Goal: Information Seeking & Learning: Learn about a topic

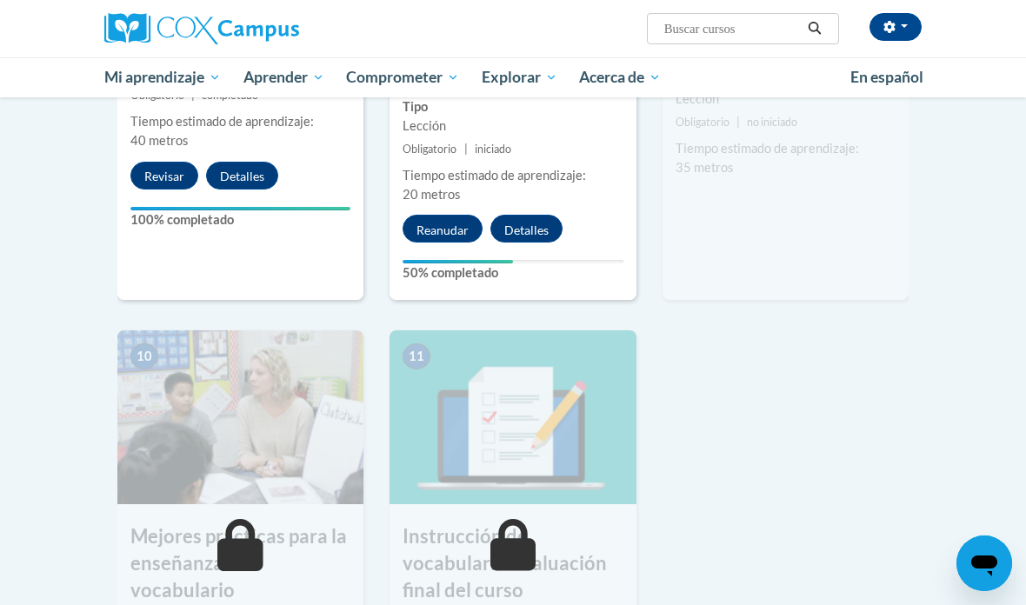
scroll to position [1645, 0]
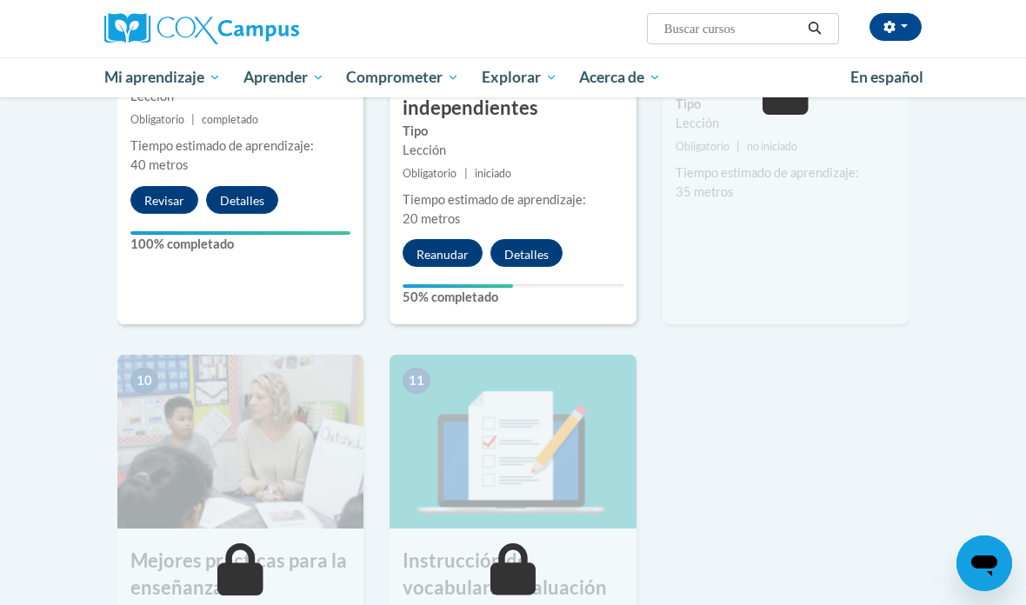
click at [452, 249] on font "Reanudar" at bounding box center [442, 255] width 52 height 15
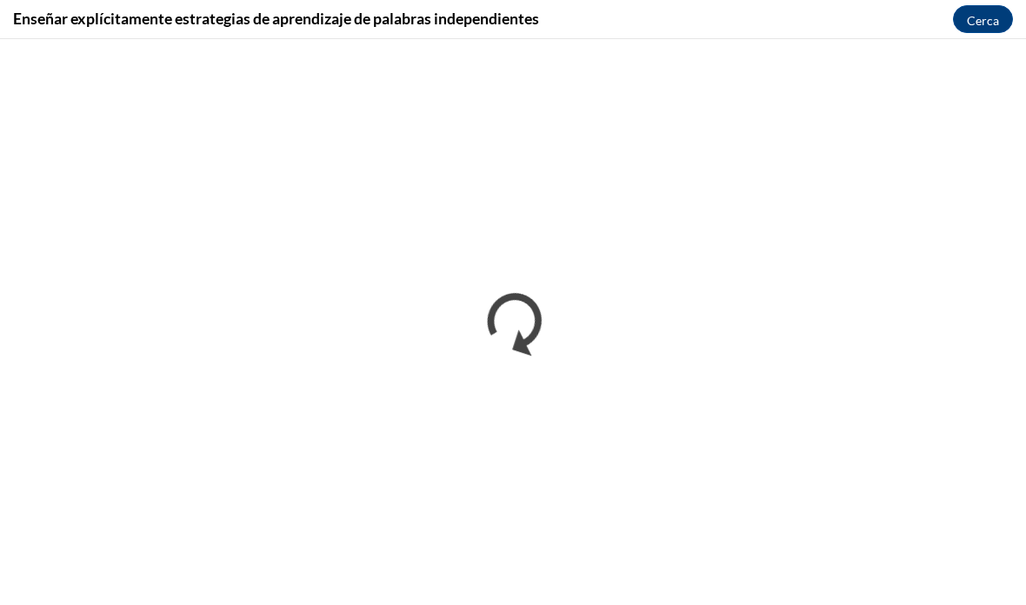
scroll to position [0, 0]
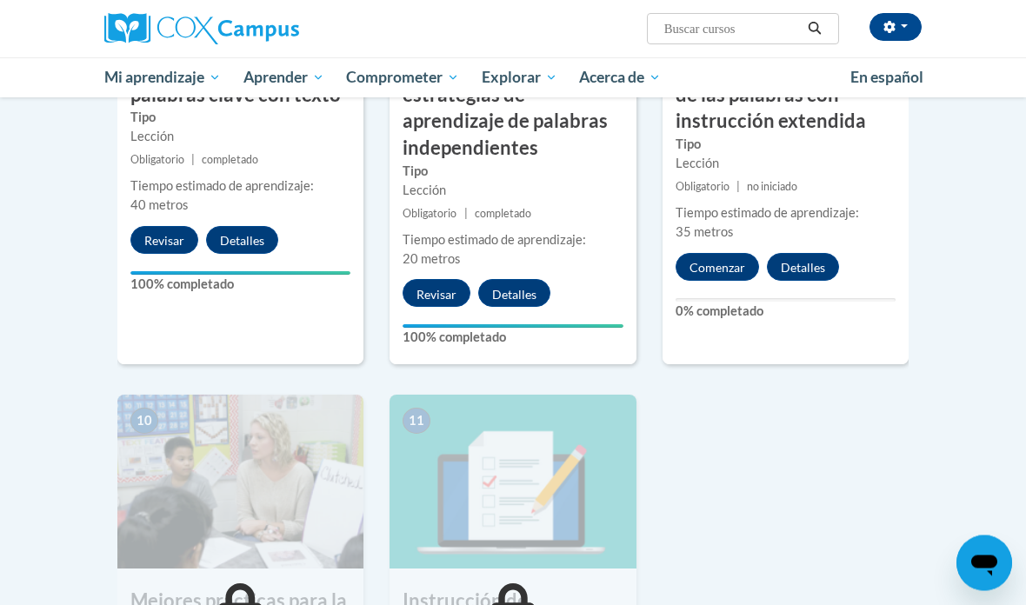
scroll to position [1605, 0]
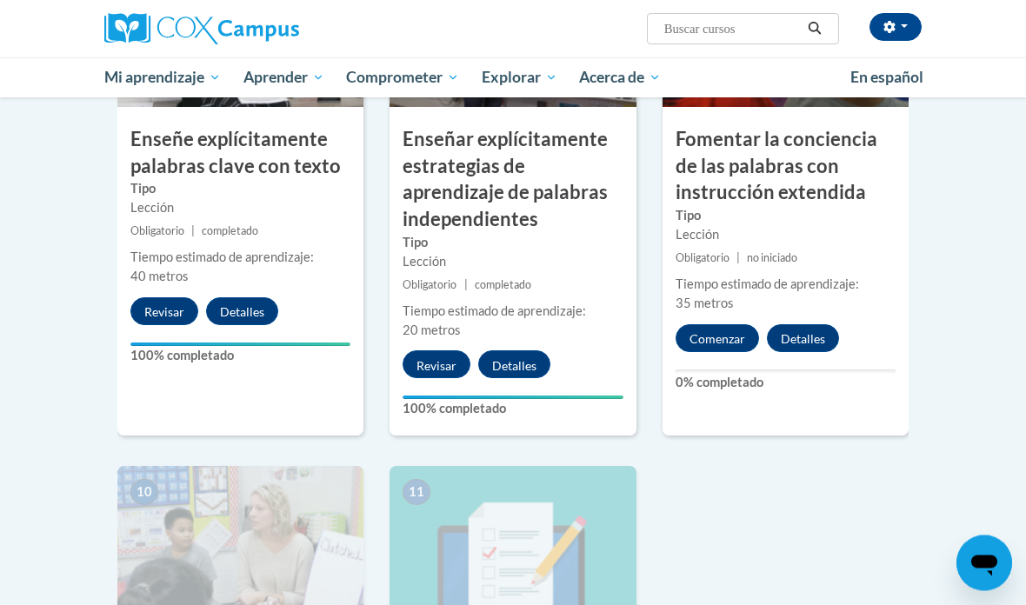
click at [700, 333] on font "Comenzar" at bounding box center [717, 340] width 56 height 15
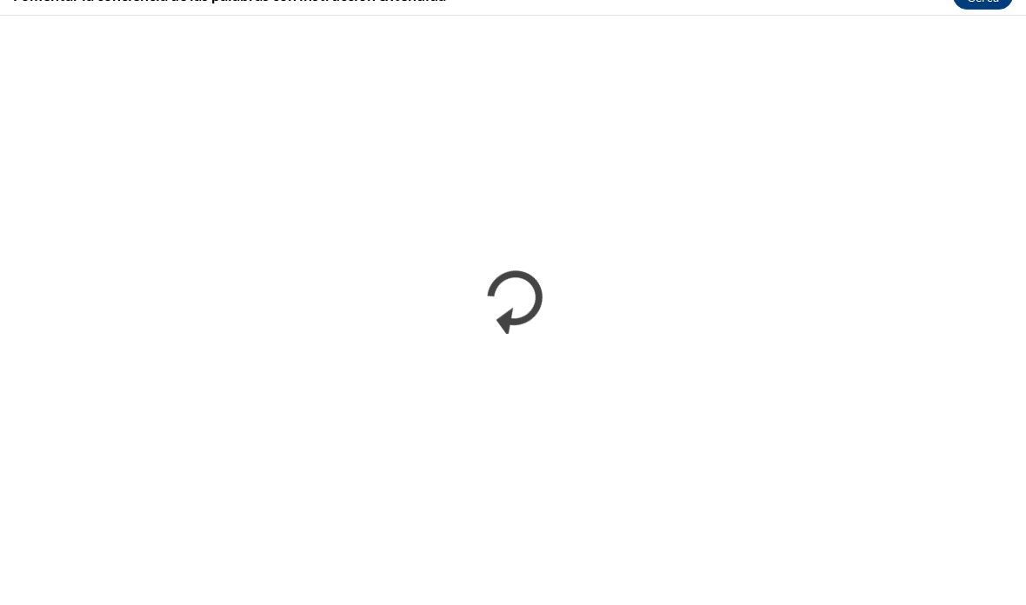
scroll to position [1682, 0]
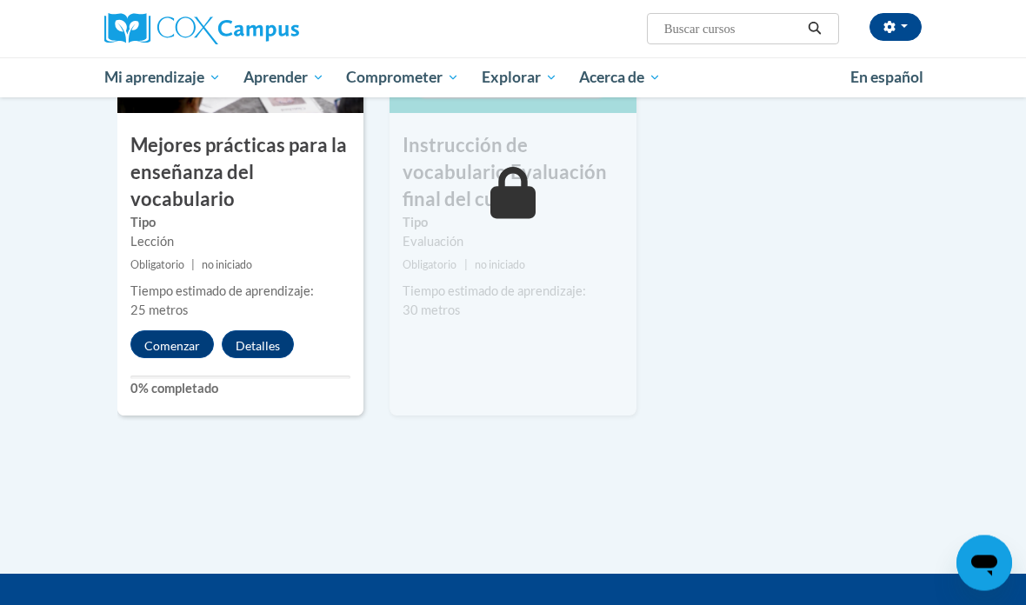
click at [160, 340] on font "Comenzar" at bounding box center [172, 346] width 56 height 15
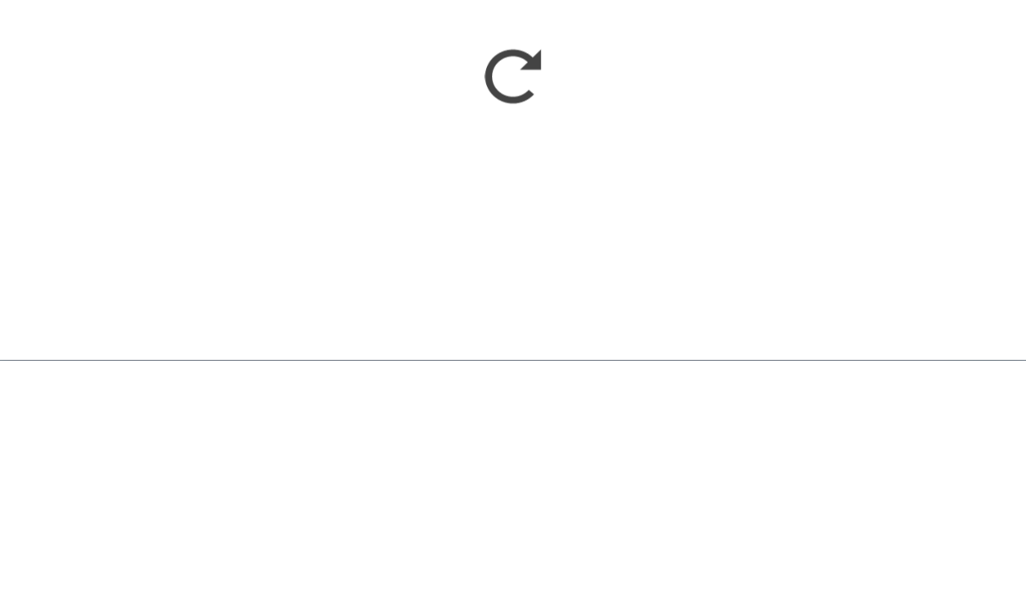
scroll to position [2305, 0]
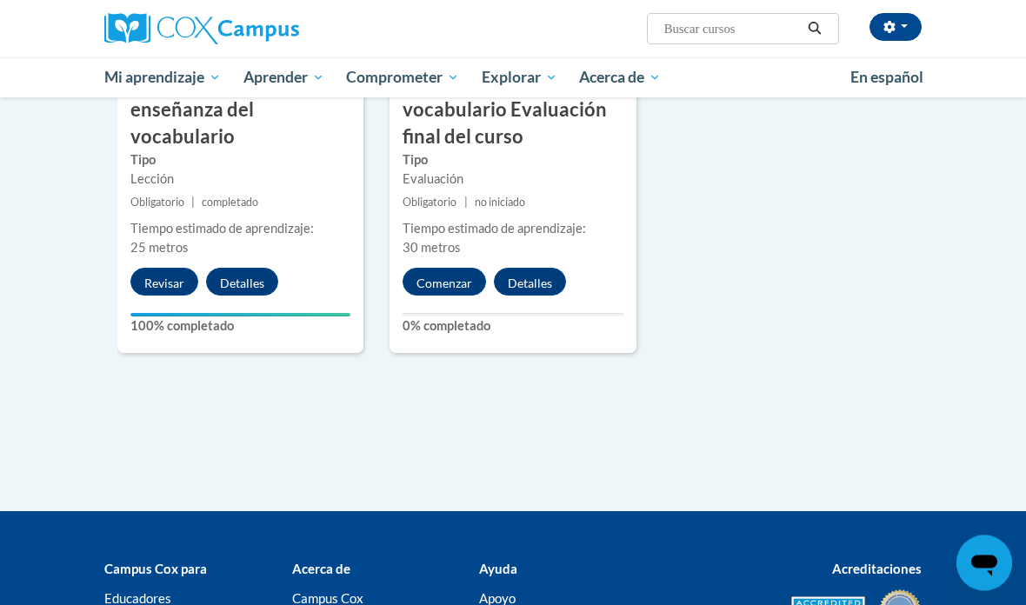
scroll to position [2236, 0]
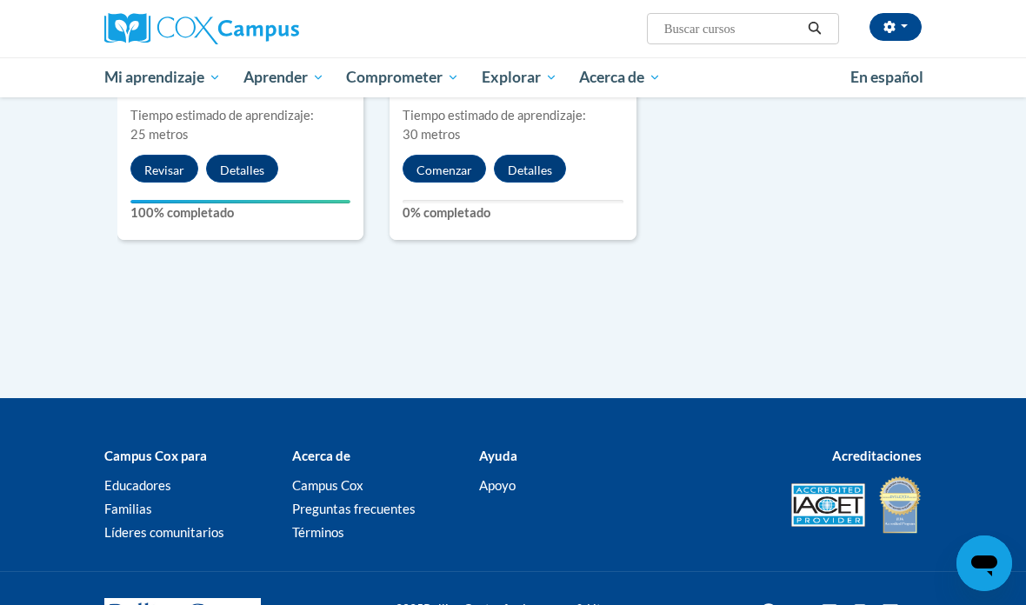
click at [455, 163] on font "Comenzar" at bounding box center [444, 170] width 56 height 15
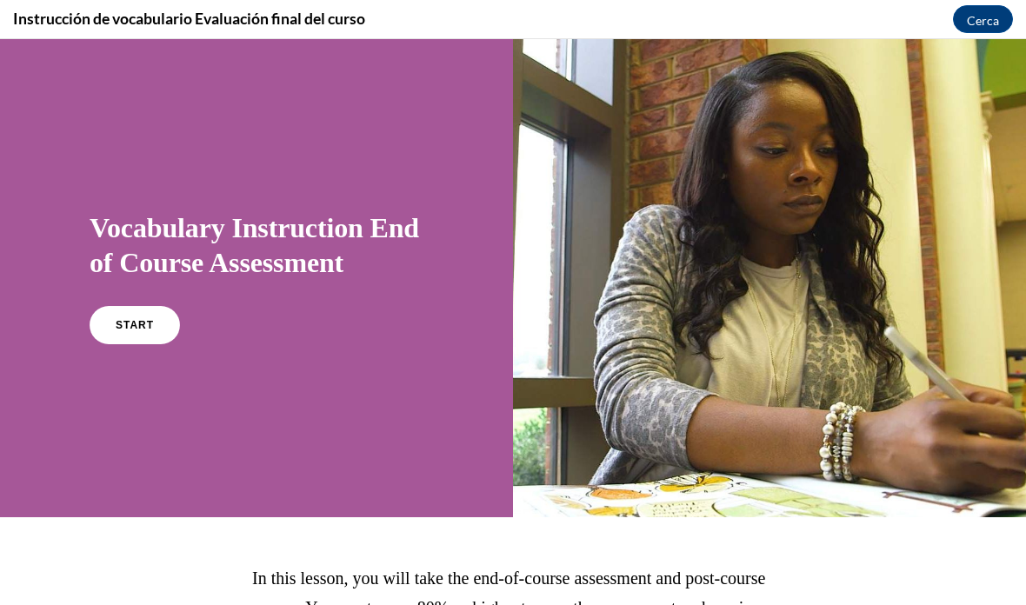
scroll to position [1923, 0]
click at [149, 312] on link "START" at bounding box center [135, 325] width 90 height 38
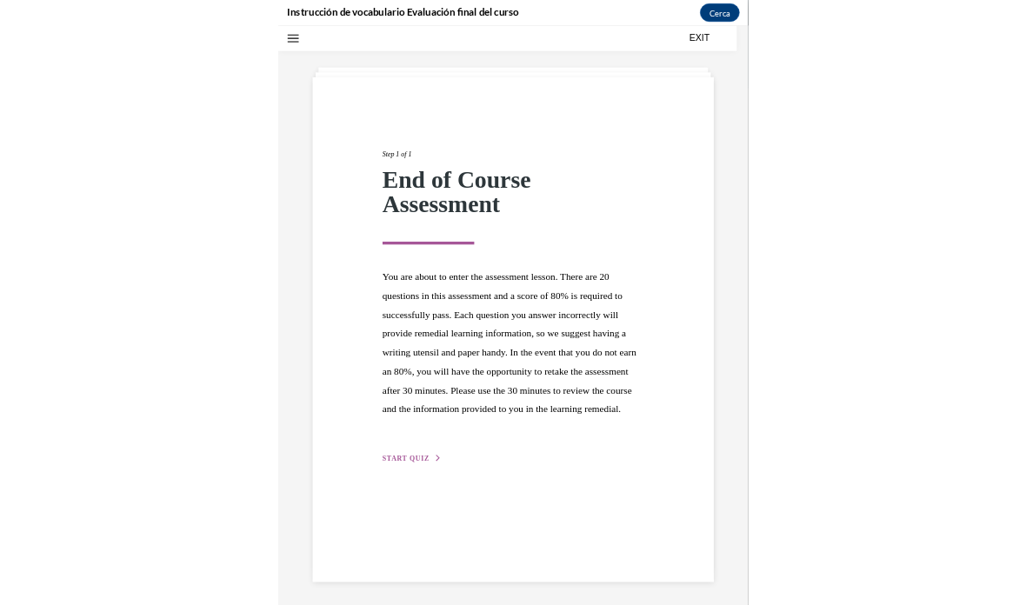
scroll to position [55, 0]
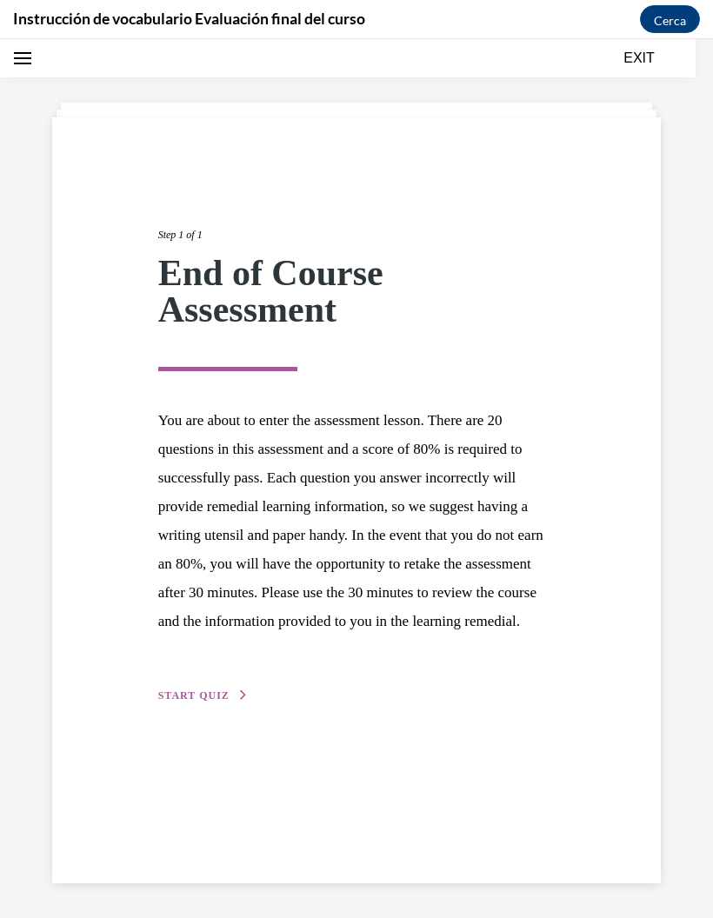
click at [707, 419] on div "Step 1 of 1 End of Course Assessment You are about to enter the assessment less…" at bounding box center [356, 478] width 713 height 879
click at [707, 604] on div "Step 1 of 1 End of Course Assessment You are about to enter the assessment less…" at bounding box center [356, 478] width 713 height 879
click at [713, 197] on html "Adriana Hernández (America/Chicago UTC-05:00) Mi perfil Bandeja de entrada Mis …" at bounding box center [356, 237] width 713 height 918
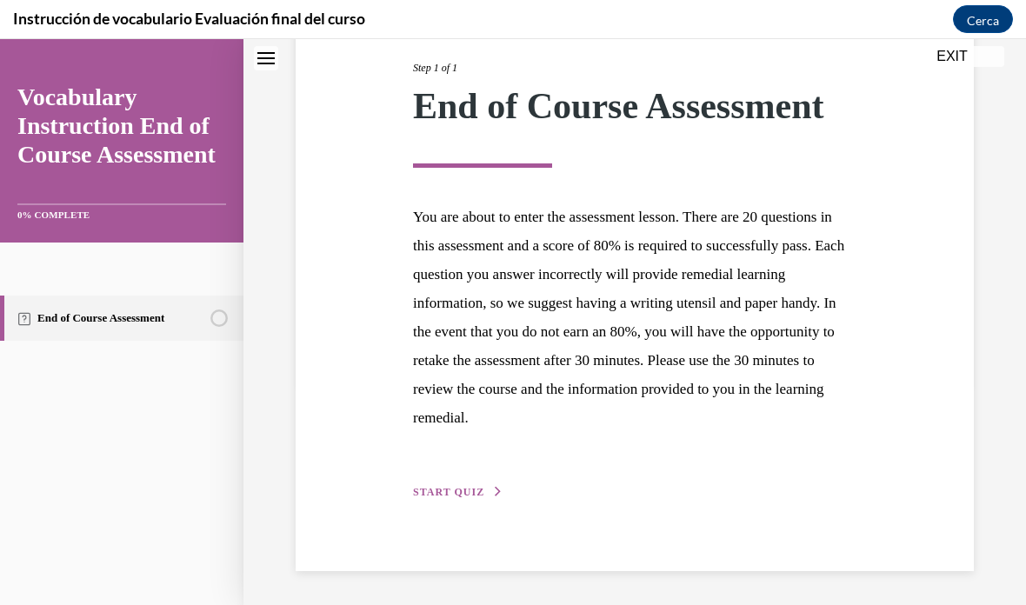
click at [468, 488] on span "START QUIZ" at bounding box center [448, 492] width 71 height 12
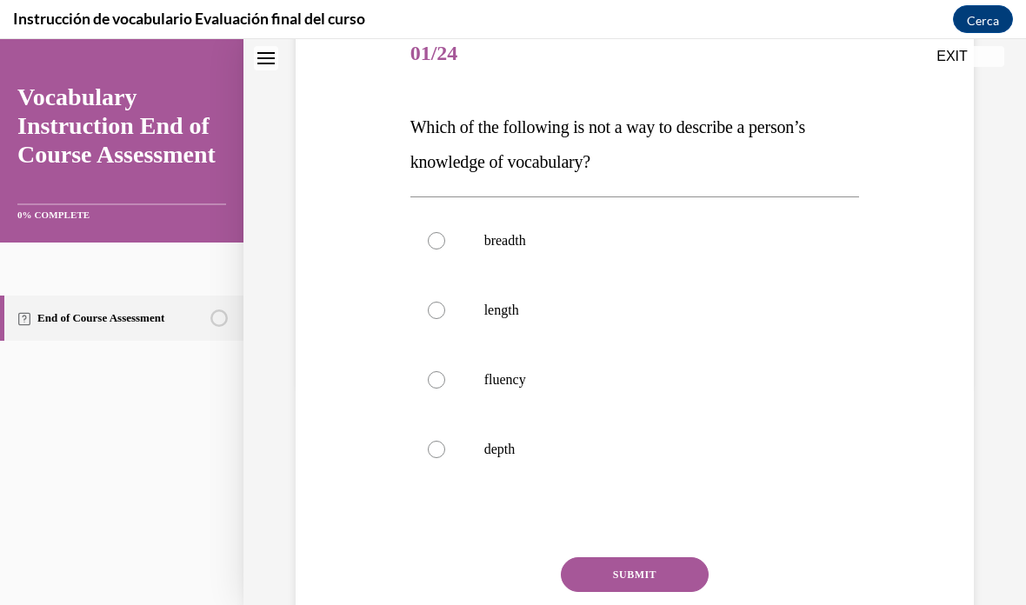
click at [444, 344] on label "length" at bounding box center [634, 310] width 449 height 70
click at [444, 319] on input "length" at bounding box center [436, 310] width 17 height 17
radio input "true"
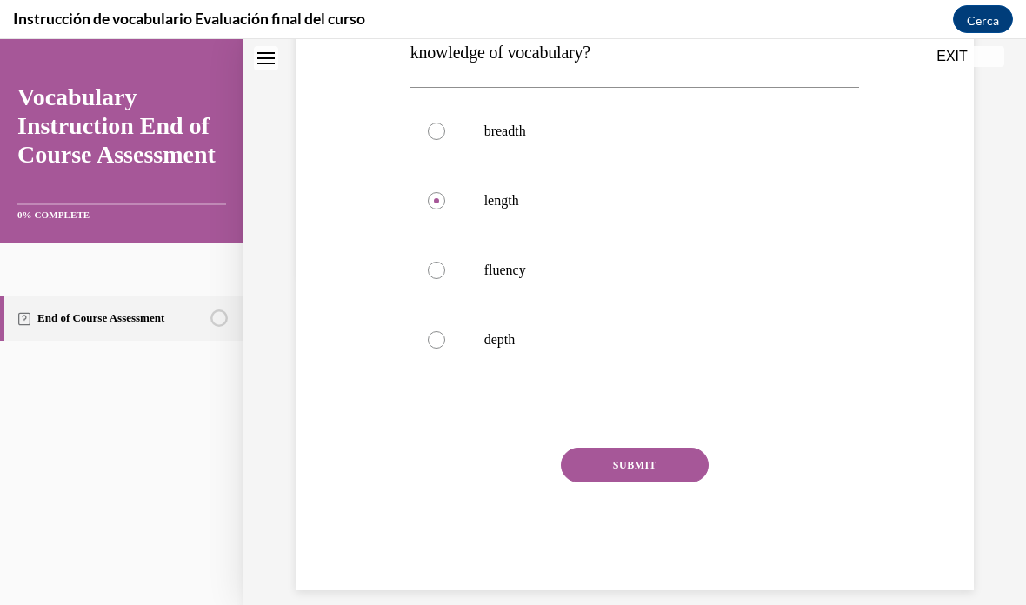
scroll to position [330, 0]
click at [606, 475] on button "SUBMIT" at bounding box center [635, 465] width 148 height 35
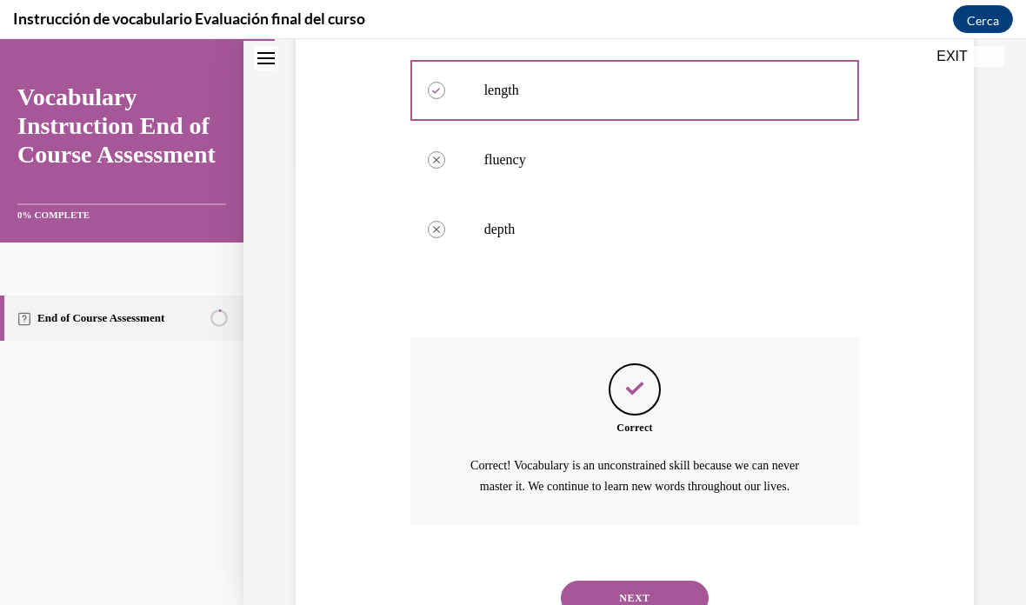
scroll to position [510, 0]
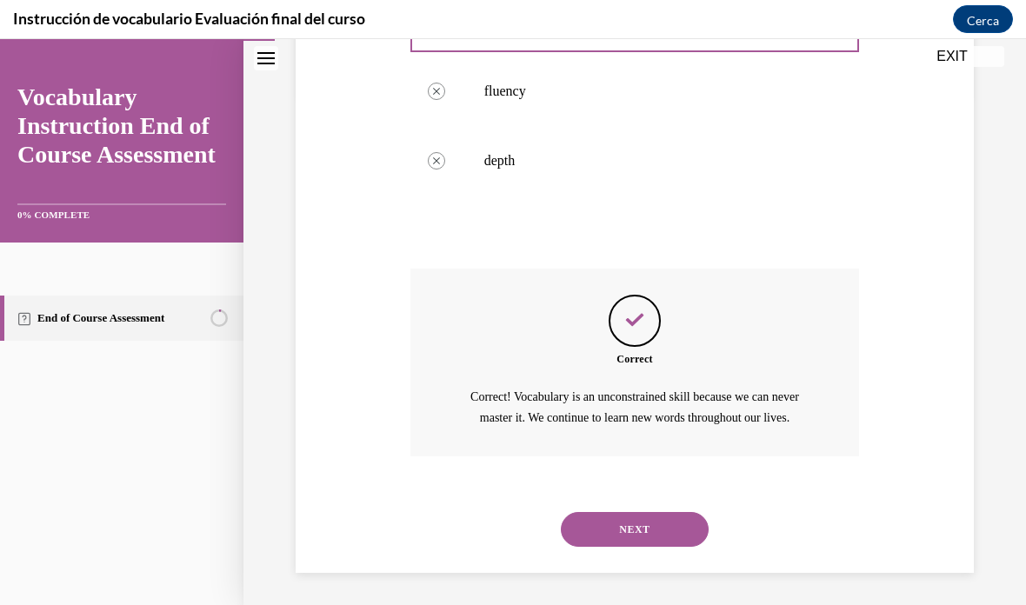
click at [609, 522] on button "NEXT" at bounding box center [635, 529] width 148 height 35
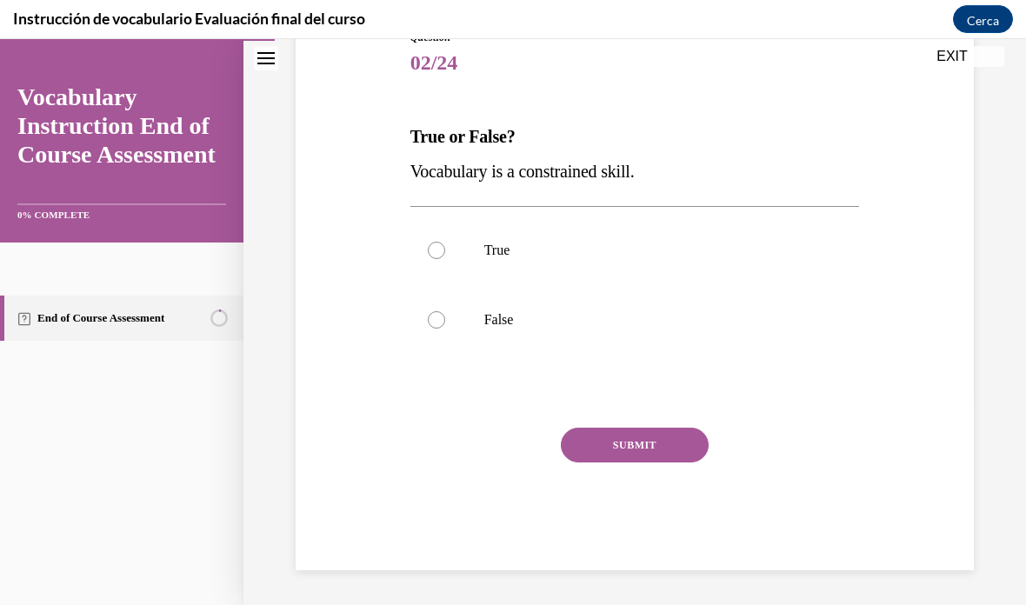
scroll to position [191, 0]
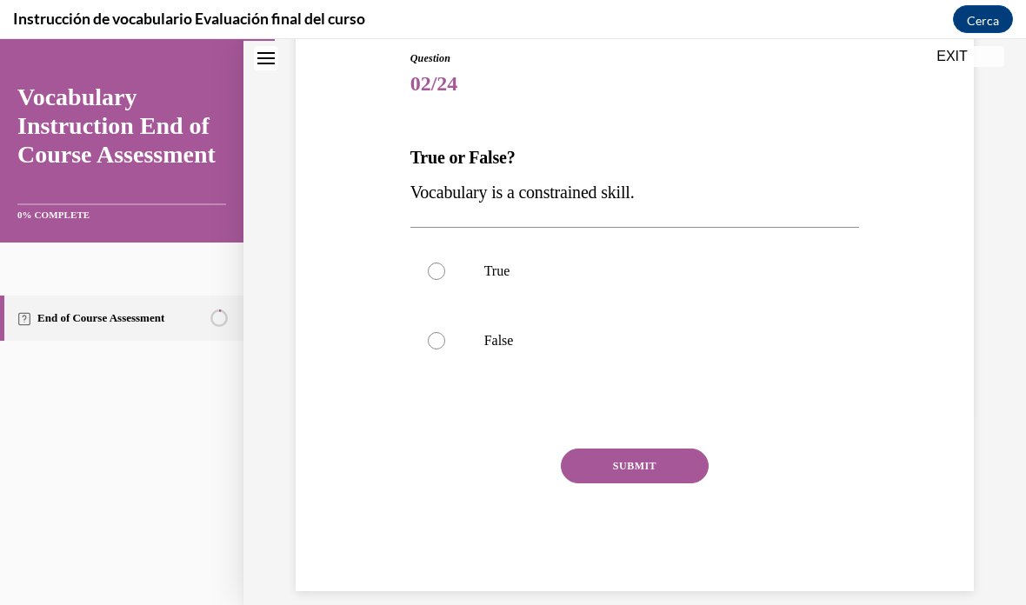
click at [447, 289] on label "True" at bounding box center [634, 271] width 449 height 70
click at [445, 280] on input "True" at bounding box center [436, 270] width 17 height 17
radio input "true"
click at [614, 469] on button "SUBMIT" at bounding box center [635, 465] width 148 height 35
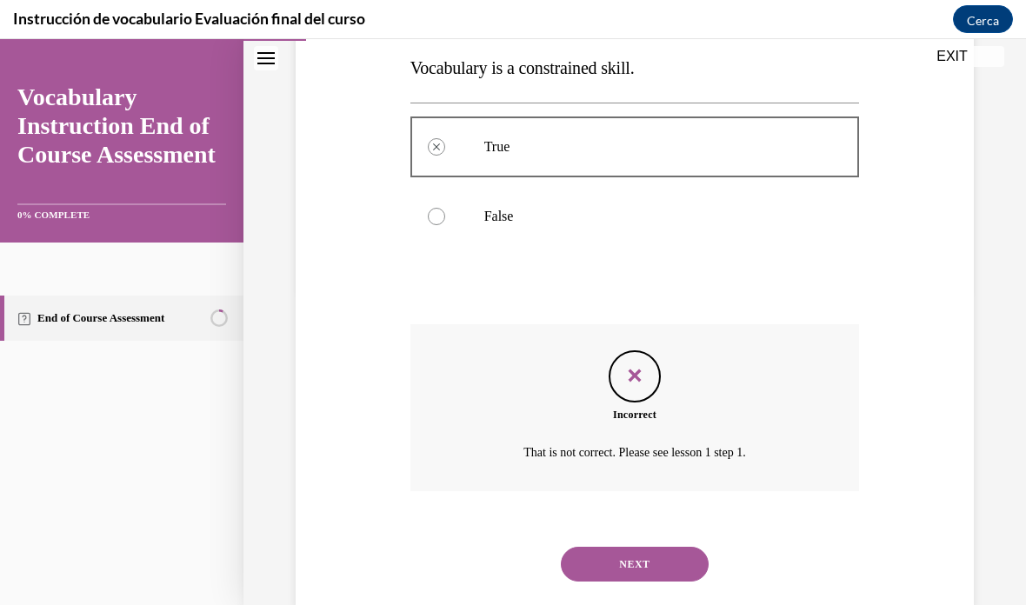
scroll to position [331, 0]
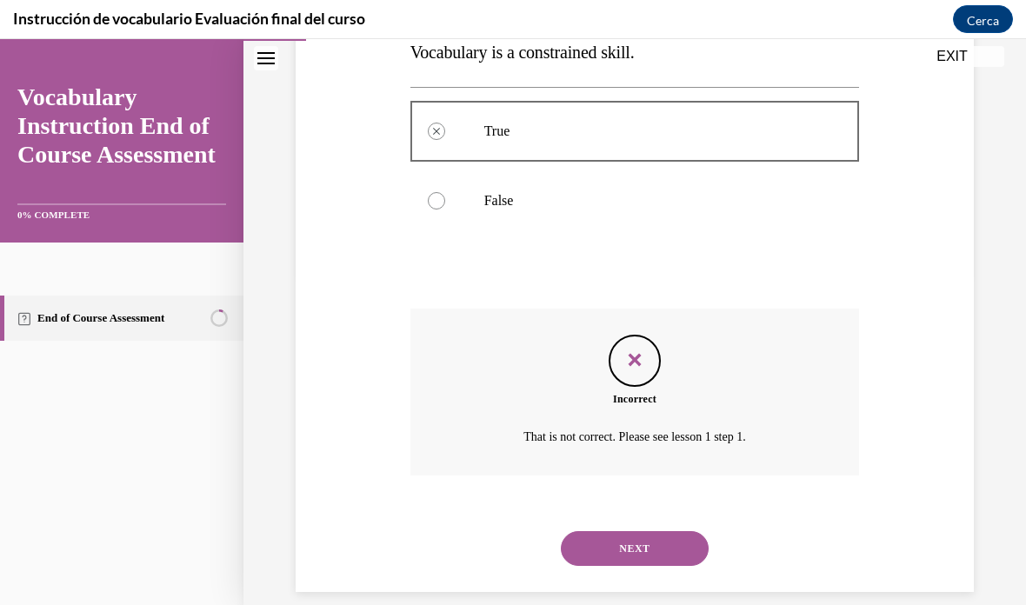
click at [646, 537] on button "NEXT" at bounding box center [635, 548] width 148 height 35
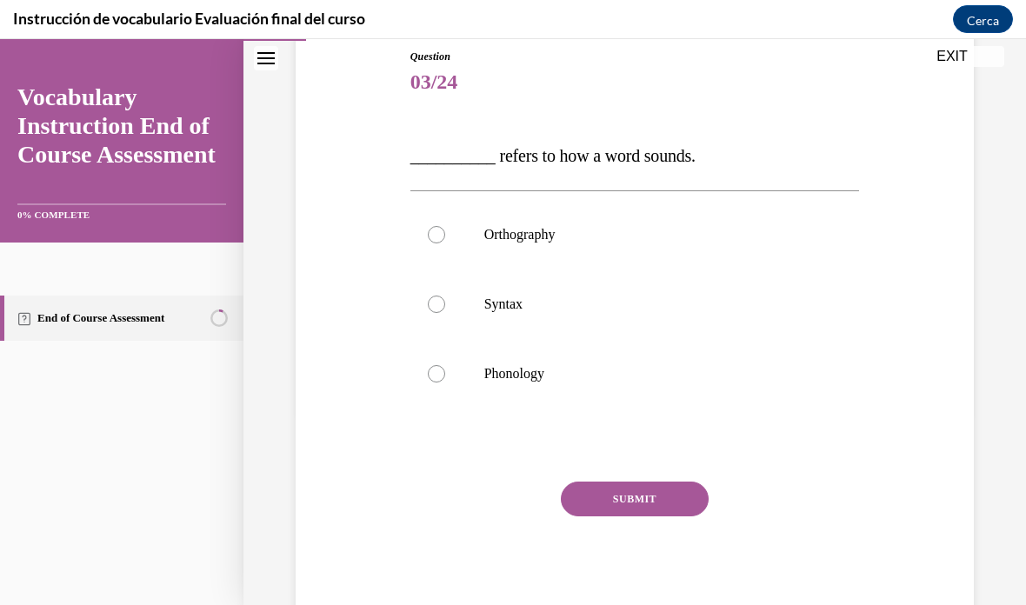
click at [471, 377] on label "Phonology" at bounding box center [634, 374] width 449 height 70
click at [445, 377] on input "Phonology" at bounding box center [436, 373] width 17 height 17
radio input "true"
click at [609, 501] on button "SUBMIT" at bounding box center [635, 498] width 148 height 35
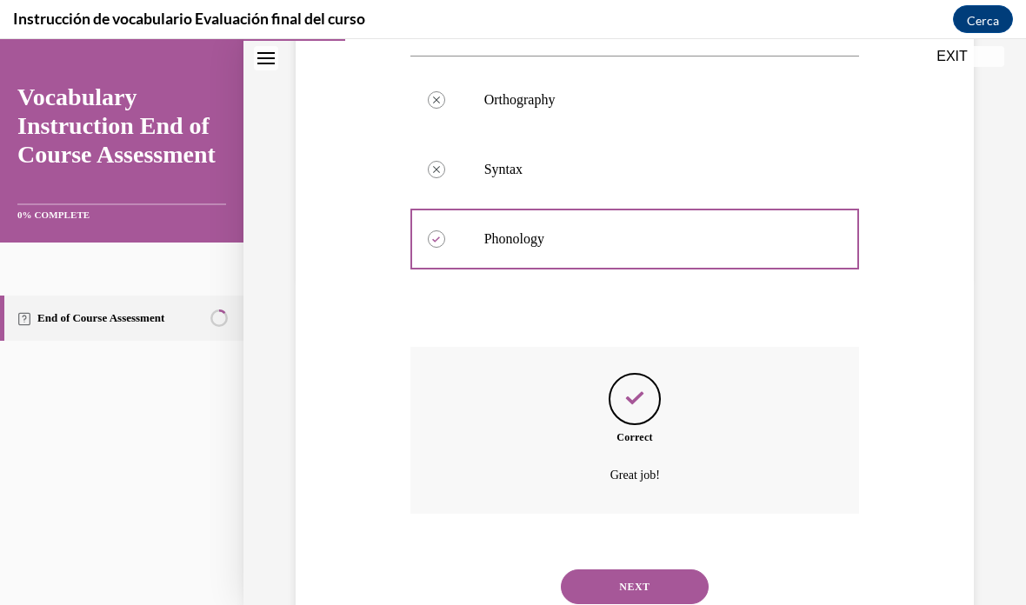
scroll to position [366, 0]
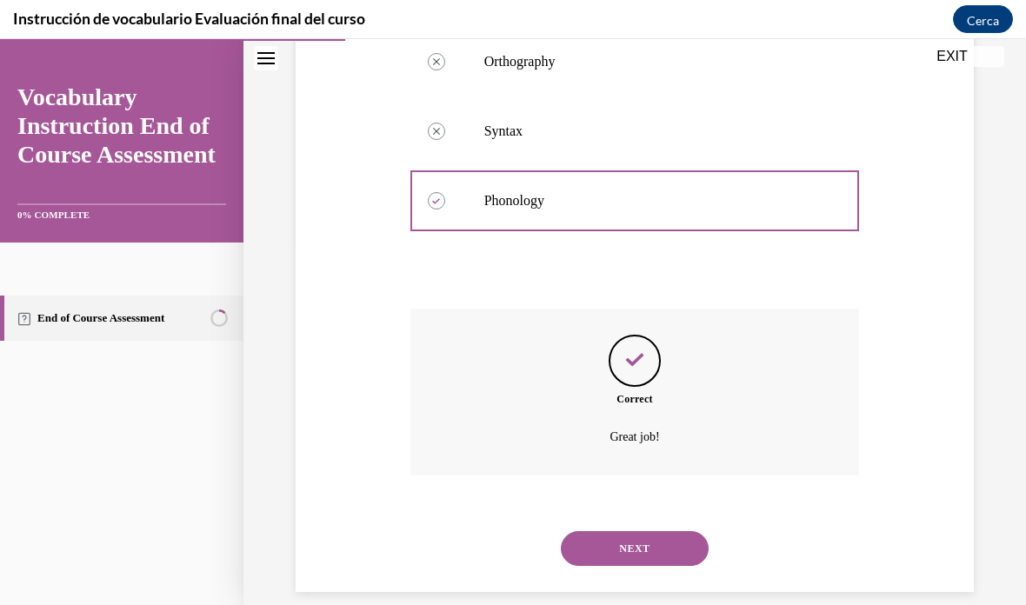
click at [604, 541] on button "NEXT" at bounding box center [635, 548] width 148 height 35
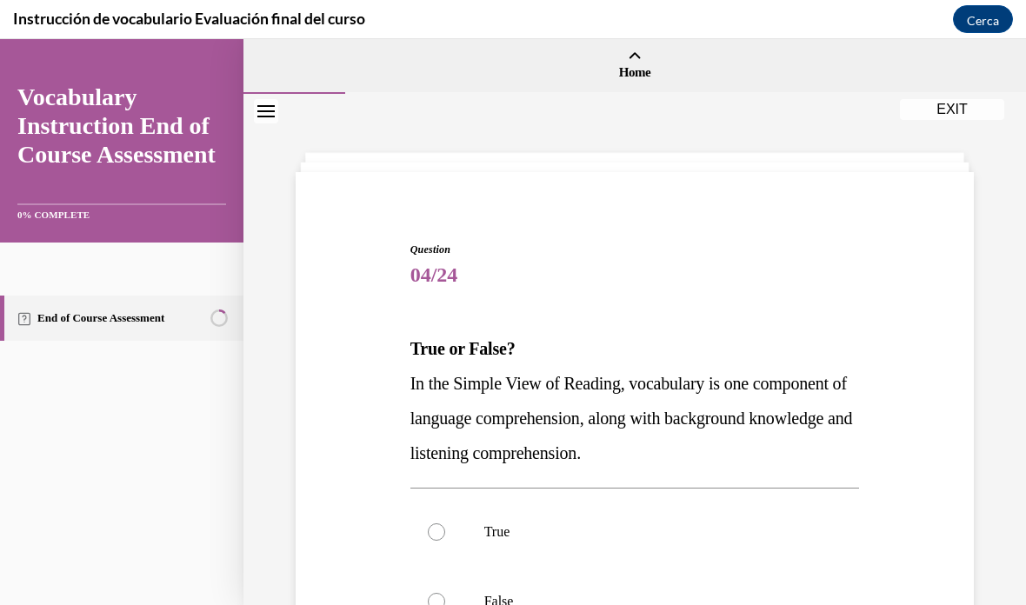
scroll to position [70, 0]
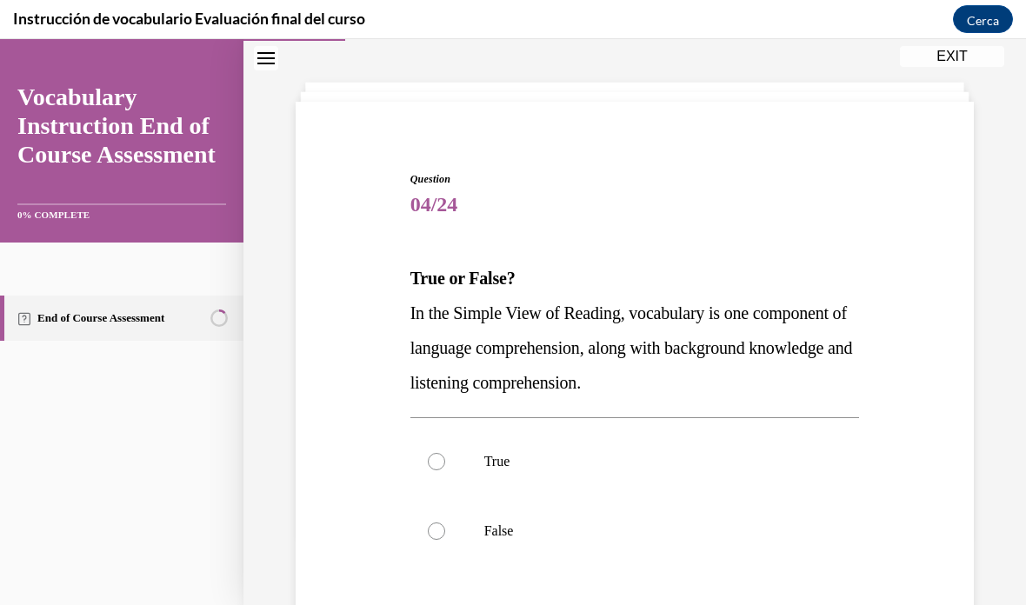
click at [440, 453] on div at bounding box center [436, 461] width 17 height 17
click at [440, 453] on input "True" at bounding box center [436, 461] width 17 height 17
radio input "true"
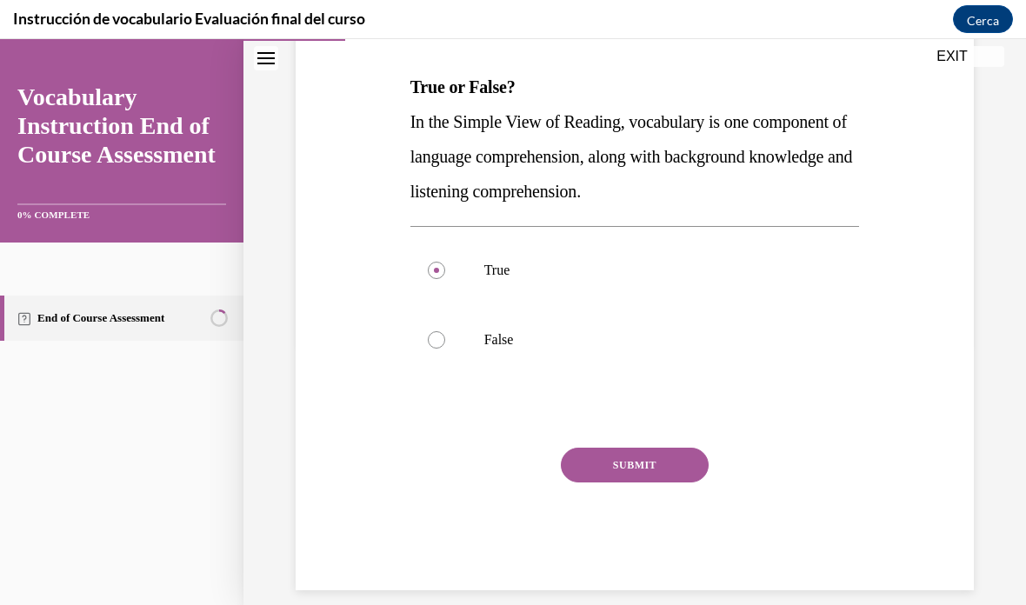
click at [621, 479] on button "SUBMIT" at bounding box center [635, 465] width 148 height 35
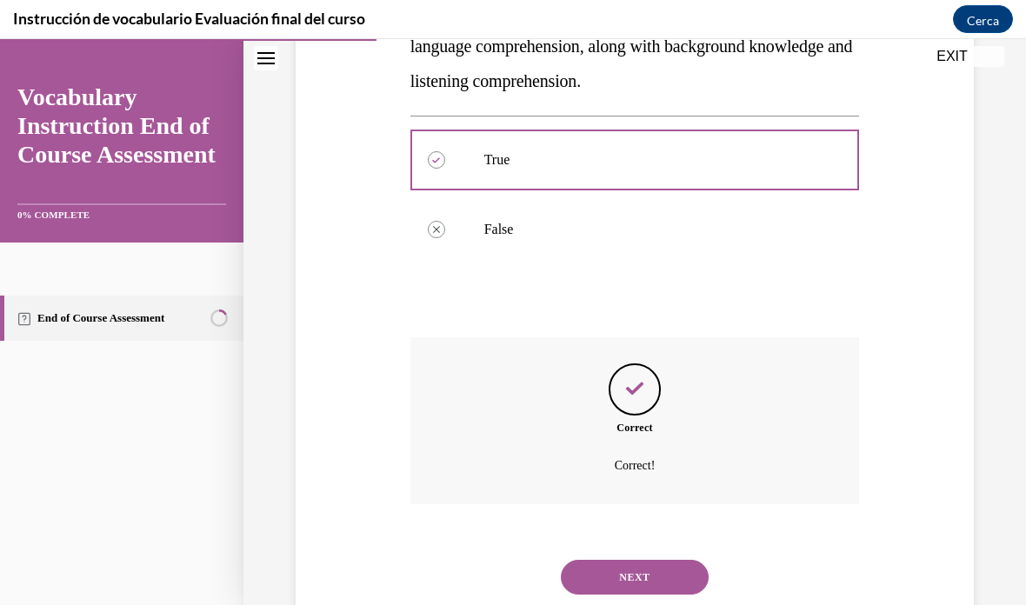
scroll to position [401, 0]
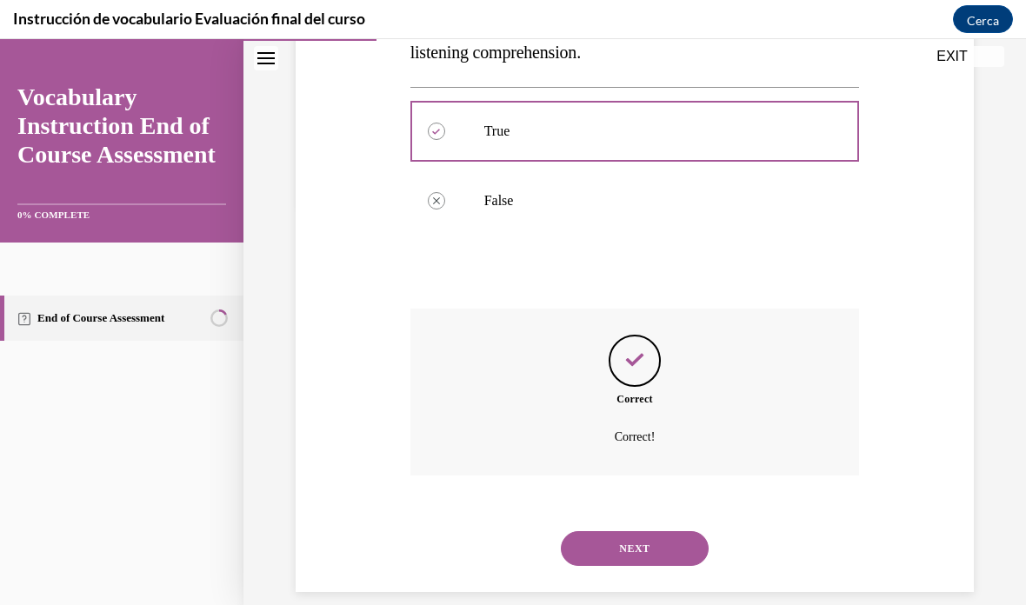
click at [593, 531] on button "NEXT" at bounding box center [635, 548] width 148 height 35
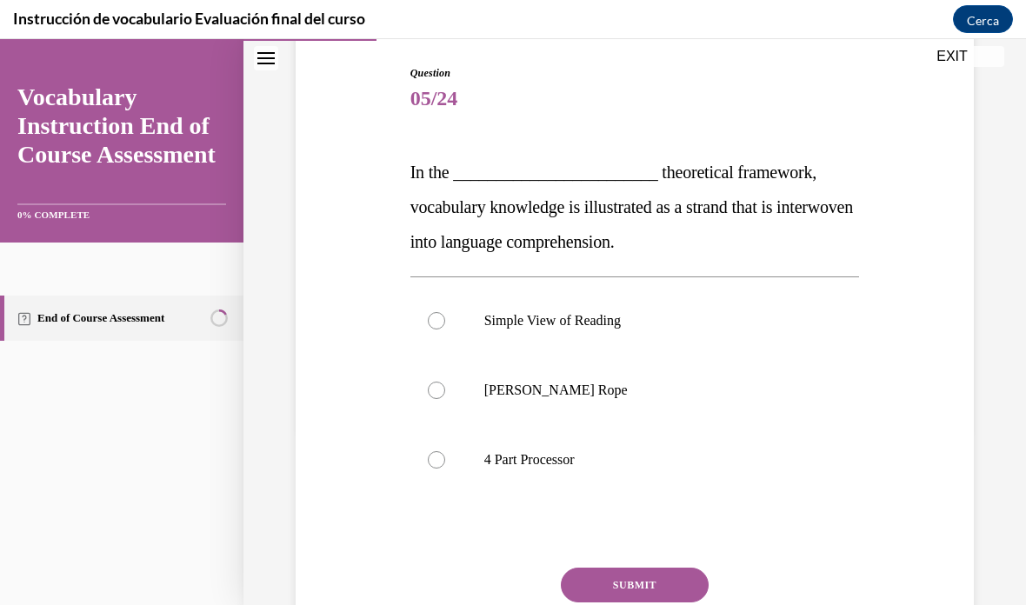
scroll to position [210, 0]
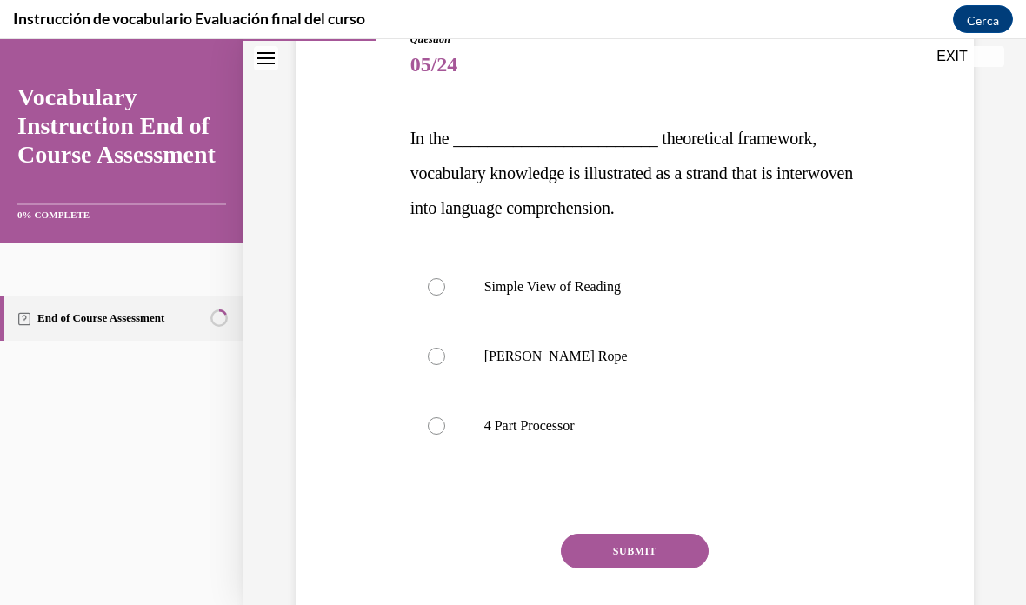
click at [491, 357] on p "Scarborough's Rope" at bounding box center [650, 356] width 332 height 17
click at [445, 357] on input "Scarborough's Rope" at bounding box center [436, 356] width 17 height 17
radio input "true"
click at [614, 546] on button "SUBMIT" at bounding box center [635, 551] width 148 height 35
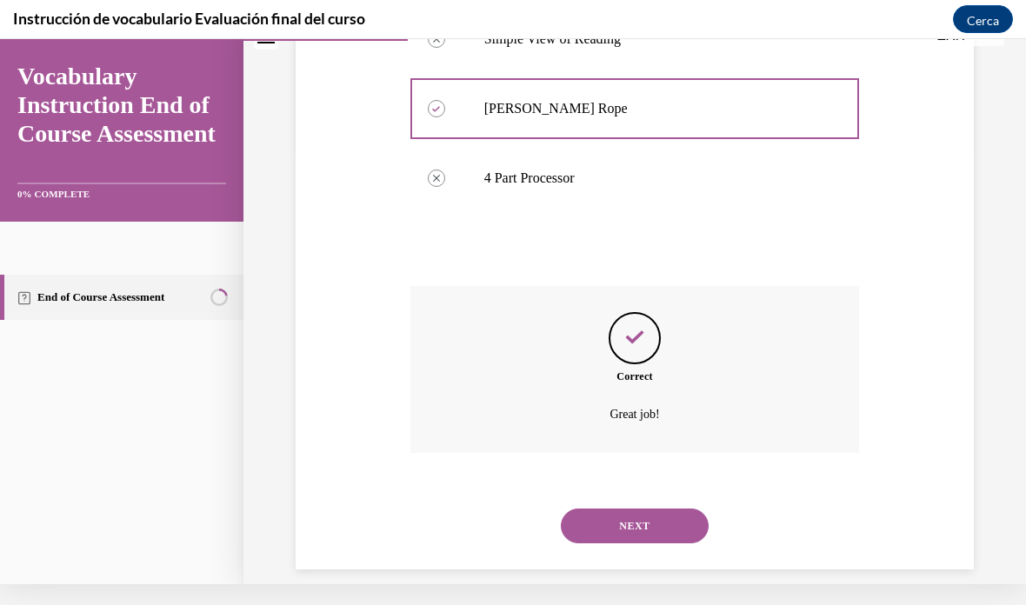
scroll to position [435, 0]
click at [600, 515] on button "NEXT" at bounding box center [635, 527] width 148 height 35
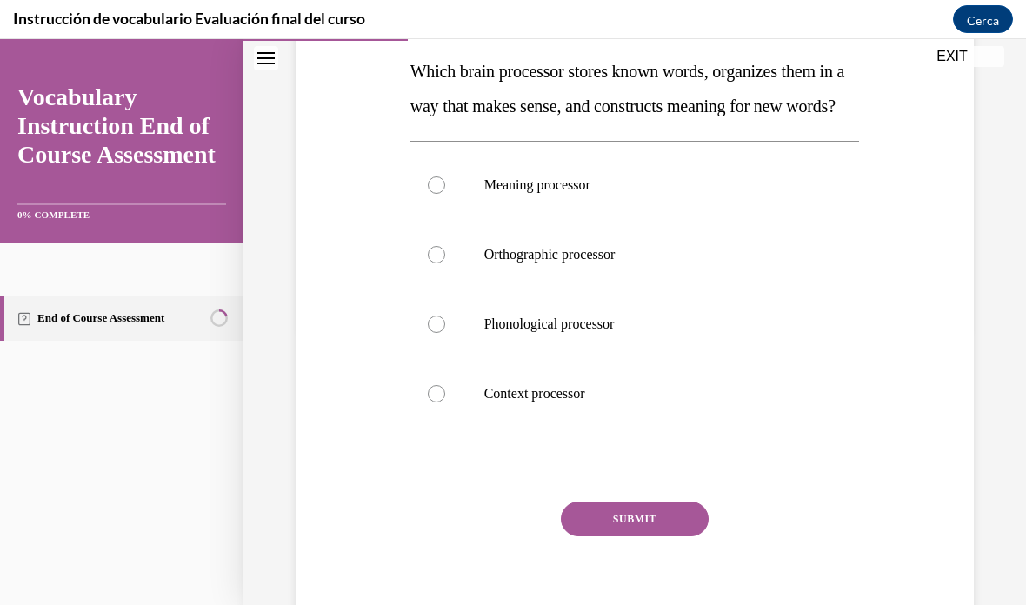
scroll to position [277, 0]
click at [437, 205] on label "Meaning processor" at bounding box center [634, 185] width 449 height 70
click at [437, 194] on input "Meaning processor" at bounding box center [436, 184] width 17 height 17
radio input "true"
click at [590, 536] on button "SUBMIT" at bounding box center [635, 518] width 148 height 35
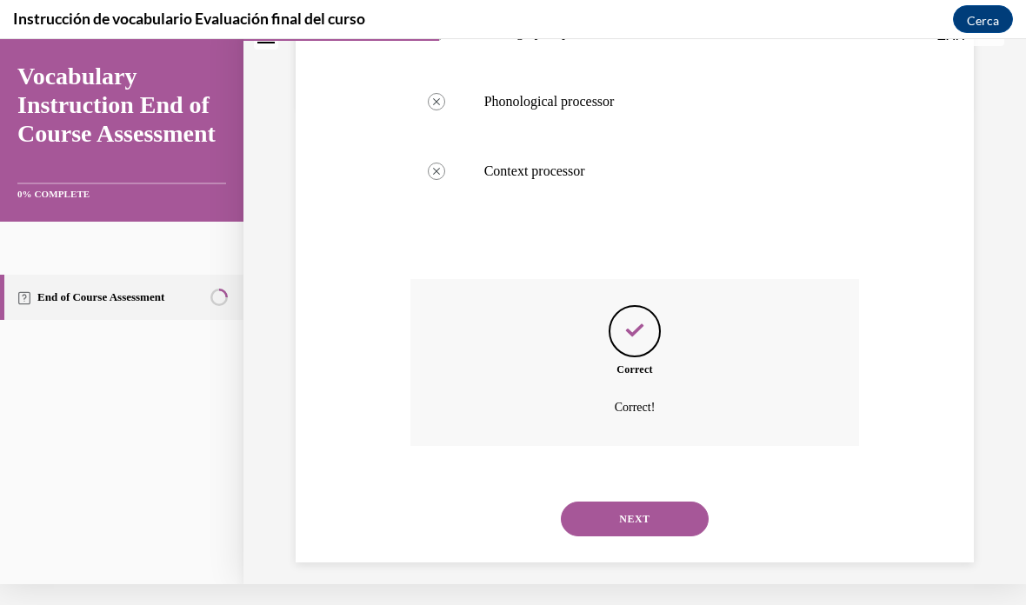
scroll to position [505, 0]
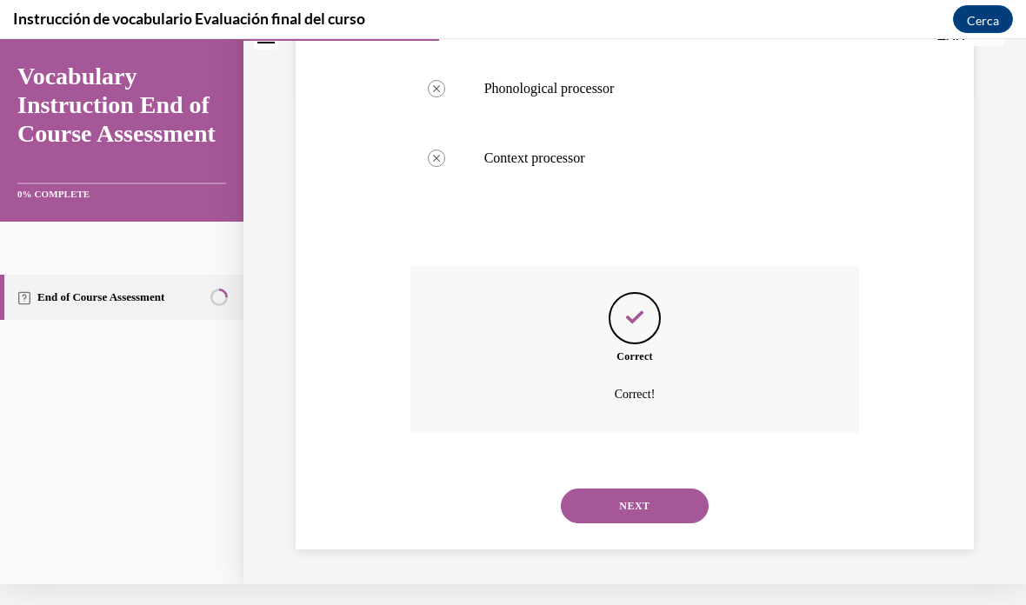
click at [615, 514] on button "NEXT" at bounding box center [635, 505] width 148 height 35
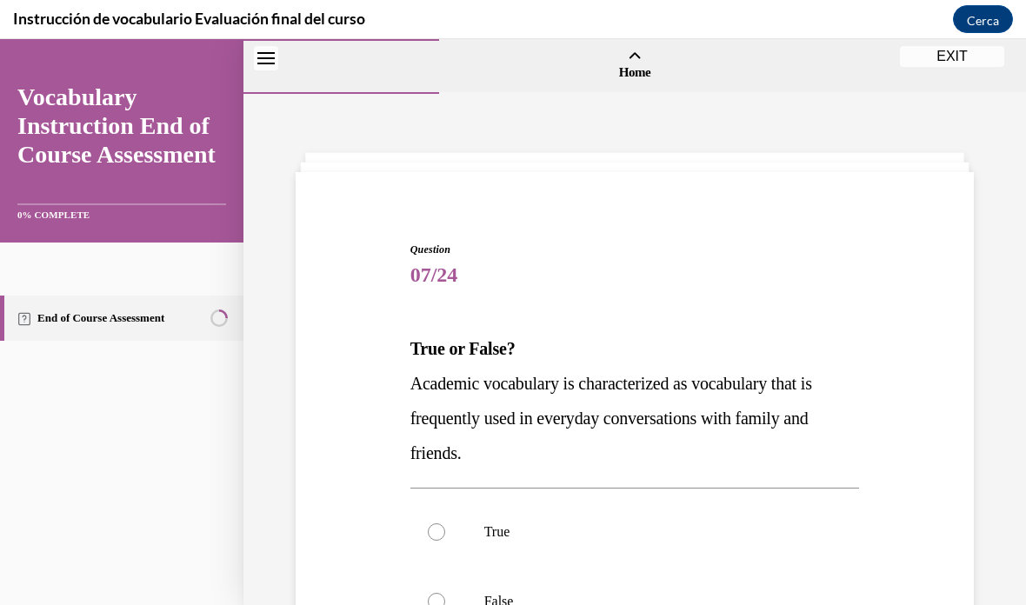
scroll to position [81, 0]
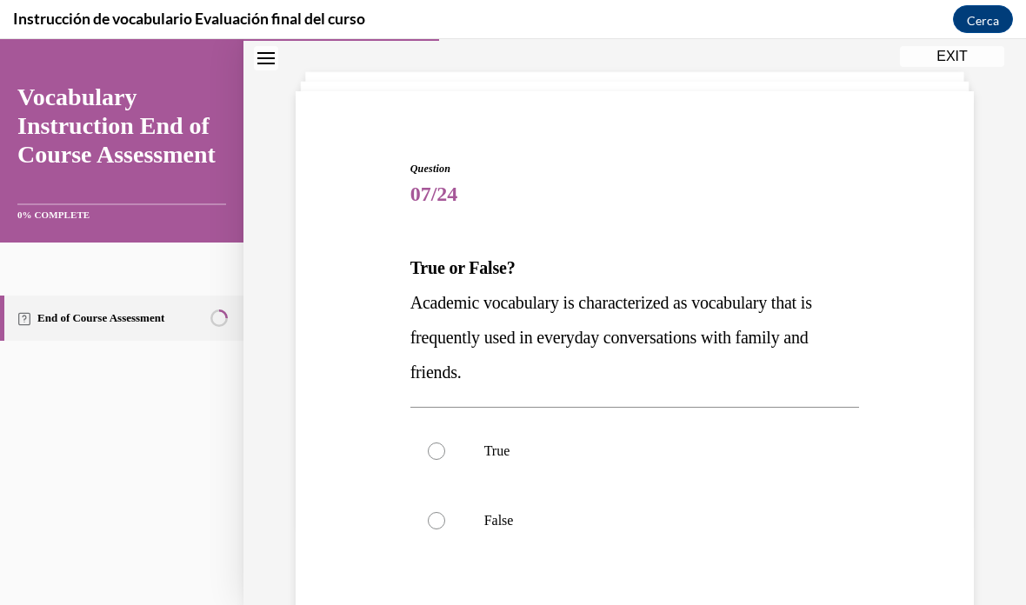
click at [459, 535] on label "False" at bounding box center [634, 521] width 449 height 70
click at [445, 529] on input "False" at bounding box center [436, 520] width 17 height 17
radio input "true"
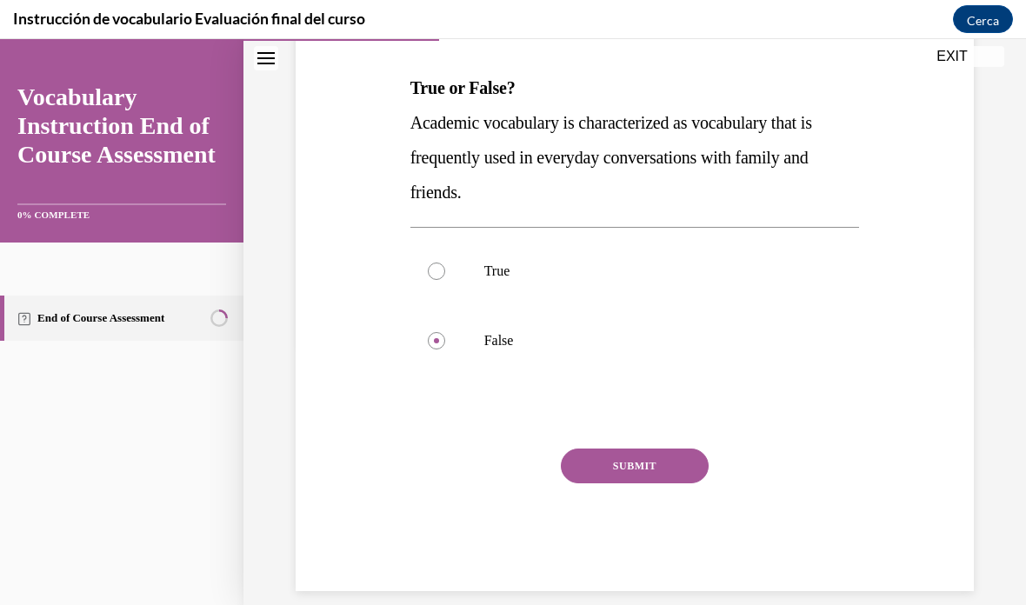
click at [620, 463] on button "SUBMIT" at bounding box center [635, 465] width 148 height 35
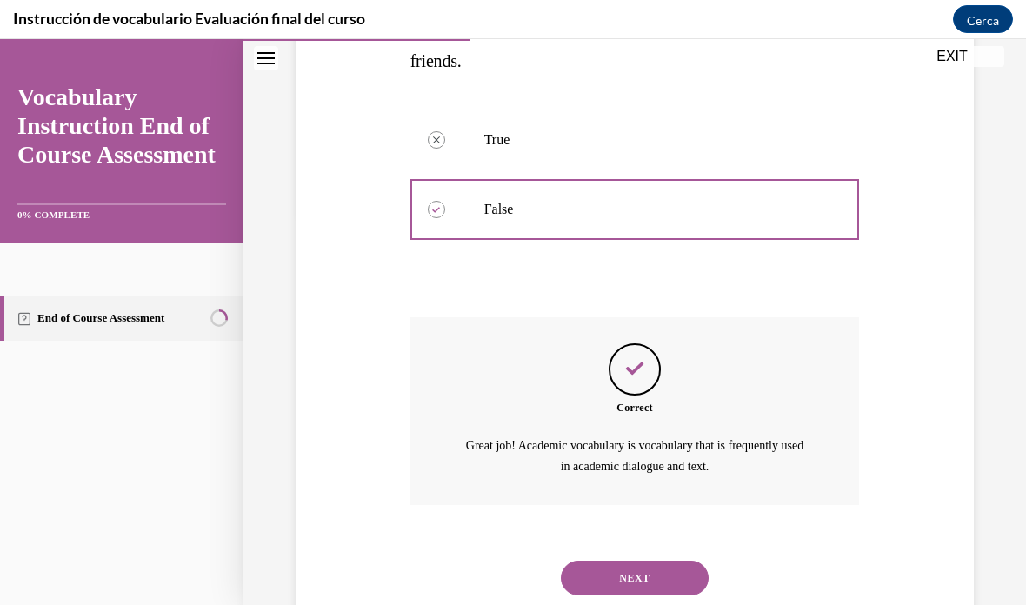
scroll to position [421, 0]
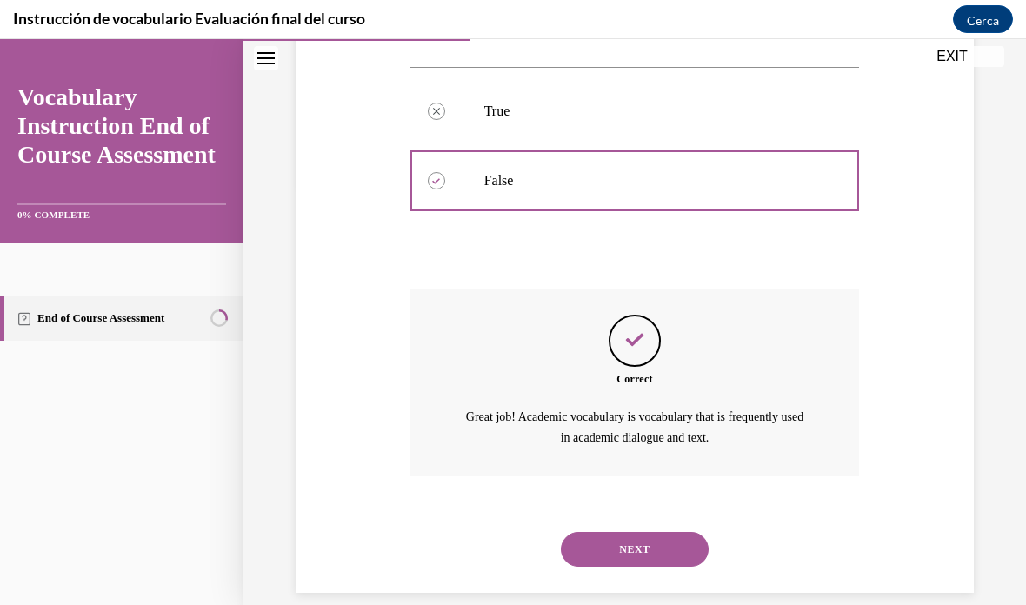
click at [604, 532] on button "NEXT" at bounding box center [635, 549] width 148 height 35
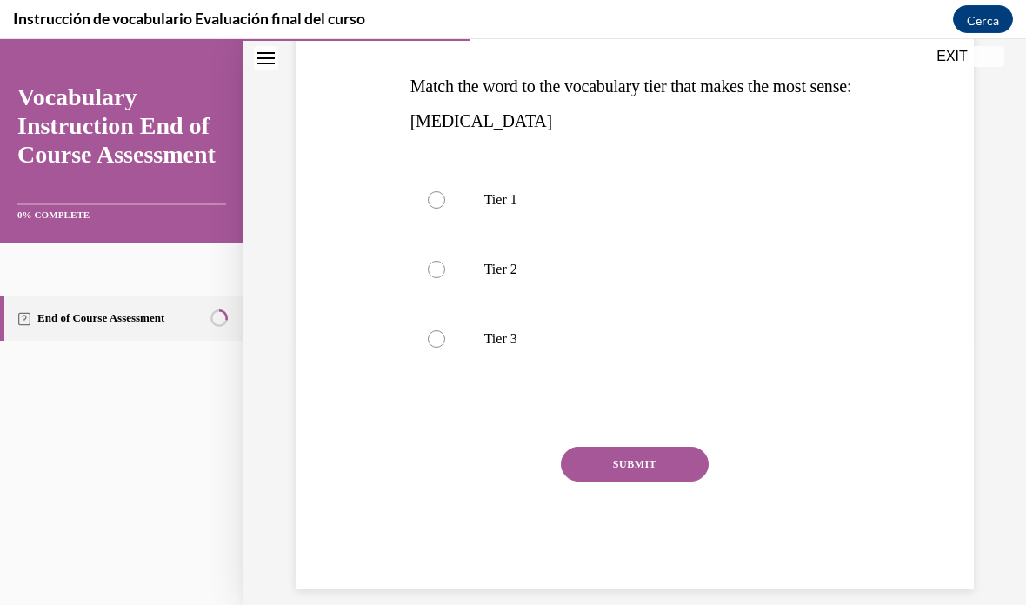
scroll to position [261, 0]
click at [485, 338] on p "Tier 3" at bounding box center [650, 340] width 332 height 17
click at [445, 338] on input "Tier 3" at bounding box center [436, 340] width 17 height 17
radio input "true"
click at [657, 478] on button "SUBMIT" at bounding box center [635, 465] width 148 height 35
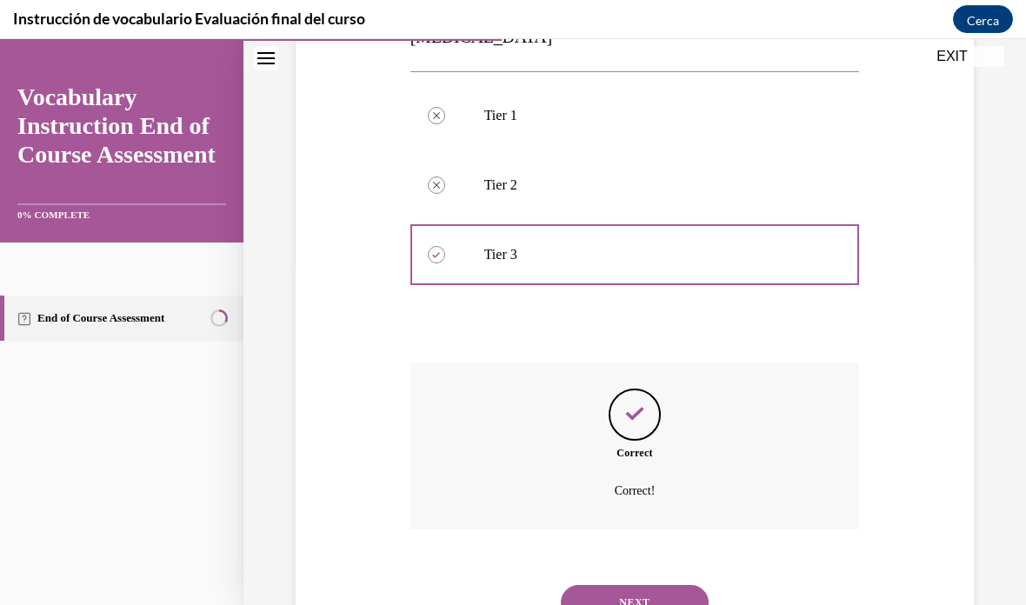
scroll to position [401, 0]
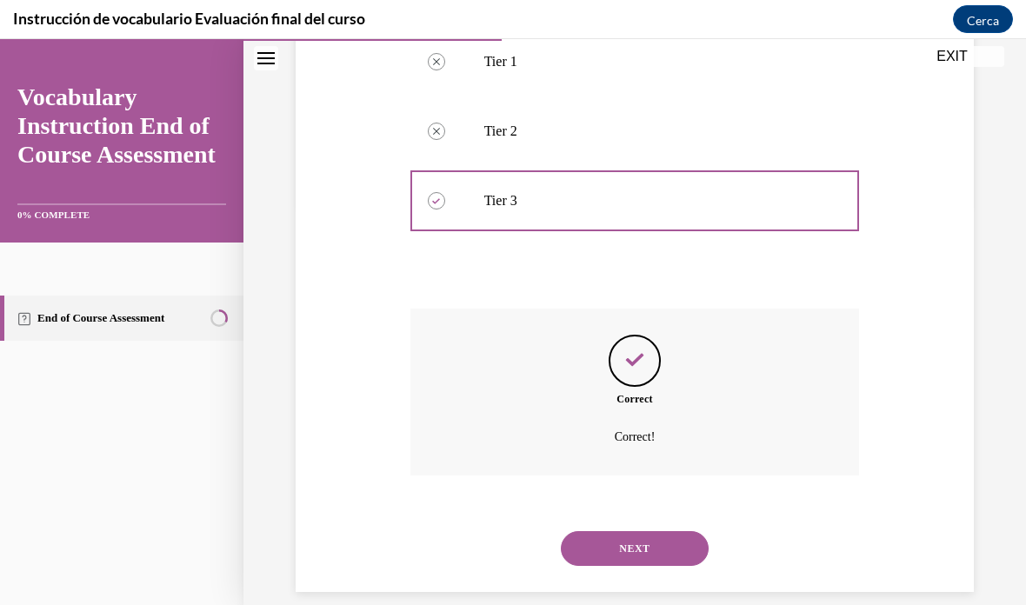
click at [659, 531] on button "NEXT" at bounding box center [635, 548] width 148 height 35
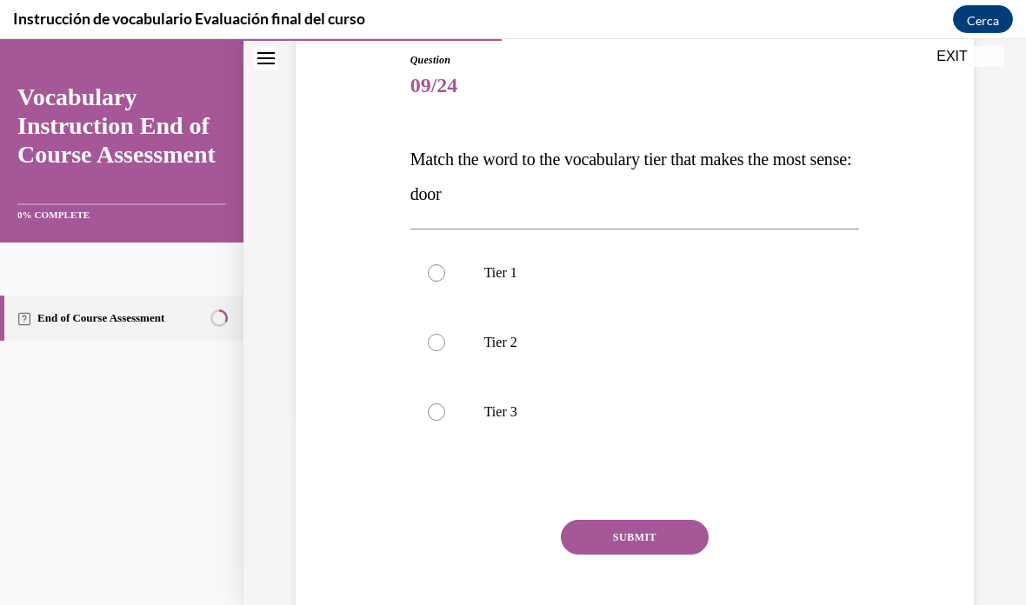
scroll to position [193, 0]
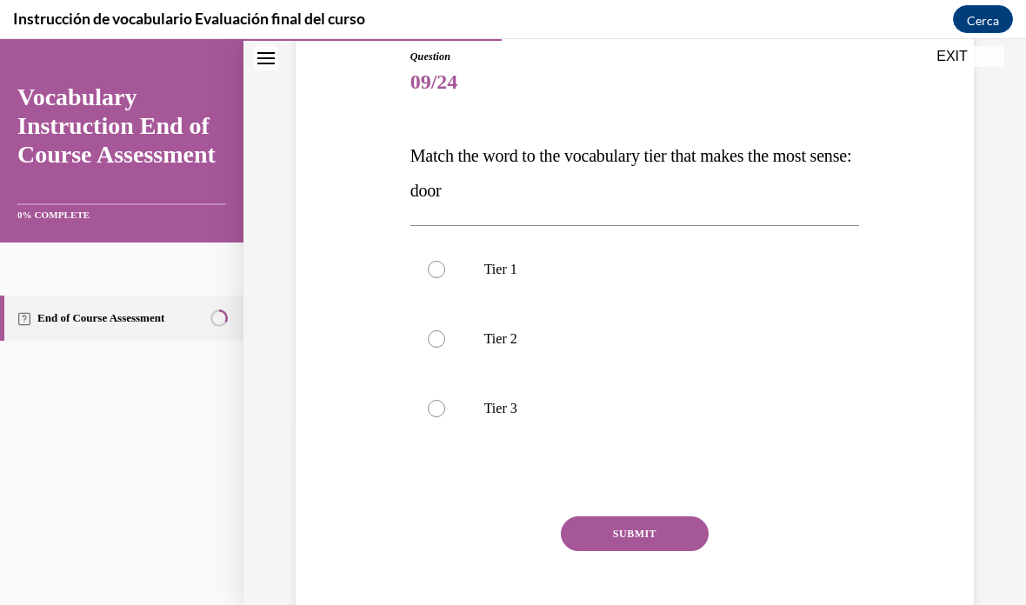
click at [481, 265] on label "Tier 1" at bounding box center [634, 270] width 449 height 70
click at [445, 265] on input "Tier 1" at bounding box center [436, 269] width 17 height 17
radio input "true"
click at [650, 550] on button "SUBMIT" at bounding box center [635, 533] width 148 height 35
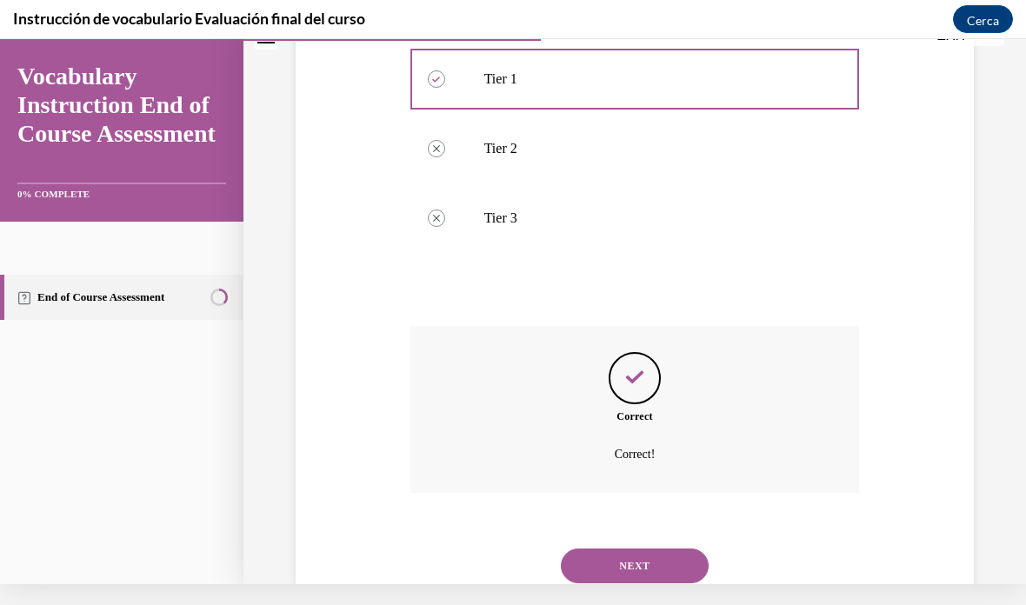
scroll to position [401, 0]
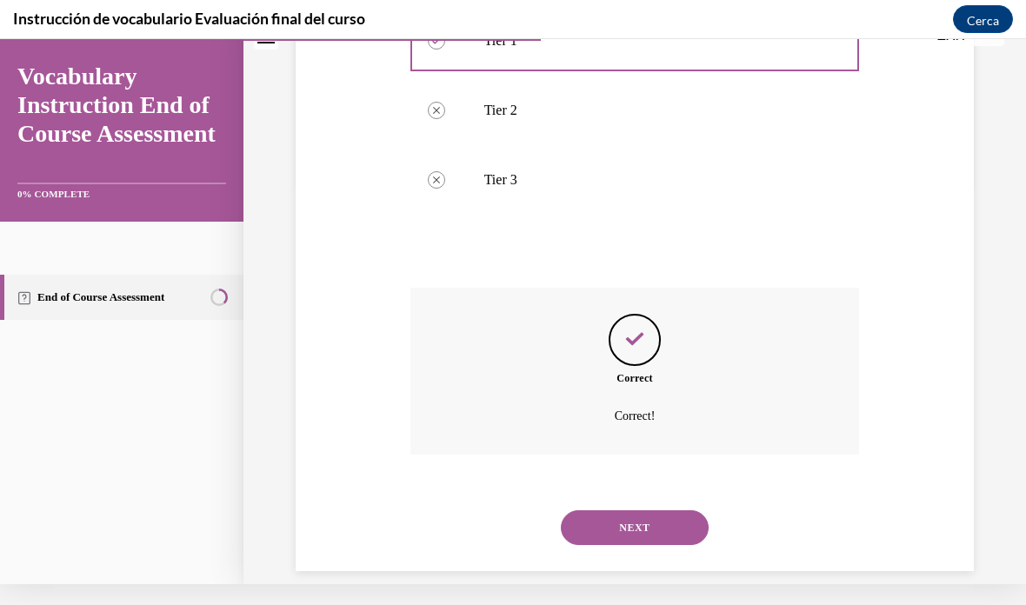
click at [683, 510] on button "NEXT" at bounding box center [635, 527] width 148 height 35
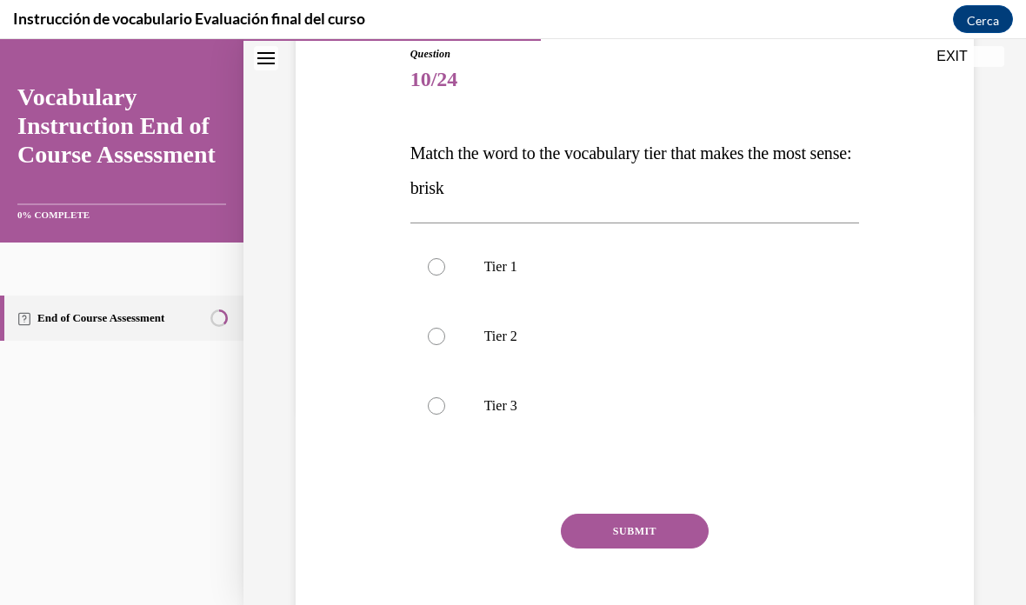
scroll to position [196, 0]
click at [485, 330] on p "Tier 2" at bounding box center [650, 336] width 332 height 17
click at [445, 330] on input "Tier 2" at bounding box center [436, 336] width 17 height 17
radio input "true"
click at [654, 533] on button "SUBMIT" at bounding box center [635, 531] width 148 height 35
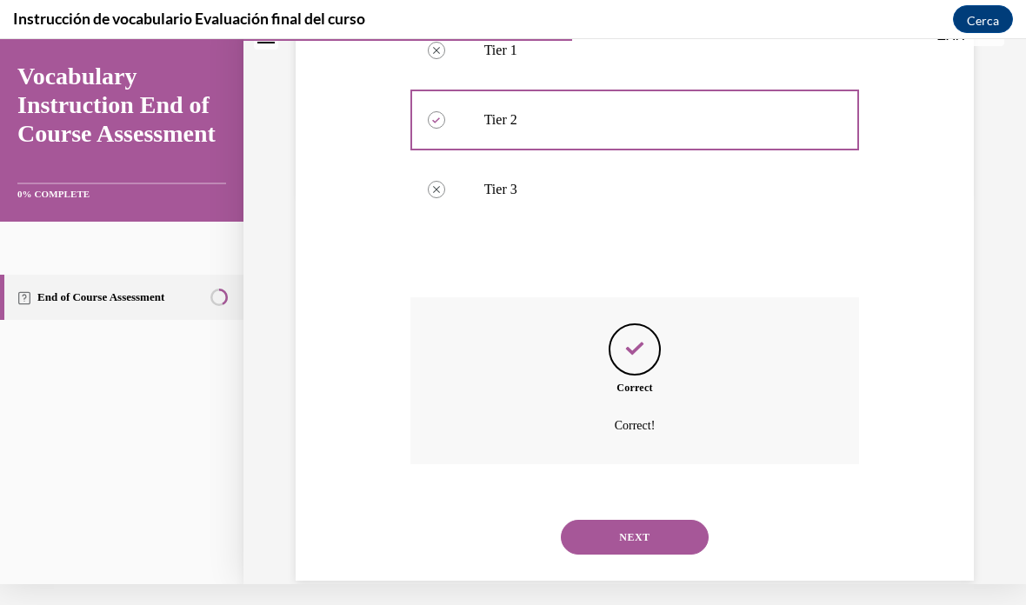
scroll to position [401, 0]
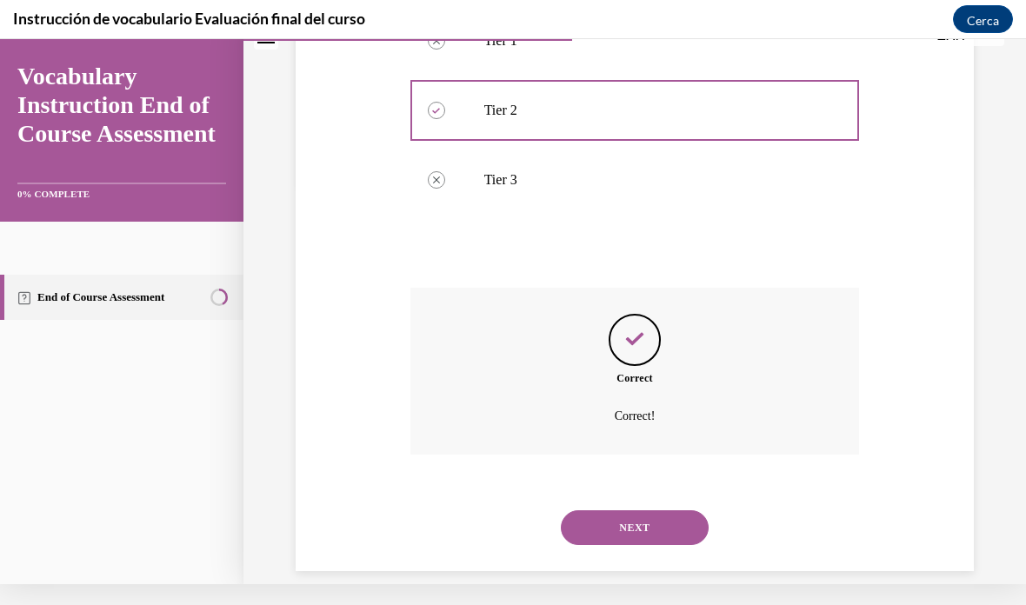
click at [652, 510] on button "NEXT" at bounding box center [635, 527] width 148 height 35
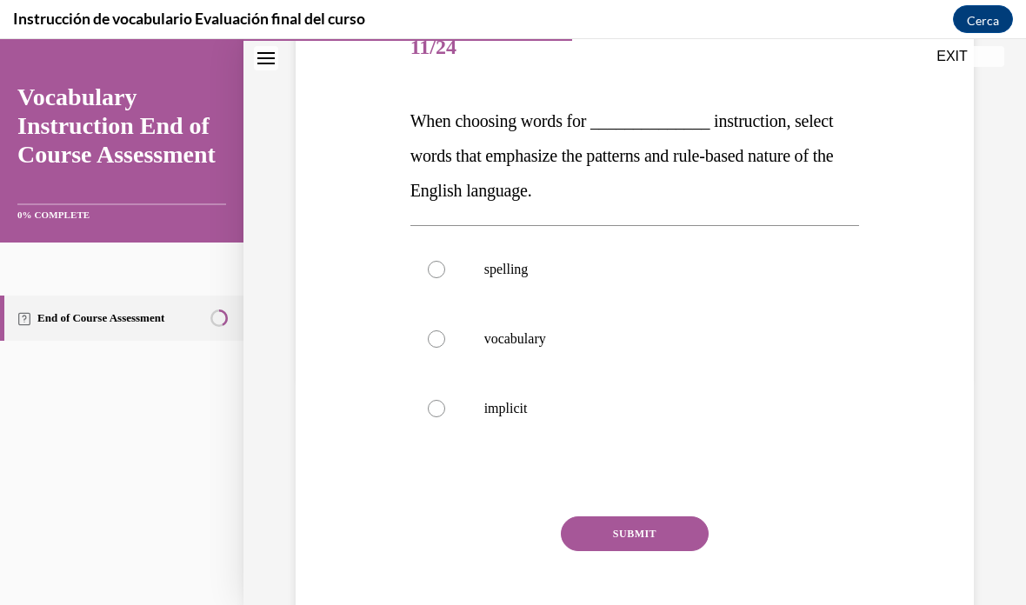
scroll to position [228, 0]
click at [540, 346] on p "vocabulary" at bounding box center [650, 338] width 332 height 17
click at [445, 346] on input "vocabulary" at bounding box center [436, 338] width 17 height 17
radio input "true"
click at [516, 282] on label "spelling" at bounding box center [634, 270] width 449 height 70
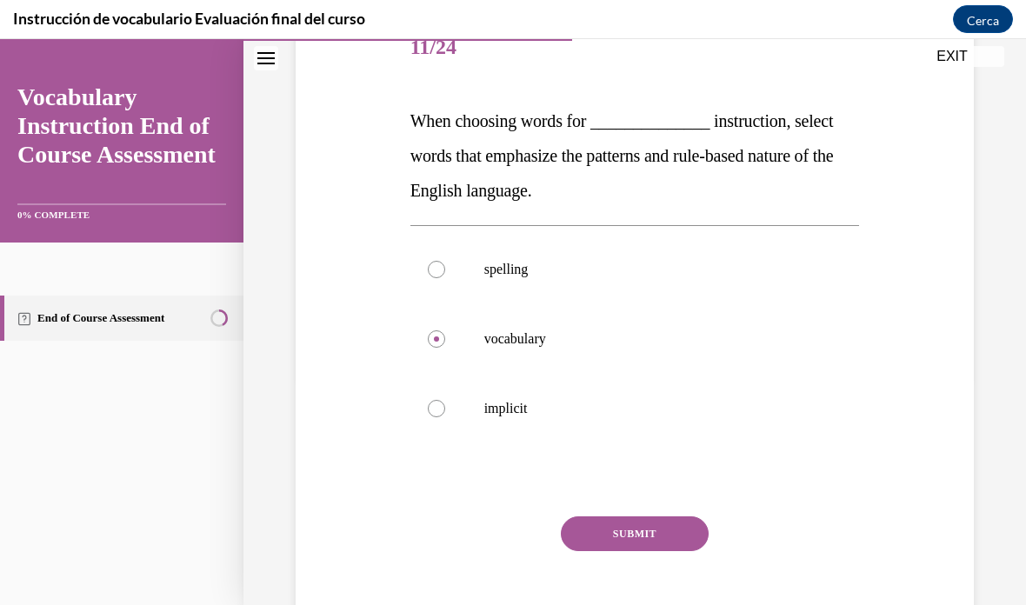
click at [445, 278] on input "spelling" at bounding box center [436, 269] width 17 height 17
radio input "true"
click at [672, 530] on button "SUBMIT" at bounding box center [635, 533] width 148 height 35
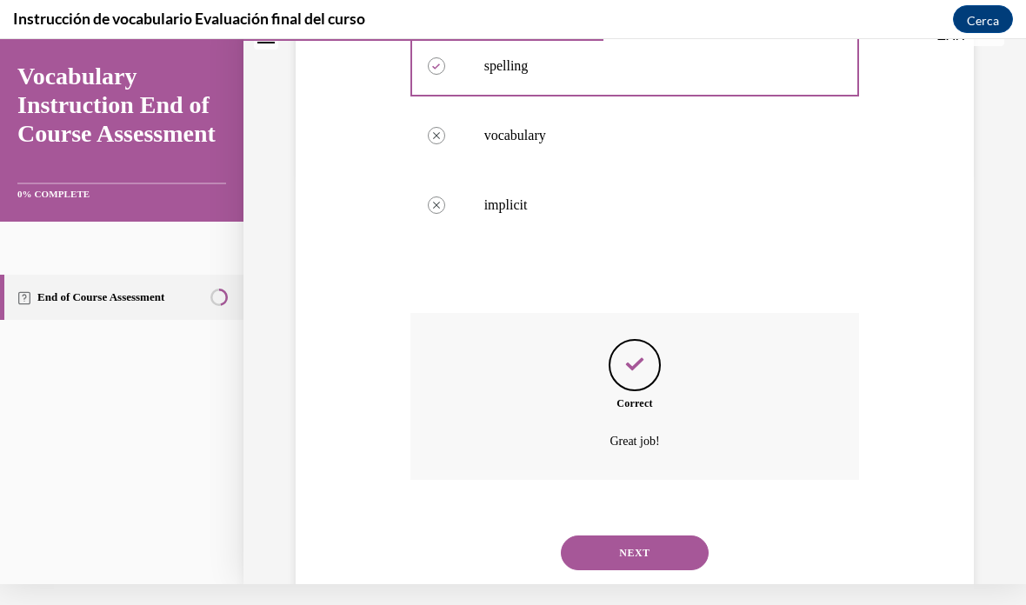
scroll to position [435, 0]
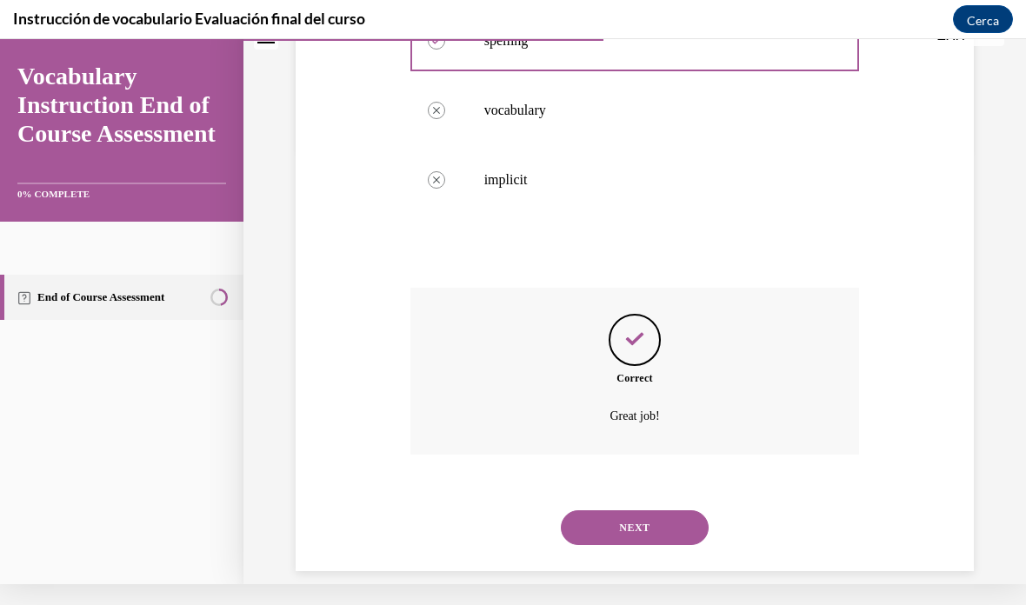
click at [660, 514] on button "NEXT" at bounding box center [635, 527] width 148 height 35
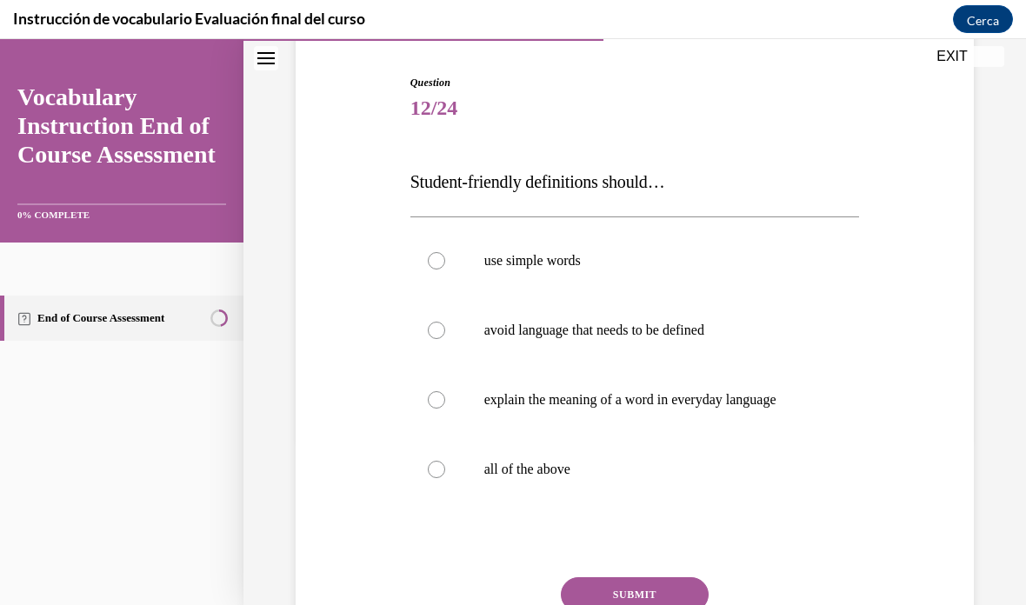
scroll to position [185, 0]
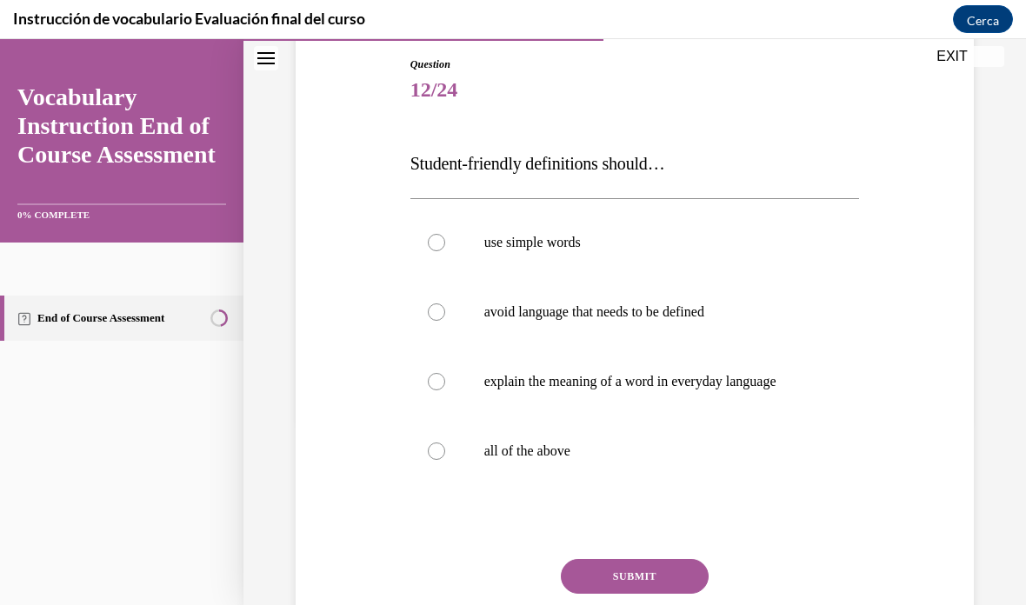
click at [475, 459] on label "all of the above" at bounding box center [634, 451] width 449 height 70
click at [445, 459] on input "all of the above" at bounding box center [436, 450] width 17 height 17
radio input "true"
click at [642, 577] on button "SUBMIT" at bounding box center [635, 576] width 148 height 35
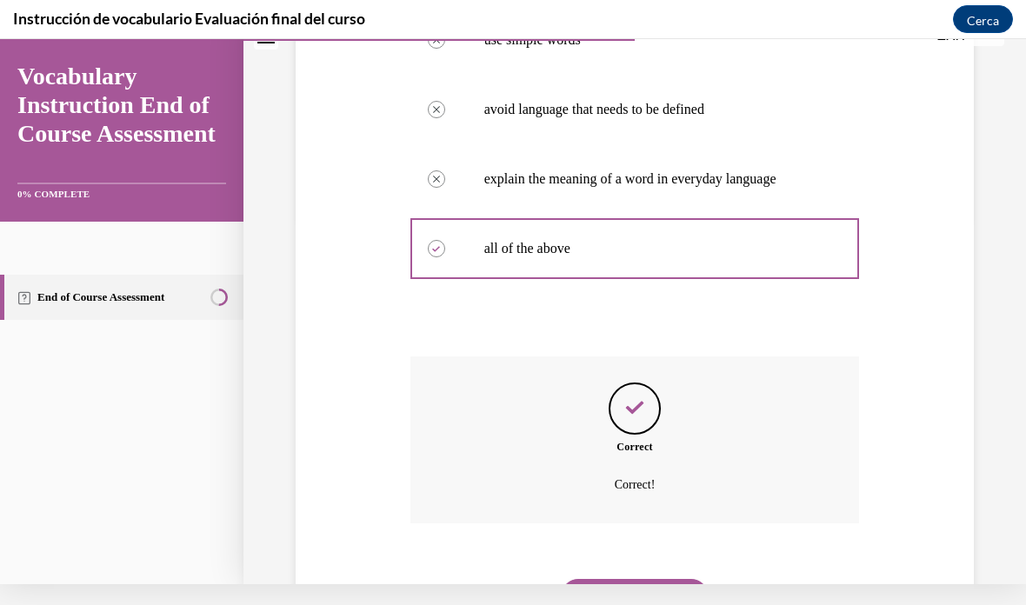
scroll to position [435, 0]
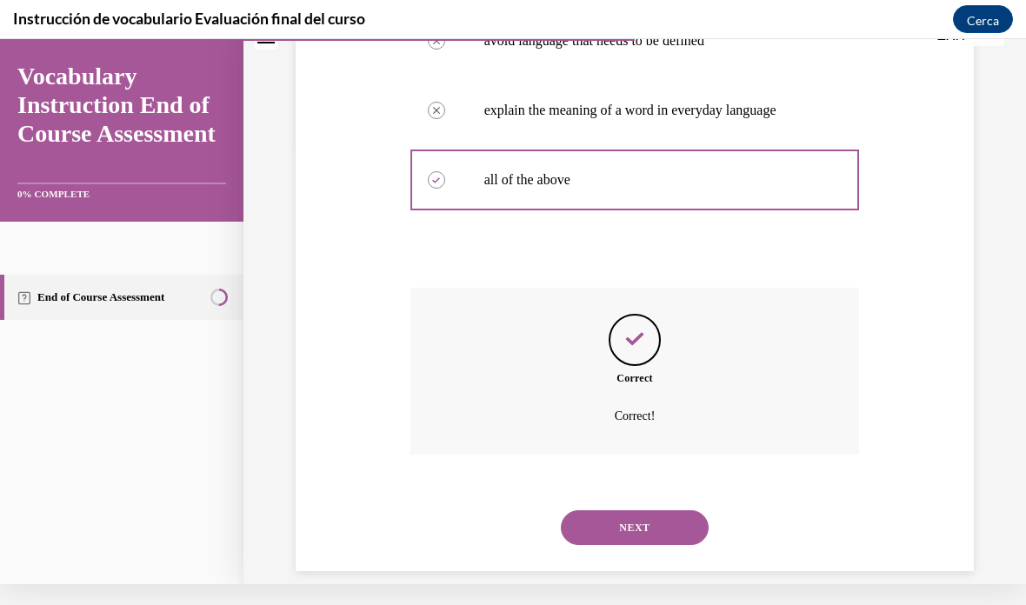
click at [659, 514] on button "NEXT" at bounding box center [635, 527] width 148 height 35
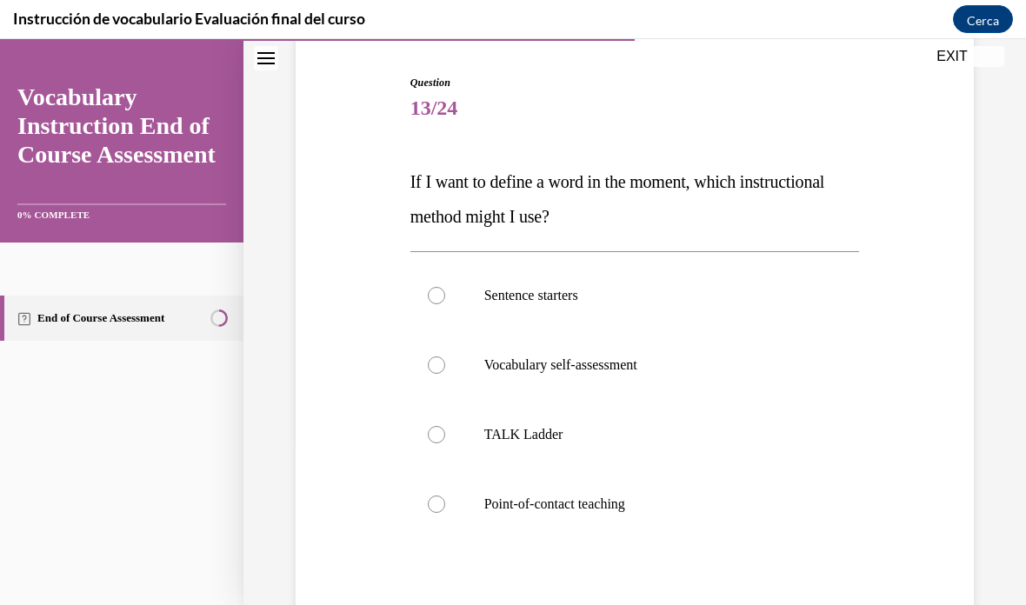
scroll to position [168, 0]
click at [601, 501] on p "Point-of-contact teaching" at bounding box center [650, 503] width 332 height 17
click at [445, 501] on input "Point-of-contact teaching" at bounding box center [436, 503] width 17 height 17
radio input "true"
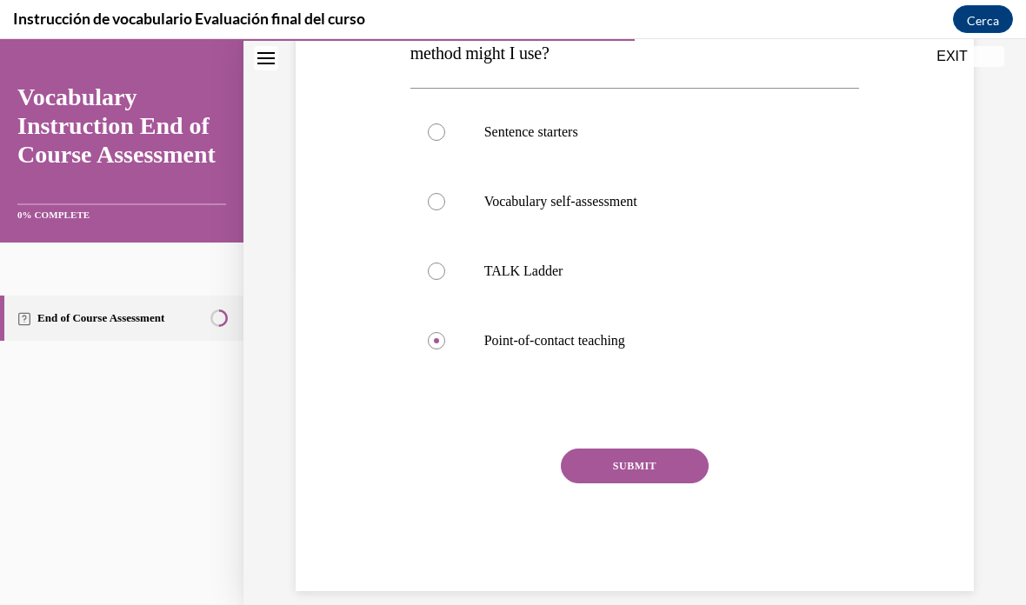
click at [647, 468] on button "SUBMIT" at bounding box center [635, 465] width 148 height 35
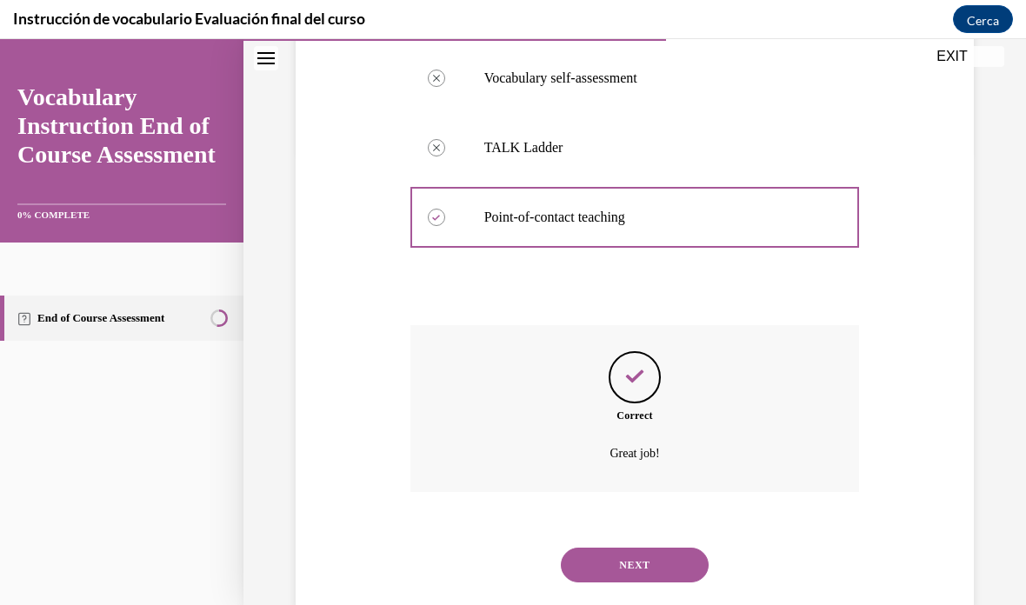
scroll to position [470, 0]
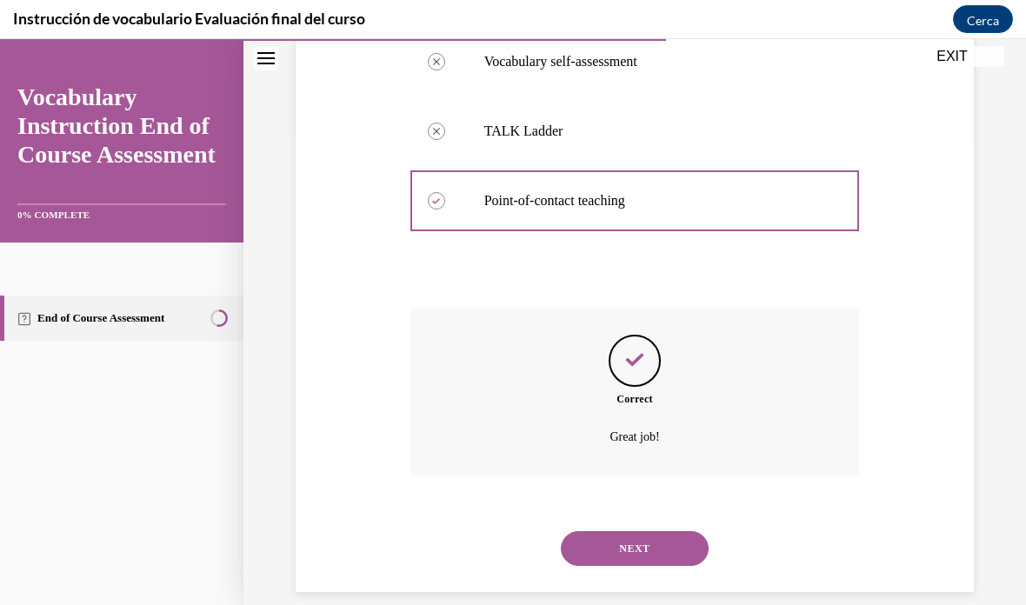
click at [667, 531] on button "NEXT" at bounding box center [635, 548] width 148 height 35
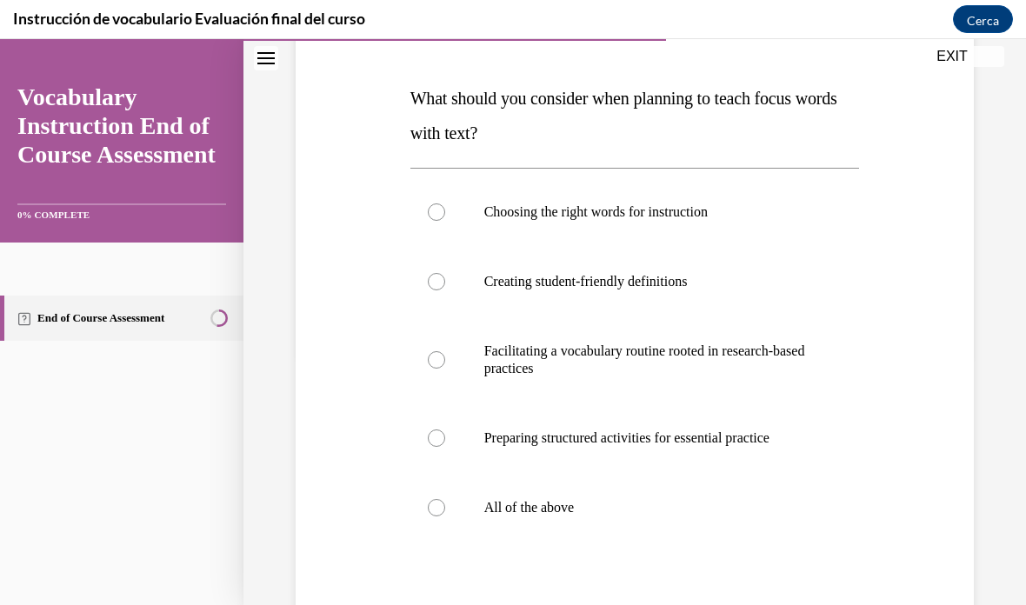
scroll to position [250, 0]
click at [502, 523] on label "All of the above" at bounding box center [634, 508] width 449 height 70
click at [445, 516] on input "All of the above" at bounding box center [436, 507] width 17 height 17
radio input "true"
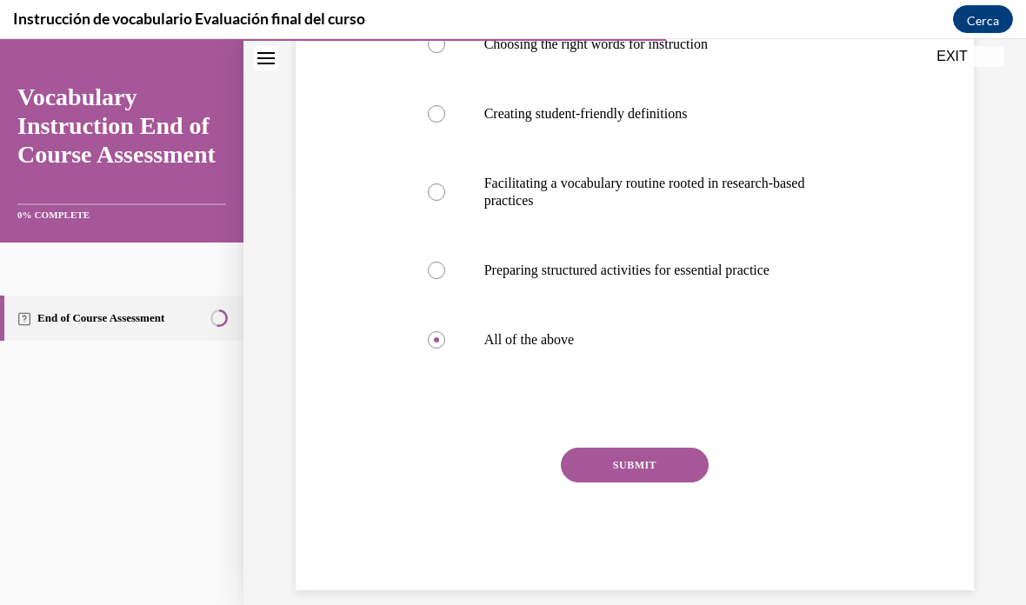
scroll to position [417, 0]
click at [662, 455] on button "SUBMIT" at bounding box center [635, 465] width 148 height 35
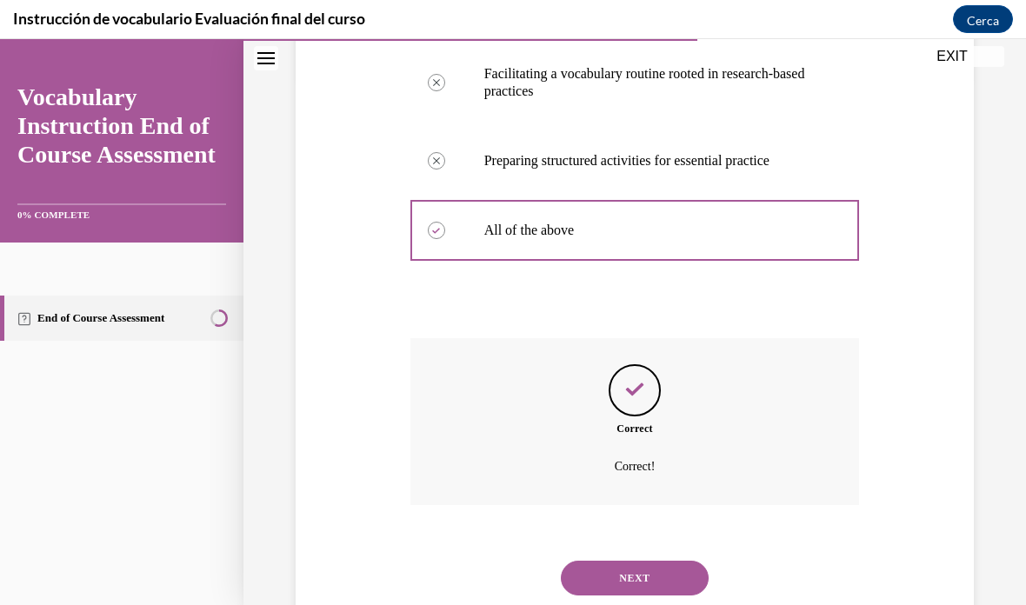
scroll to position [557, 0]
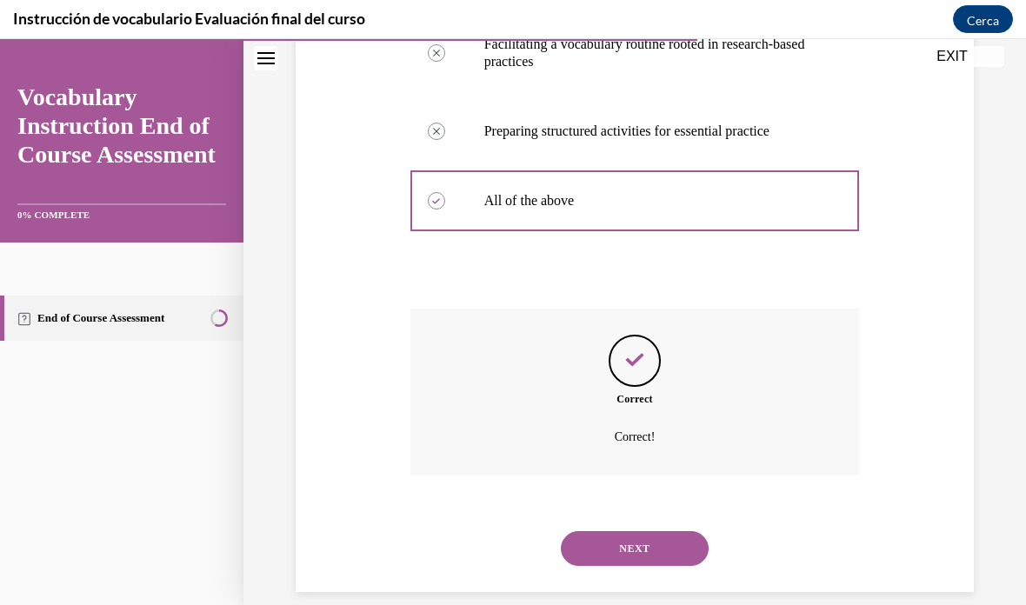
click at [655, 531] on button "NEXT" at bounding box center [635, 548] width 148 height 35
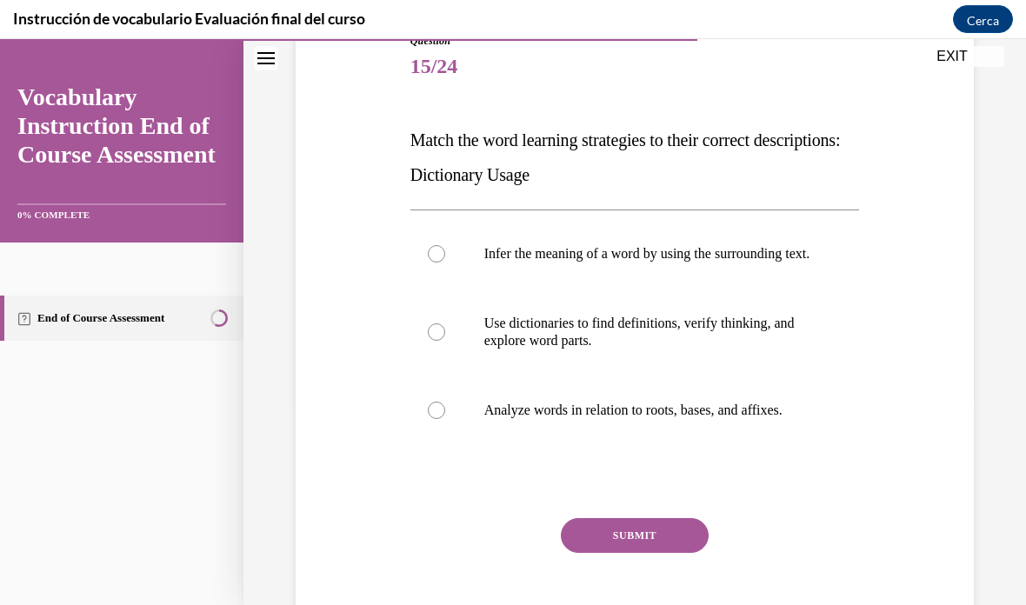
scroll to position [208, 0]
click at [561, 350] on p "Use dictionaries to find definitions, verify thinking, and explore word parts." at bounding box center [650, 332] width 332 height 35
click at [445, 342] on input "Use dictionaries to find definitions, verify thinking, and explore word parts." at bounding box center [436, 332] width 17 height 17
radio input "true"
click at [640, 548] on button "SUBMIT" at bounding box center [635, 536] width 148 height 35
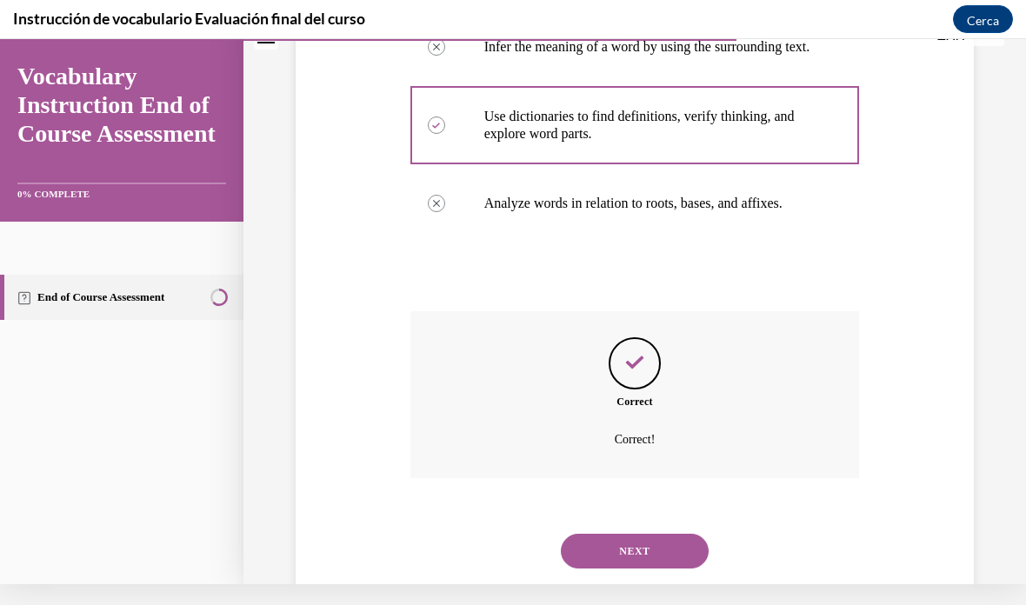
scroll to position [435, 0]
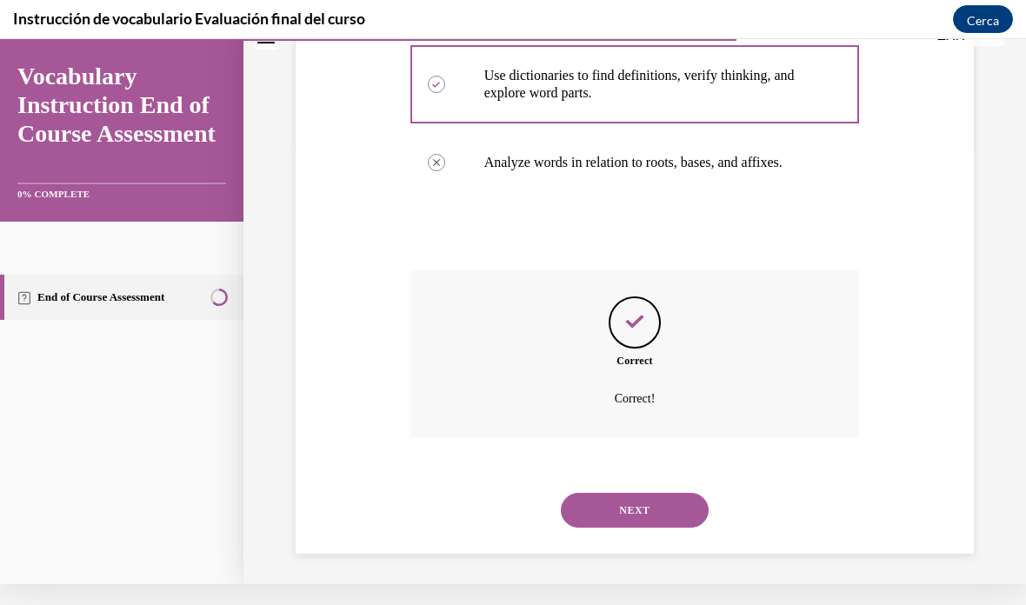
click at [656, 503] on button "NEXT" at bounding box center [635, 510] width 148 height 35
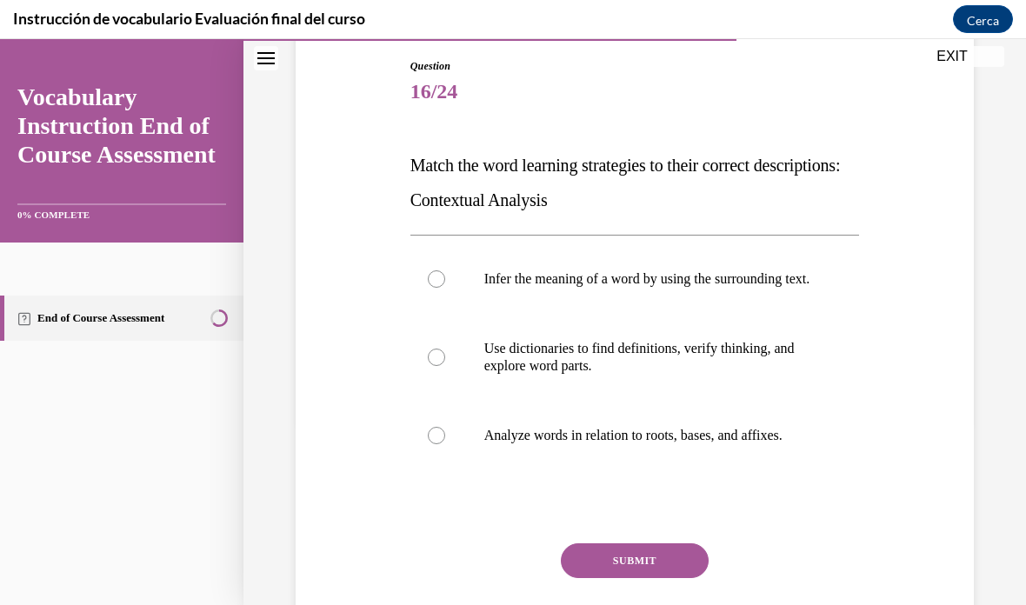
scroll to position [183, 0]
click at [570, 275] on p "Infer the meaning of a word by using the surrounding text." at bounding box center [650, 278] width 332 height 17
click at [445, 275] on input "Infer the meaning of a word by using the surrounding text." at bounding box center [436, 278] width 17 height 17
radio input "true"
click at [646, 578] on button "SUBMIT" at bounding box center [635, 560] width 148 height 35
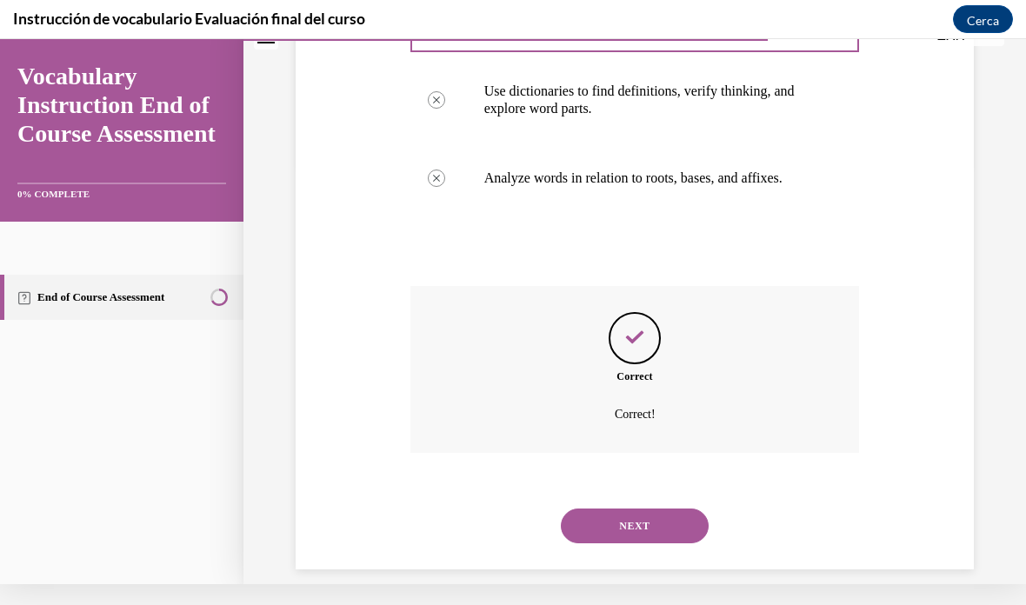
scroll to position [435, 0]
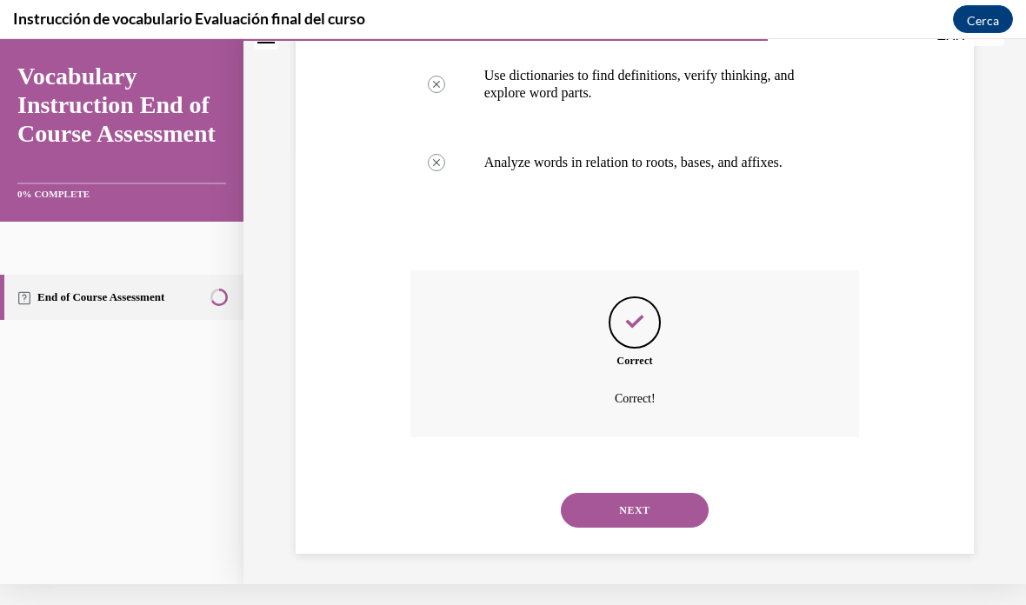
click at [666, 510] on button "NEXT" at bounding box center [635, 510] width 148 height 35
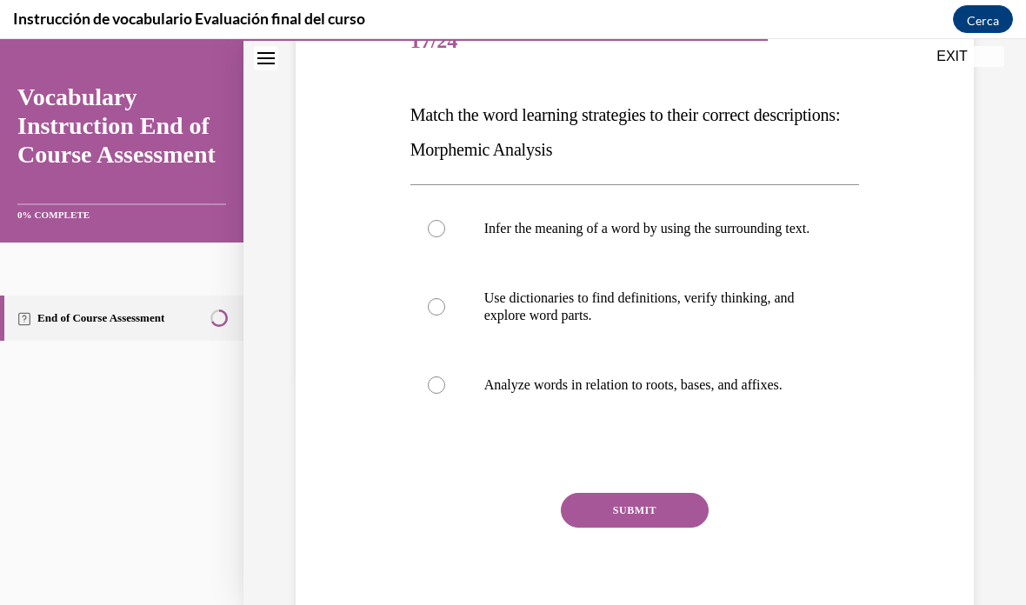
scroll to position [234, 0]
click at [520, 394] on p "Analyze words in relation to roots, bases, and affixes." at bounding box center [650, 384] width 332 height 17
click at [445, 394] on input "Analyze words in relation to roots, bases, and affixes." at bounding box center [436, 384] width 17 height 17
radio input "true"
click at [627, 514] on button "SUBMIT" at bounding box center [635, 510] width 148 height 35
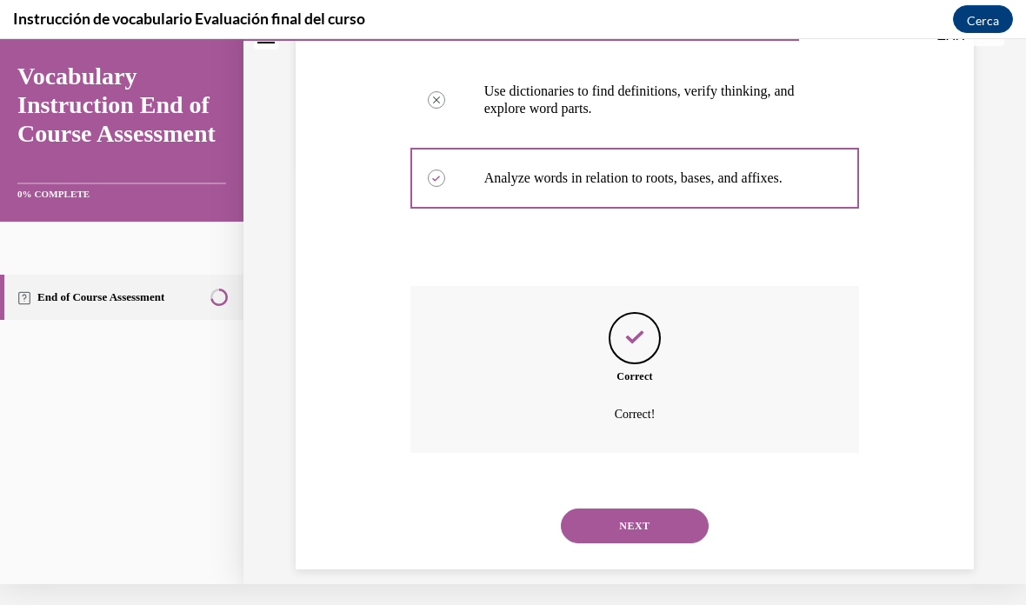
scroll to position [435, 0]
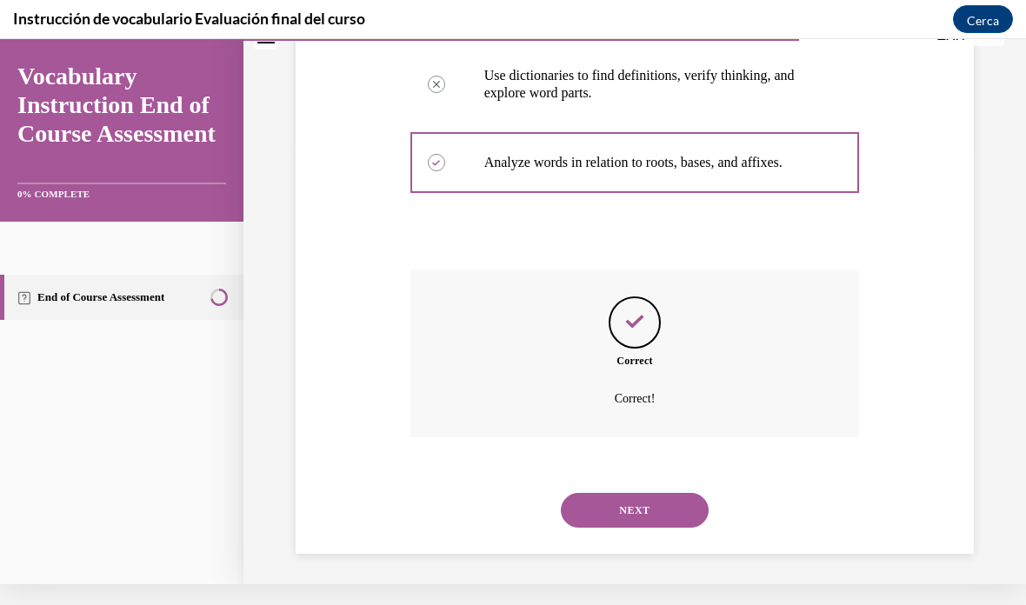
click at [647, 508] on button "NEXT" at bounding box center [635, 510] width 148 height 35
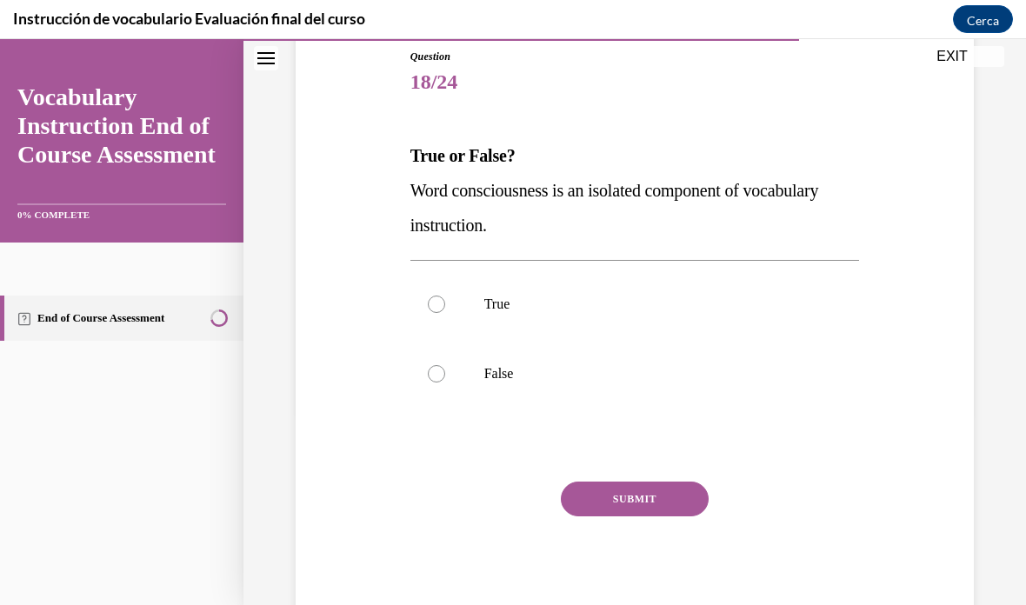
click at [475, 377] on label "False" at bounding box center [634, 374] width 449 height 70
click at [445, 377] on input "False" at bounding box center [436, 373] width 17 height 17
radio input "true"
click at [651, 488] on button "SUBMIT" at bounding box center [635, 498] width 148 height 35
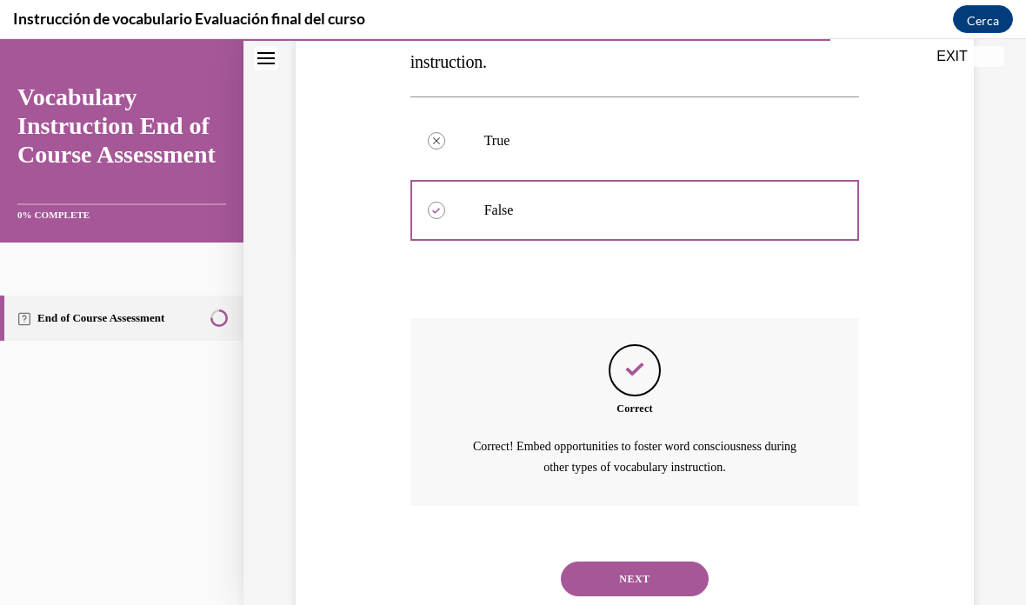
scroll to position [386, 0]
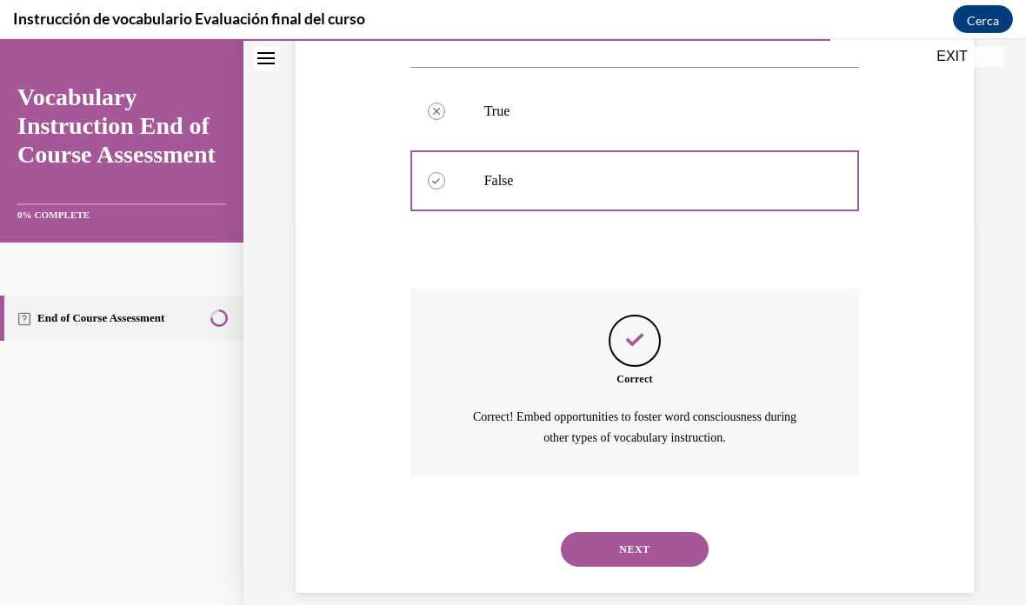
click at [636, 532] on button "NEXT" at bounding box center [635, 549] width 148 height 35
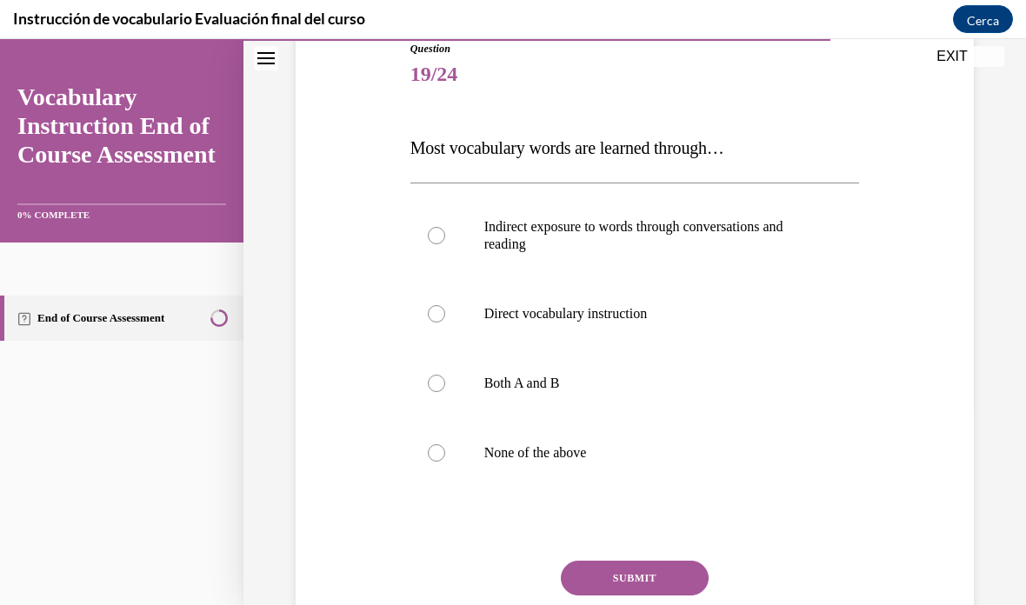
scroll to position [202, 0]
click at [560, 225] on p "Indirect exposure to words through conversations and reading" at bounding box center [650, 234] width 332 height 35
click at [445, 226] on input "Indirect exposure to words through conversations and reading" at bounding box center [436, 234] width 17 height 17
radio input "true"
click at [652, 573] on button "SUBMIT" at bounding box center [635, 577] width 148 height 35
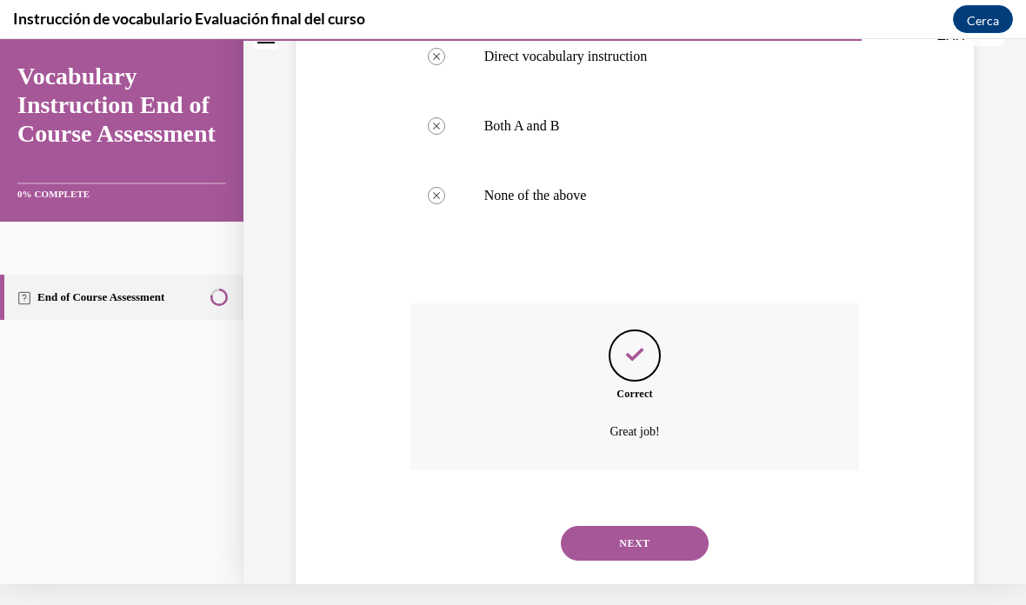
scroll to position [453, 0]
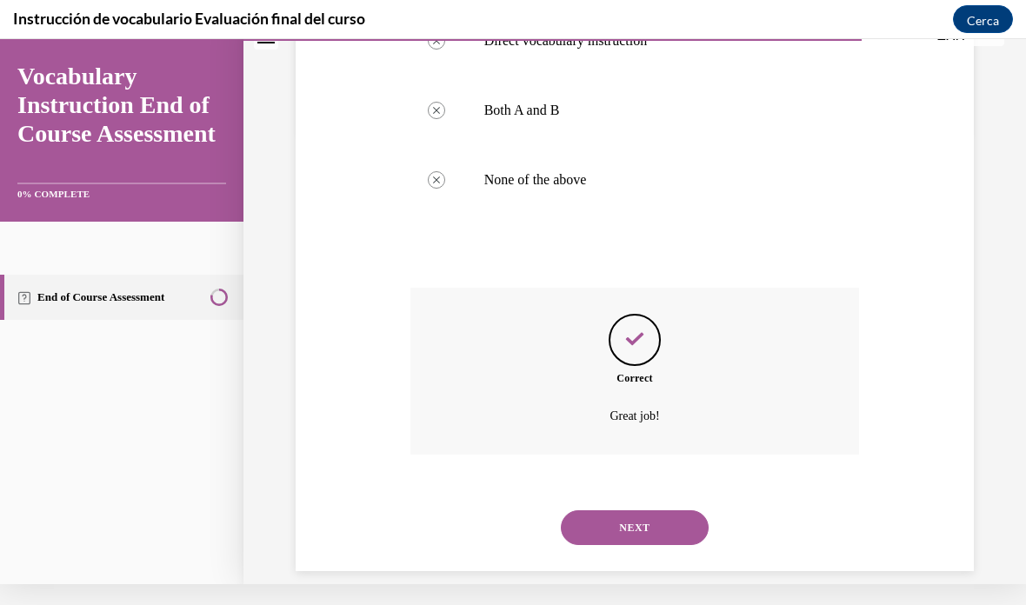
click at [662, 510] on button "NEXT" at bounding box center [635, 527] width 148 height 35
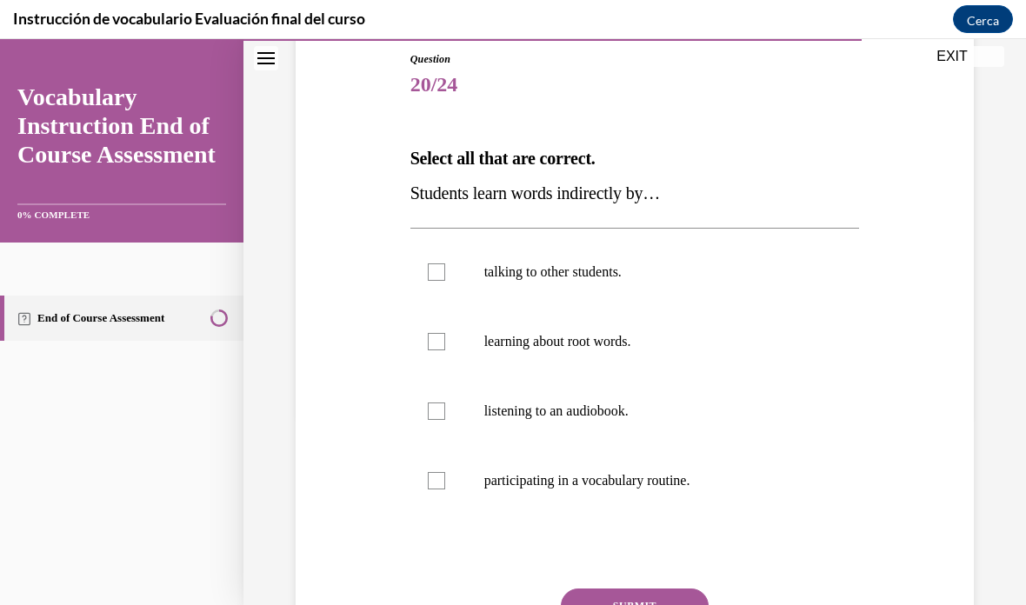
scroll to position [189, 0]
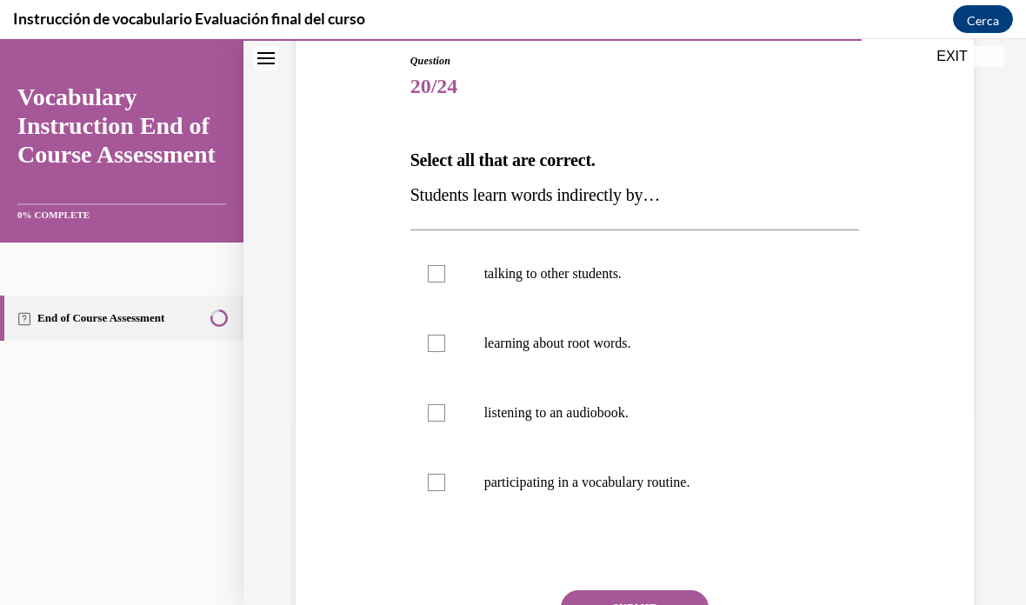
click at [602, 459] on label "participating in a vocabulary routine." at bounding box center [634, 483] width 449 height 70
click at [445, 474] on input "participating in a vocabulary routine." at bounding box center [436, 482] width 17 height 17
checkbox input "true"
click at [597, 265] on p "talking to other students." at bounding box center [650, 273] width 332 height 17
click at [445, 265] on input "talking to other students." at bounding box center [436, 273] width 17 height 17
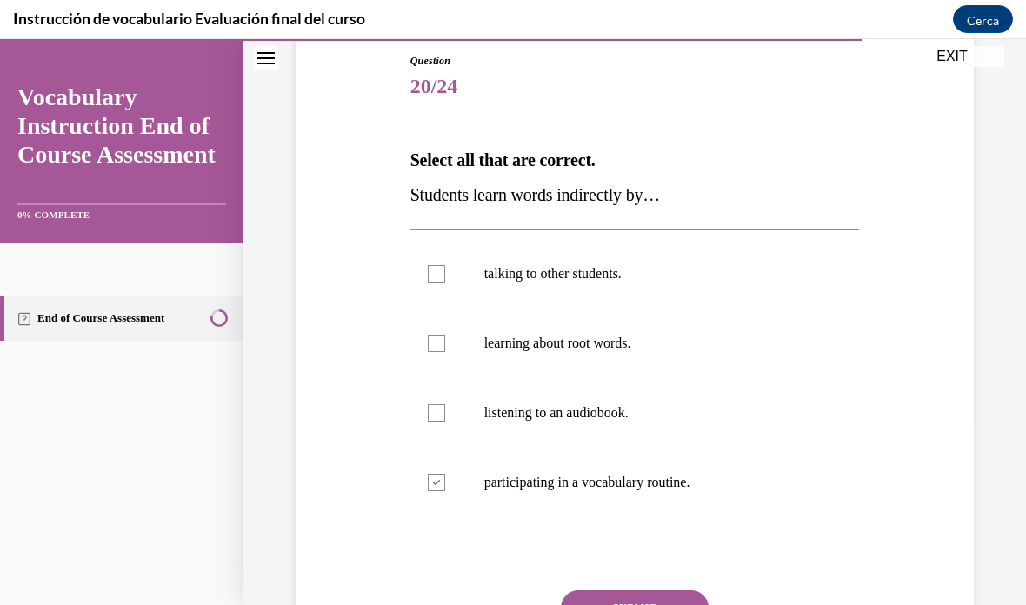
checkbox input "true"
click at [463, 486] on label "participating in a vocabulary routine." at bounding box center [634, 483] width 449 height 70
click at [445, 486] on input "participating in a vocabulary routine." at bounding box center [436, 482] width 17 height 17
checkbox input "false"
click at [556, 419] on p "listening to an audiobook." at bounding box center [650, 412] width 332 height 17
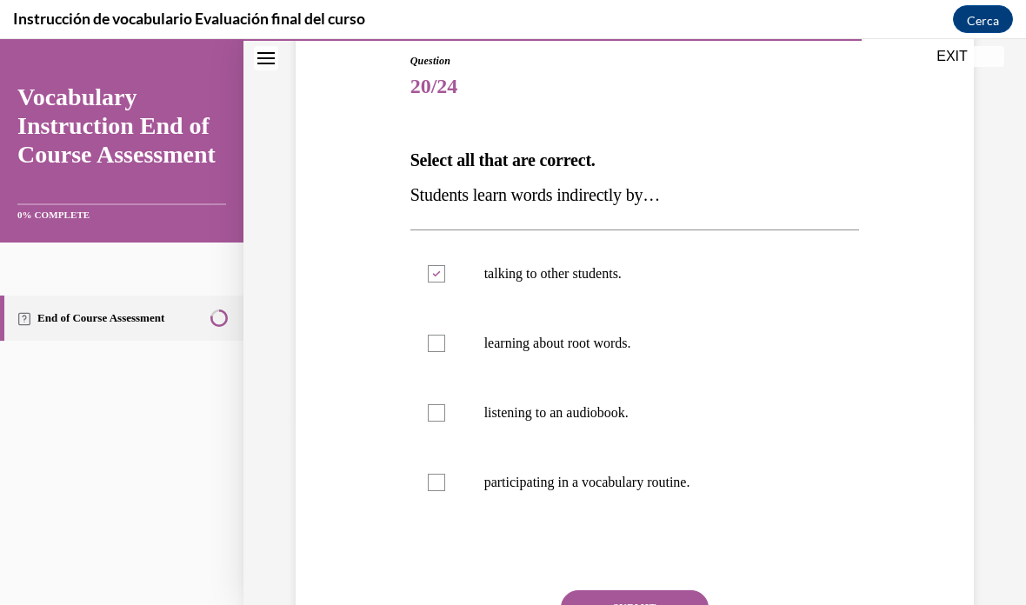
click at [445, 419] on input "listening to an audiobook." at bounding box center [436, 412] width 17 height 17
checkbox input "true"
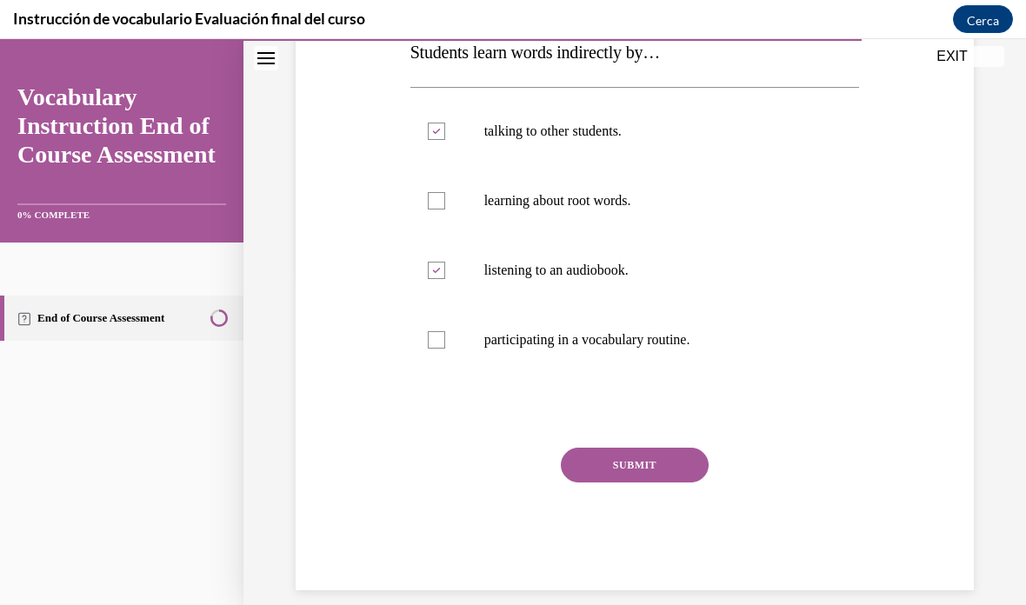
click at [641, 476] on button "SUBMIT" at bounding box center [635, 465] width 148 height 35
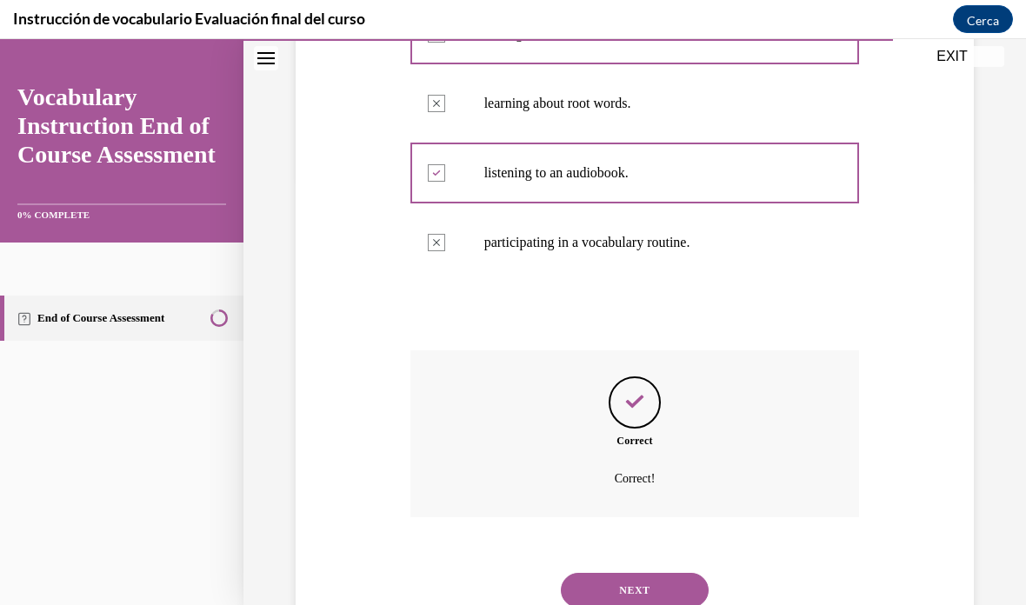
scroll to position [470, 0]
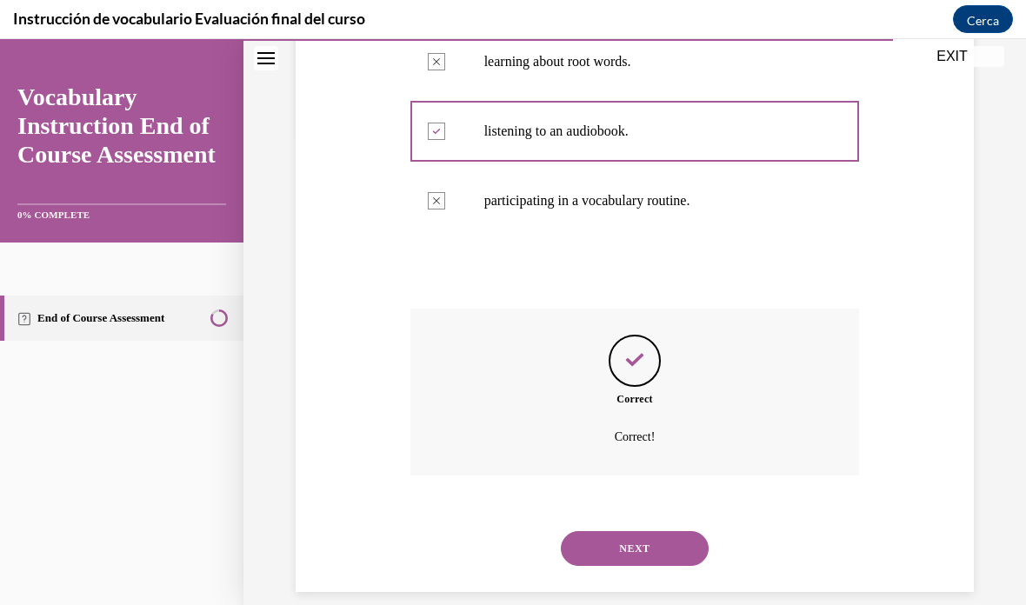
click at [646, 531] on button "NEXT" at bounding box center [635, 548] width 148 height 35
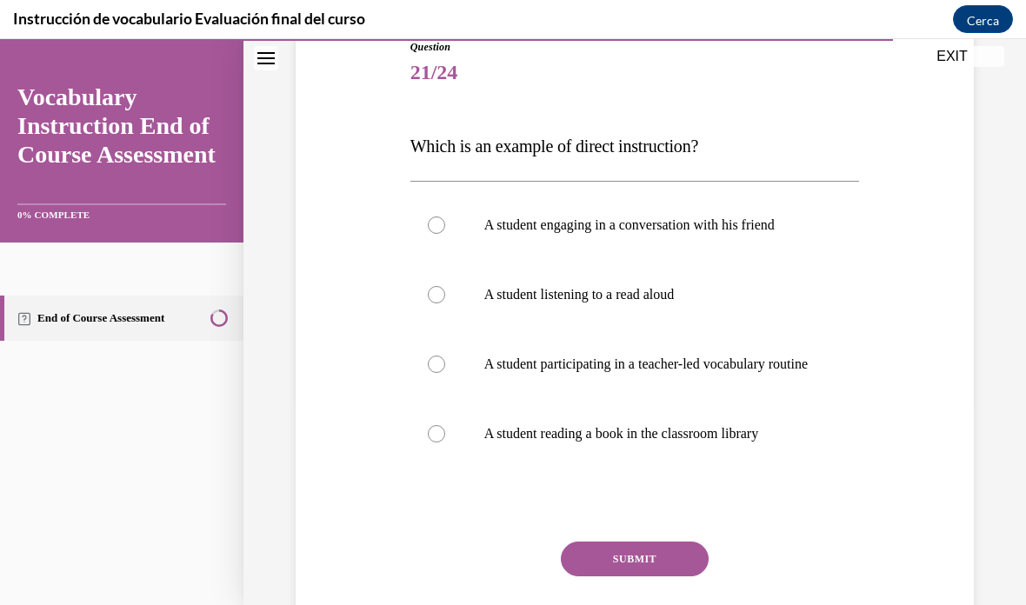
scroll to position [202, 0]
click at [636, 317] on label "A student listening to a read aloud" at bounding box center [634, 296] width 449 height 70
click at [445, 304] on input "A student listening to a read aloud" at bounding box center [436, 295] width 17 height 17
radio input "true"
click at [601, 374] on p "A student participating in a teacher-led vocabulary routine" at bounding box center [650, 364] width 332 height 17
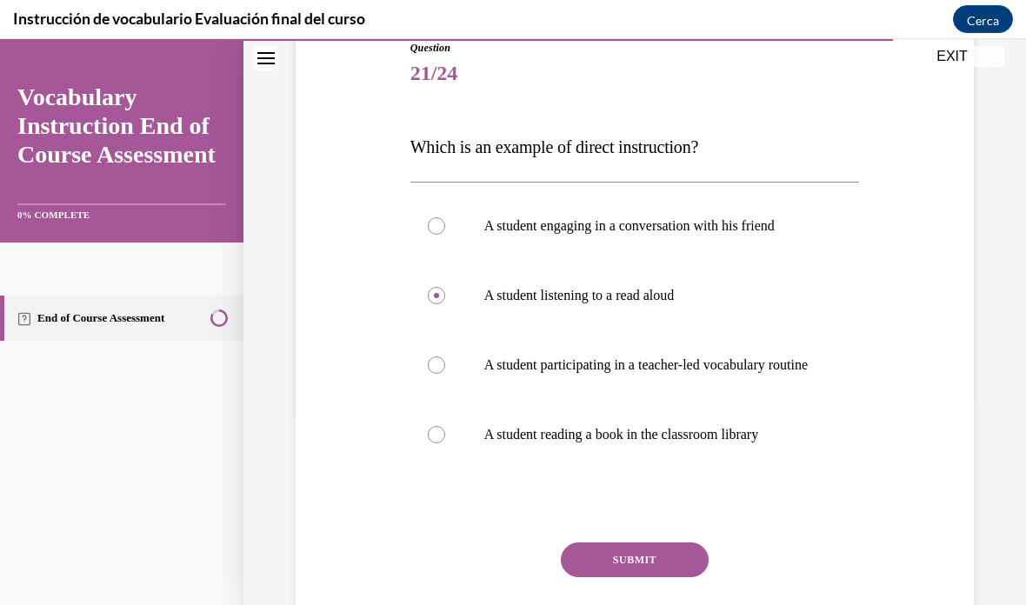
click at [445, 374] on input "A student participating in a teacher-led vocabulary routine" at bounding box center [436, 364] width 17 height 17
radio input "true"
click at [644, 565] on button "SUBMIT" at bounding box center [635, 559] width 148 height 35
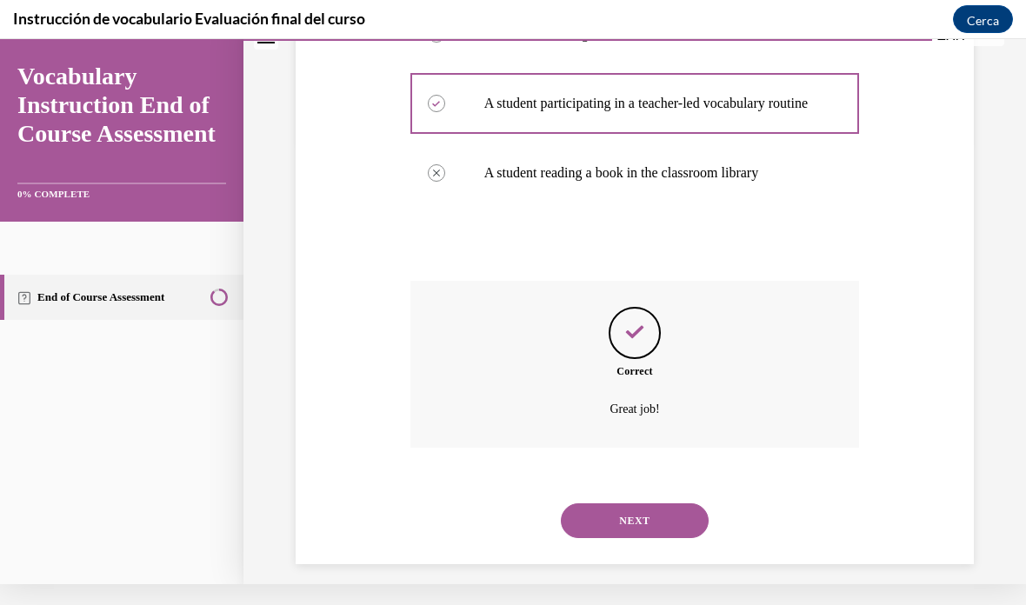
scroll to position [453, 0]
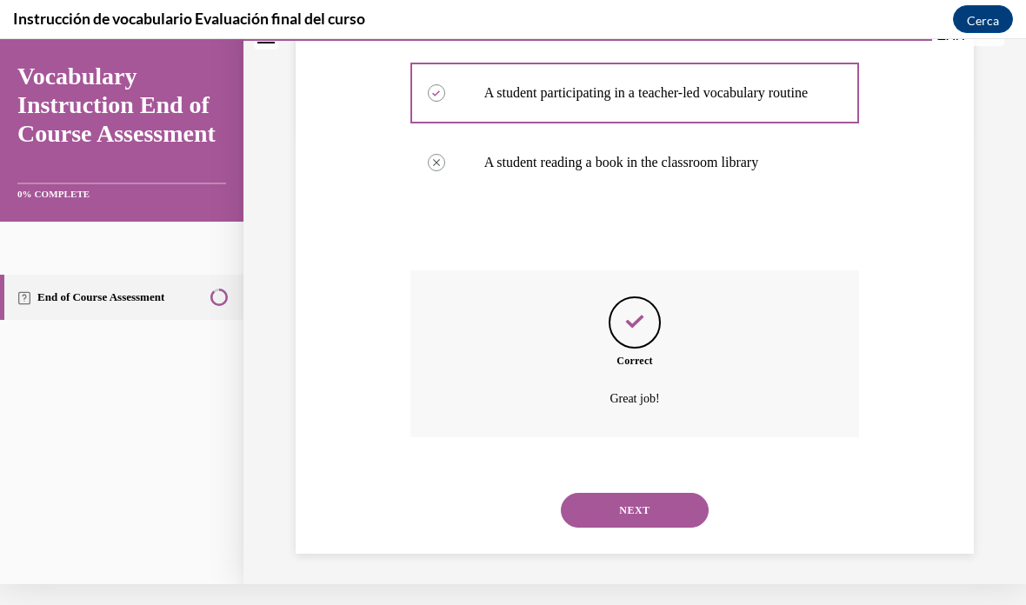
click at [657, 510] on button "NEXT" at bounding box center [635, 510] width 148 height 35
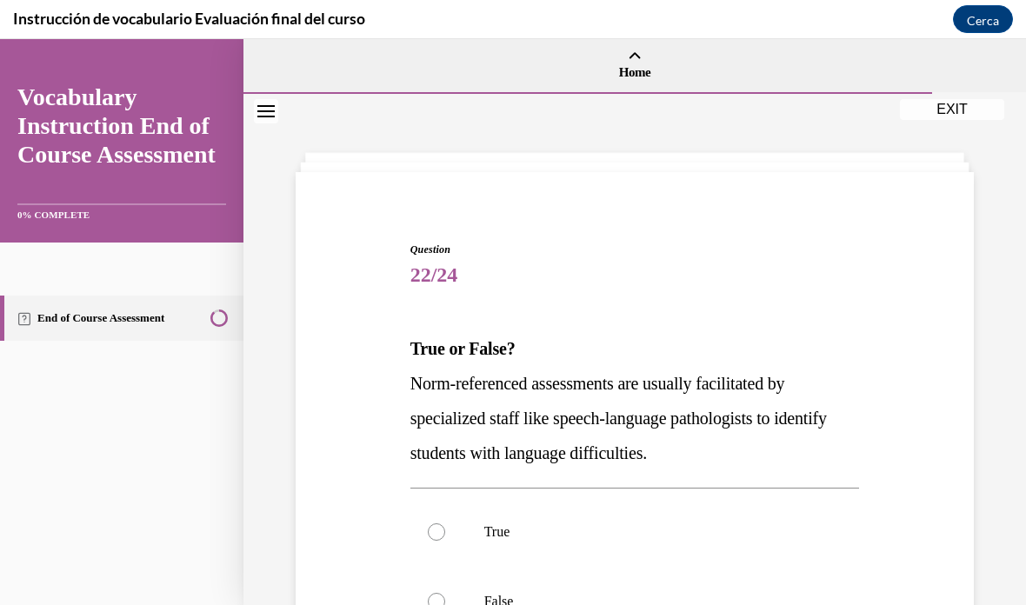
scroll to position [72, 0]
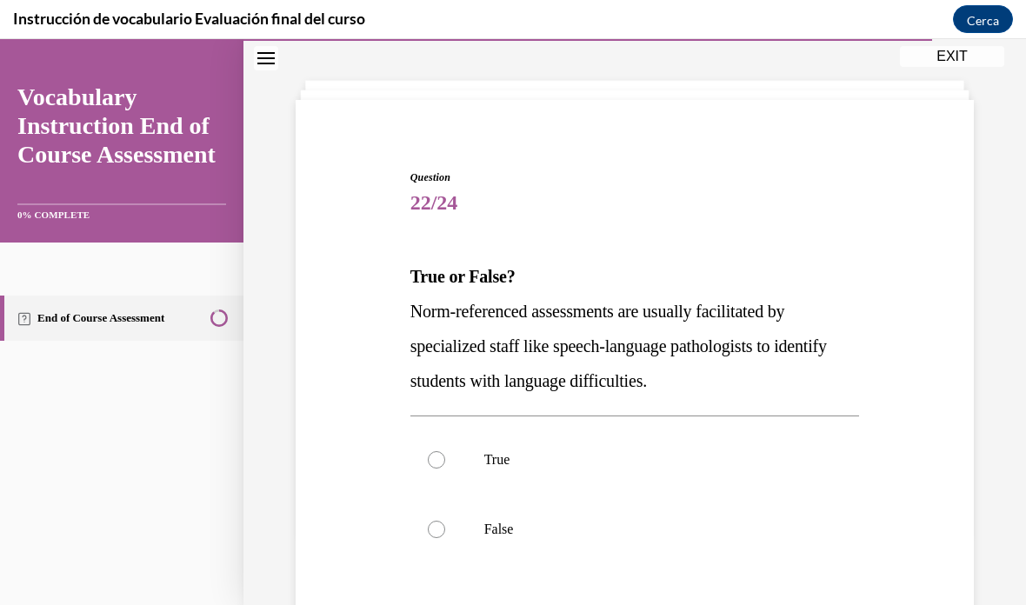
click at [476, 451] on label "True" at bounding box center [634, 460] width 449 height 70
click at [445, 451] on input "True" at bounding box center [436, 459] width 17 height 17
radio input "true"
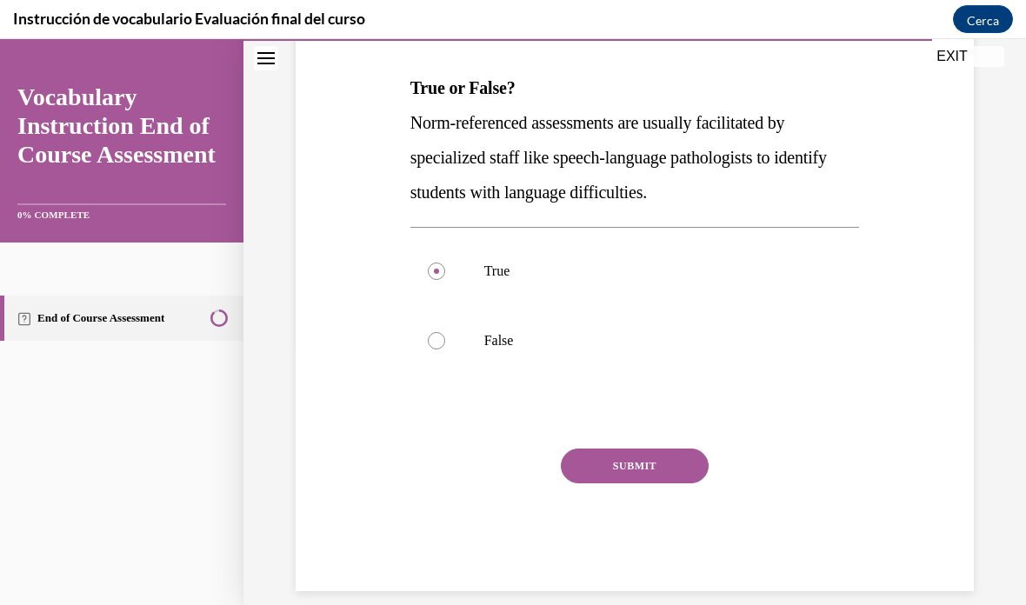
click at [651, 466] on button "SUBMIT" at bounding box center [635, 465] width 148 height 35
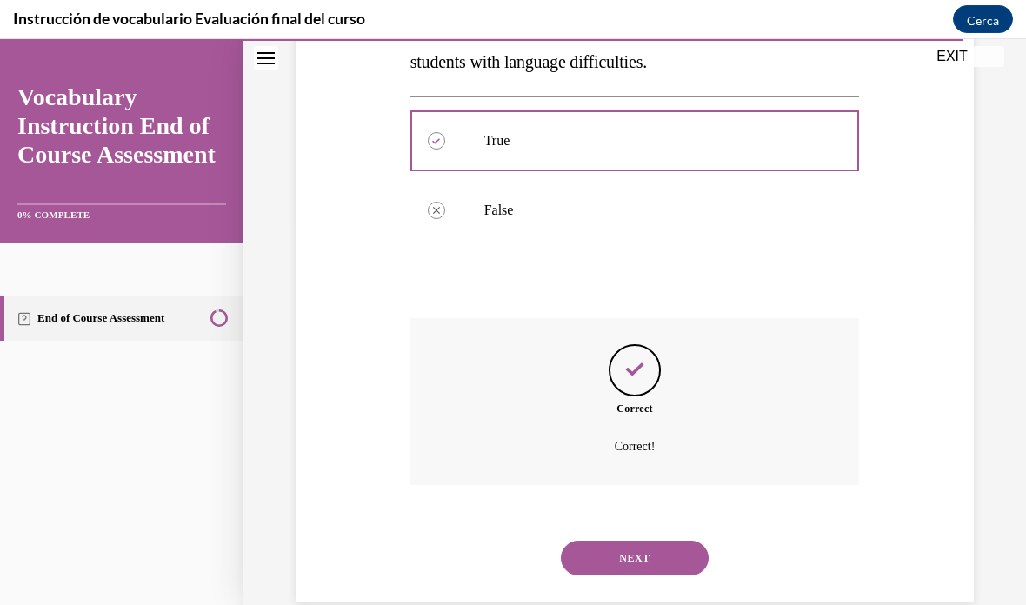
scroll to position [401, 0]
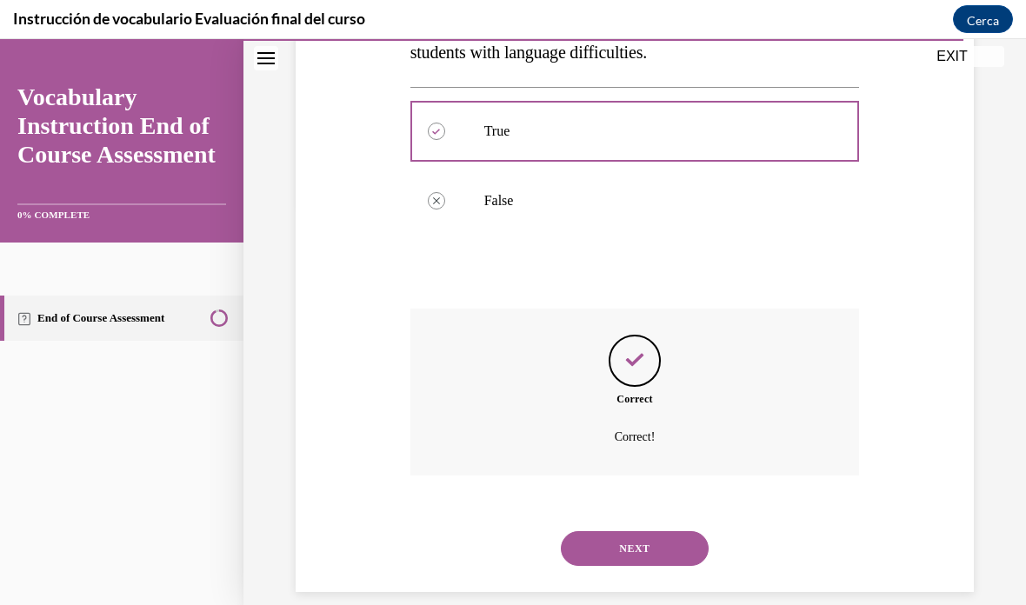
click at [664, 531] on button "NEXT" at bounding box center [635, 548] width 148 height 35
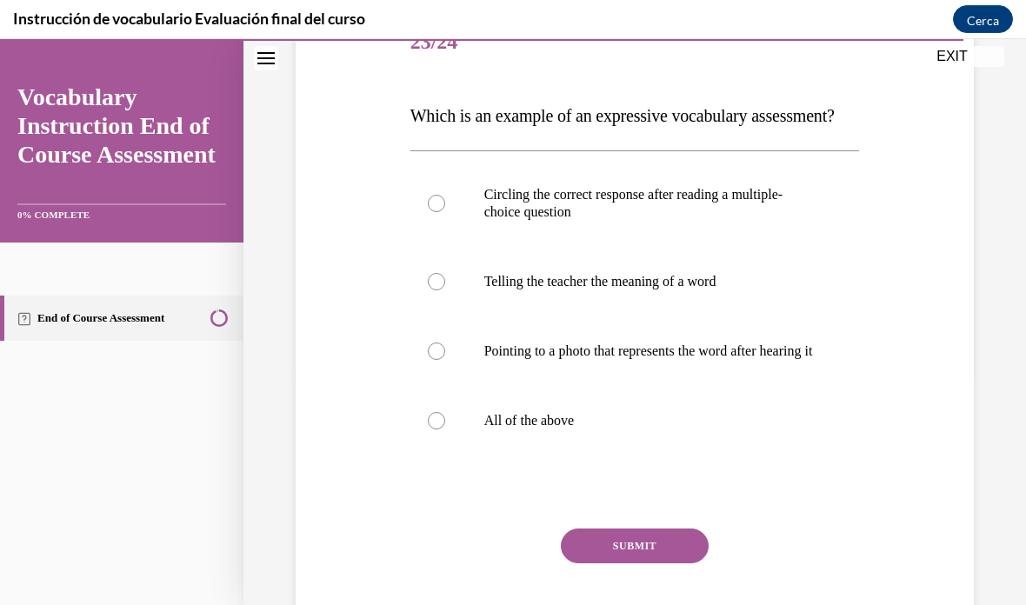
scroll to position [233, 0]
click at [520, 429] on p "All of the above" at bounding box center [650, 420] width 332 height 17
click at [445, 429] on input "All of the above" at bounding box center [436, 420] width 17 height 17
radio input "true"
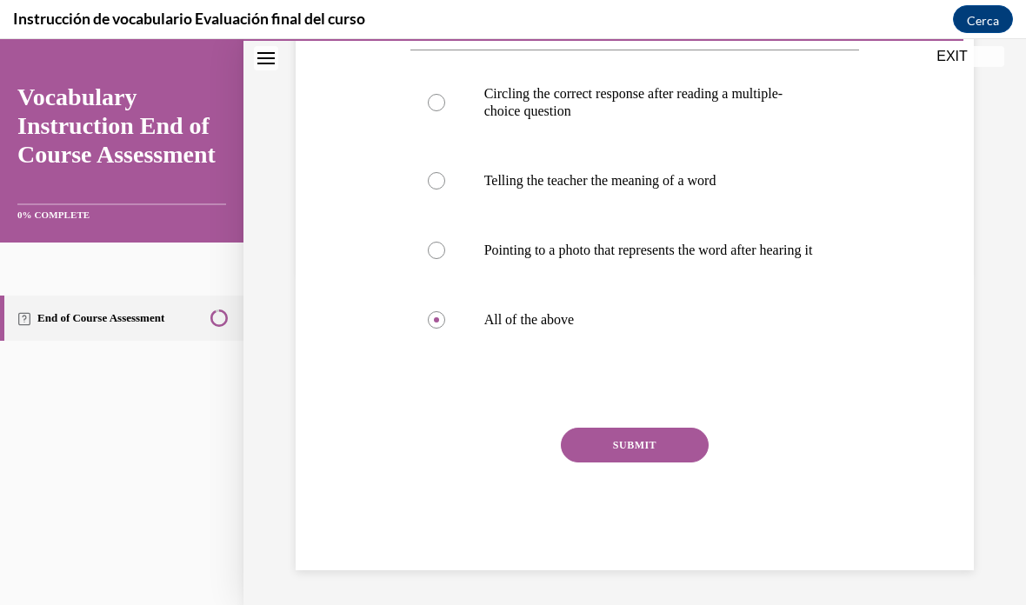
scroll to position [365, 0]
click at [618, 166] on label "Telling the teacher the meaning of a word" at bounding box center [634, 181] width 449 height 70
click at [445, 172] on input "Telling the teacher the meaning of a word" at bounding box center [436, 180] width 17 height 17
radio input "true"
click at [680, 461] on button "SUBMIT" at bounding box center [635, 445] width 148 height 35
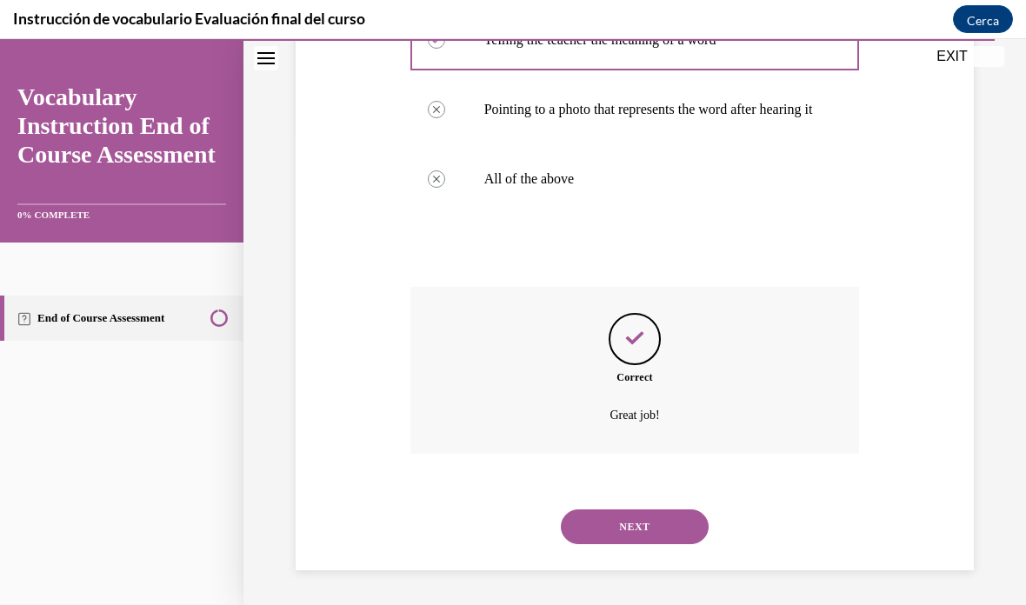
click at [652, 533] on button "NEXT" at bounding box center [635, 526] width 148 height 35
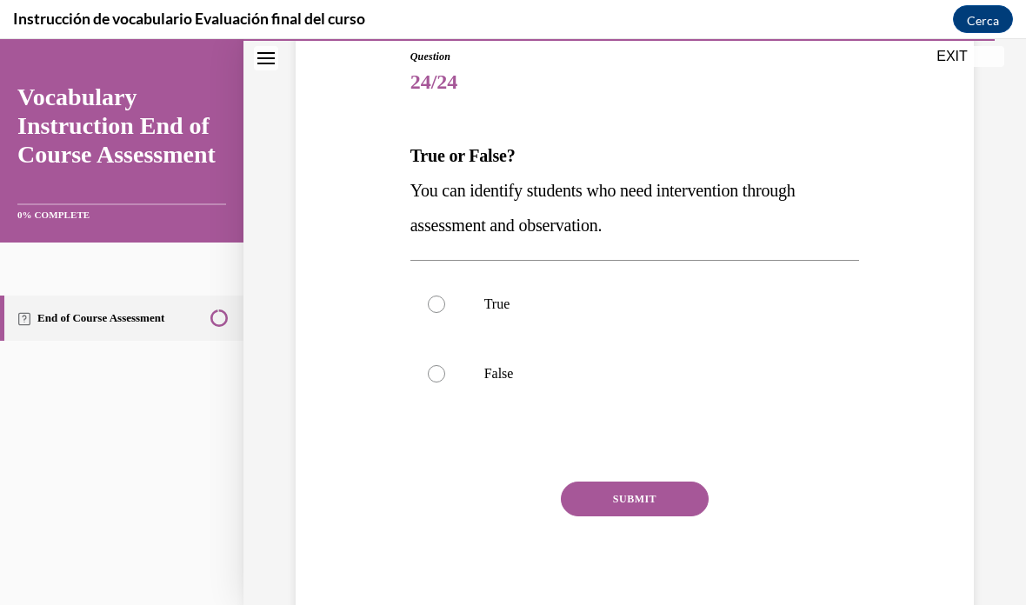
click at [487, 308] on p "True" at bounding box center [650, 303] width 332 height 17
click at [445, 308] on input "True" at bounding box center [436, 303] width 17 height 17
radio input "true"
click at [655, 489] on button "SUBMIT" at bounding box center [635, 498] width 148 height 35
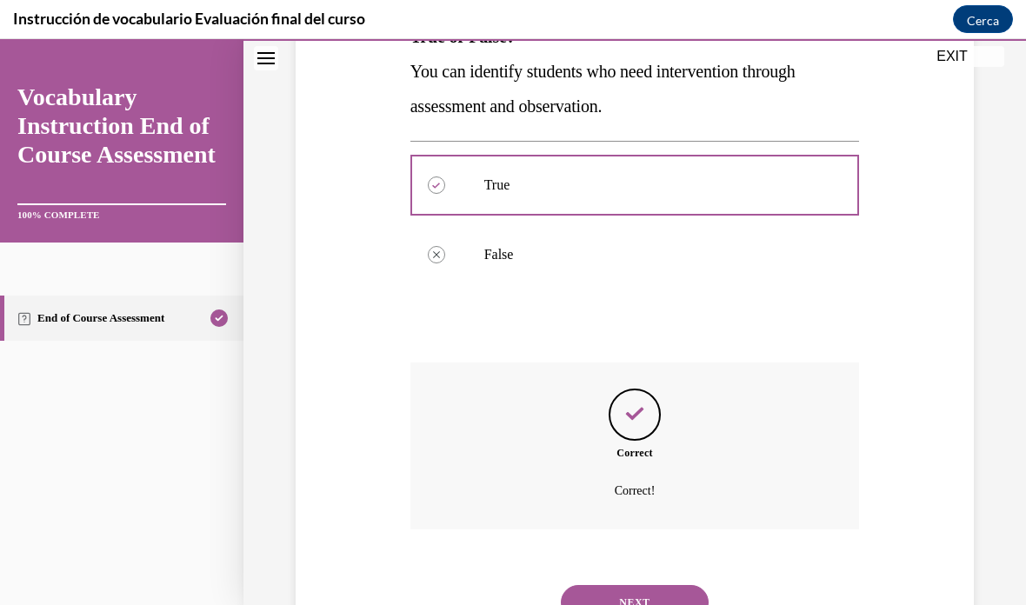
scroll to position [366, 0]
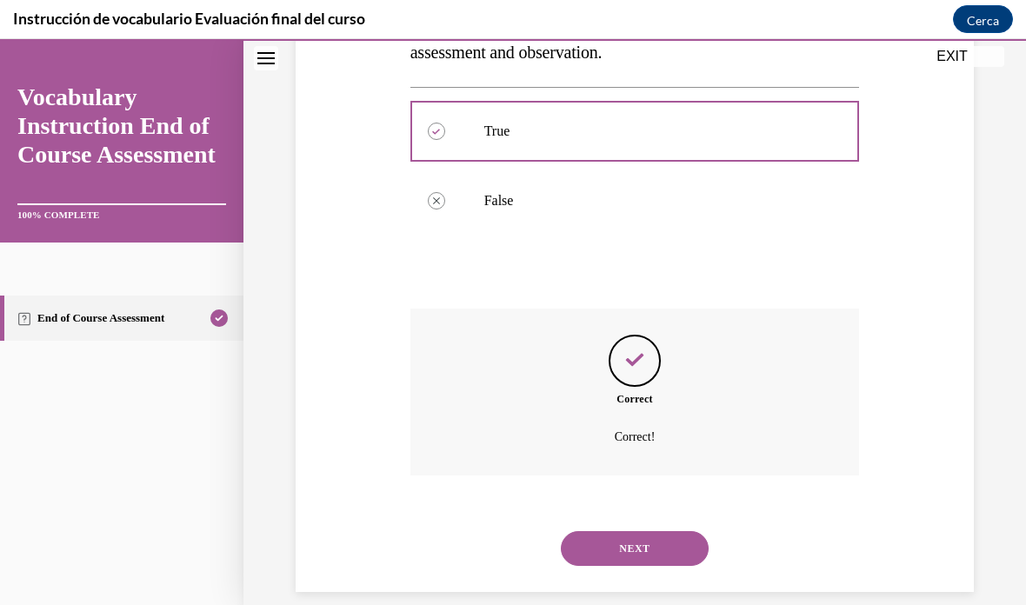
click at [674, 531] on button "NEXT" at bounding box center [635, 548] width 148 height 35
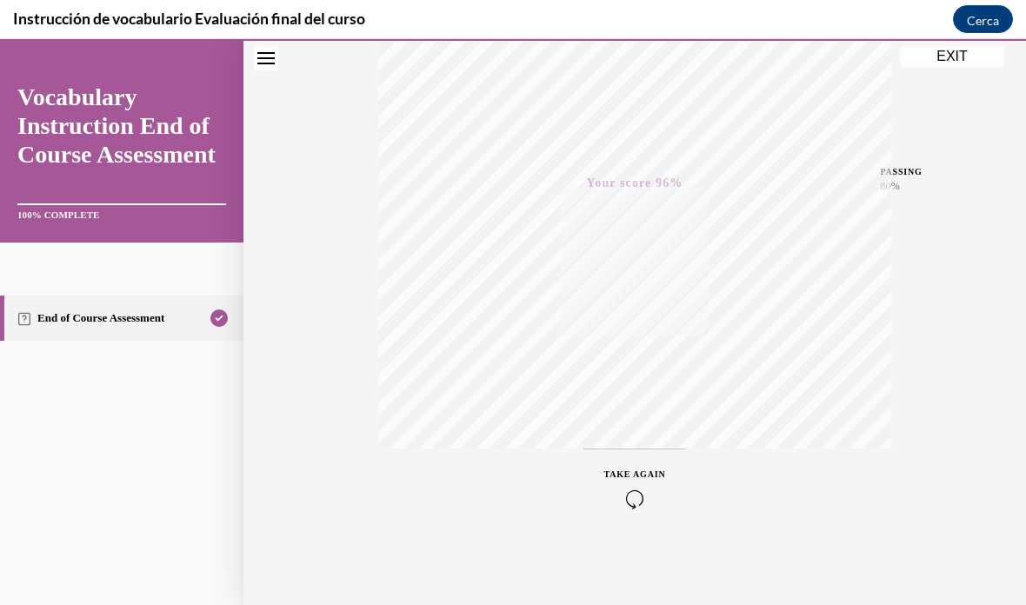
scroll to position [325, 0]
click at [942, 58] on button "EXIT" at bounding box center [951, 56] width 104 height 21
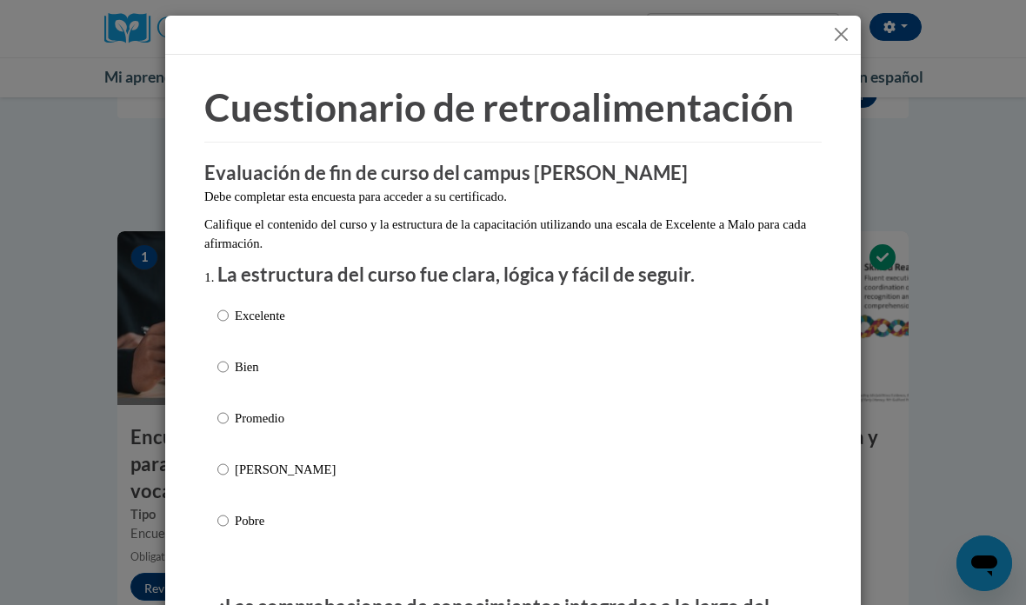
click at [256, 309] on font "Excelente" at bounding box center [260, 316] width 50 height 14
click at [229, 309] on input "Excelente" at bounding box center [222, 315] width 11 height 19
radio input "true"
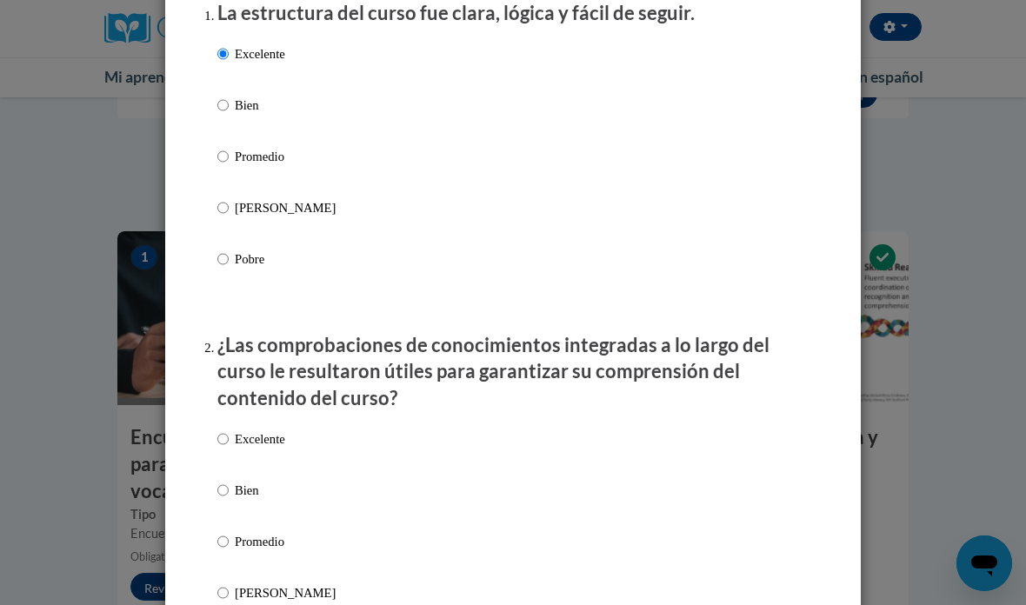
scroll to position [259, 0]
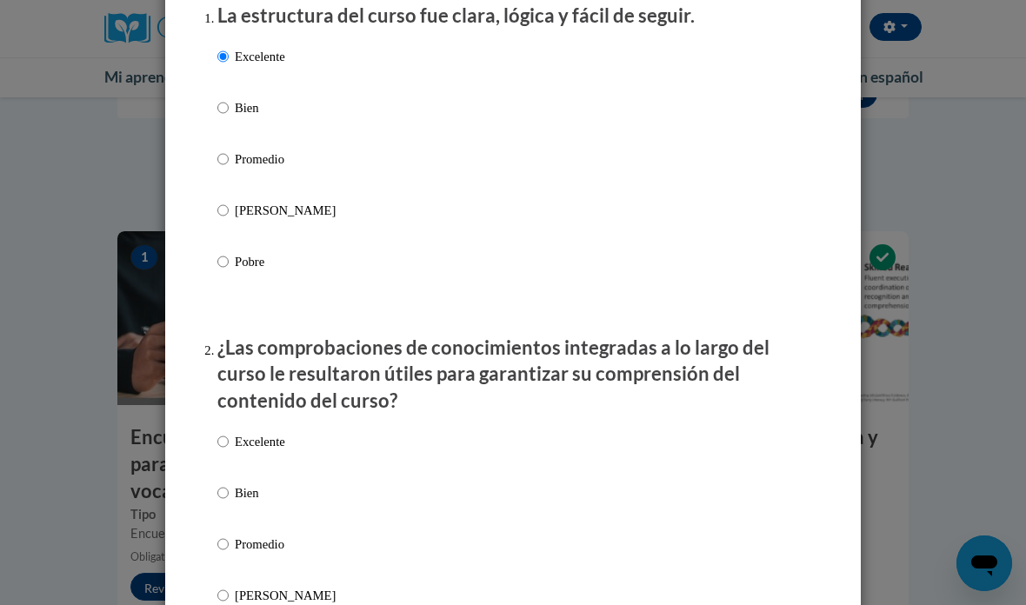
click at [249, 495] on font "Bien" at bounding box center [247, 493] width 24 height 14
click at [229, 495] on input "Bien" at bounding box center [222, 492] width 11 height 19
radio input "true"
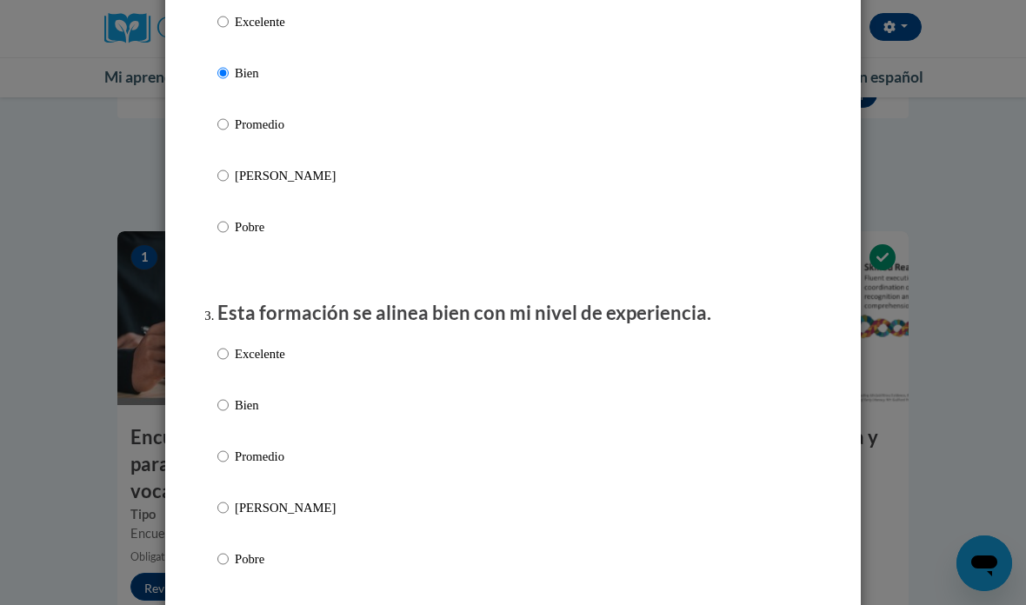
click at [256, 399] on font "Bien" at bounding box center [247, 405] width 24 height 14
click at [229, 399] on input "Bien" at bounding box center [222, 404] width 11 height 19
radio input "true"
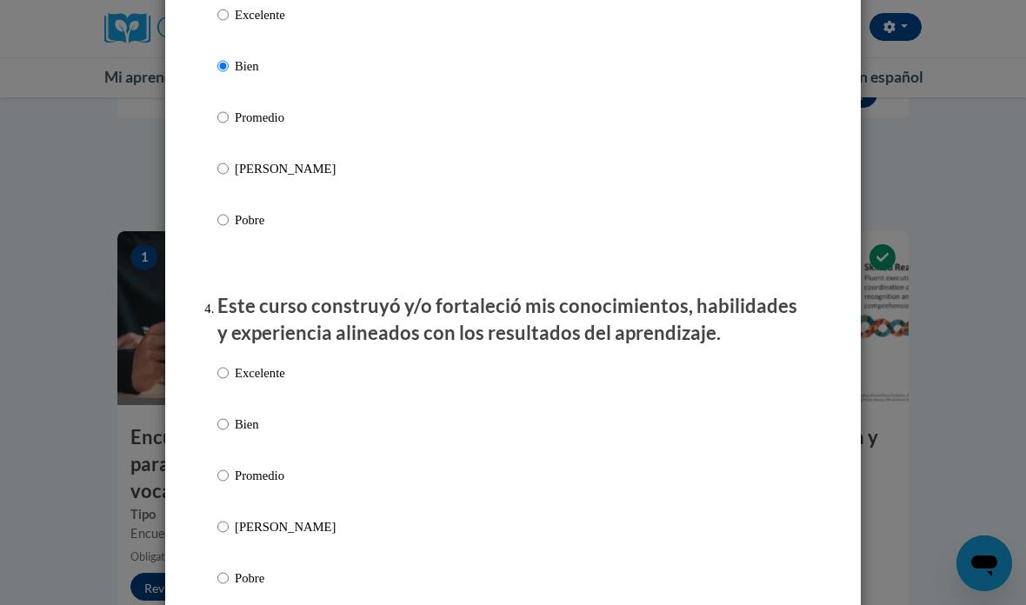
click at [255, 417] on font "Bien" at bounding box center [247, 424] width 24 height 14
click at [229, 415] on input "Bien" at bounding box center [222, 424] width 11 height 19
radio input "true"
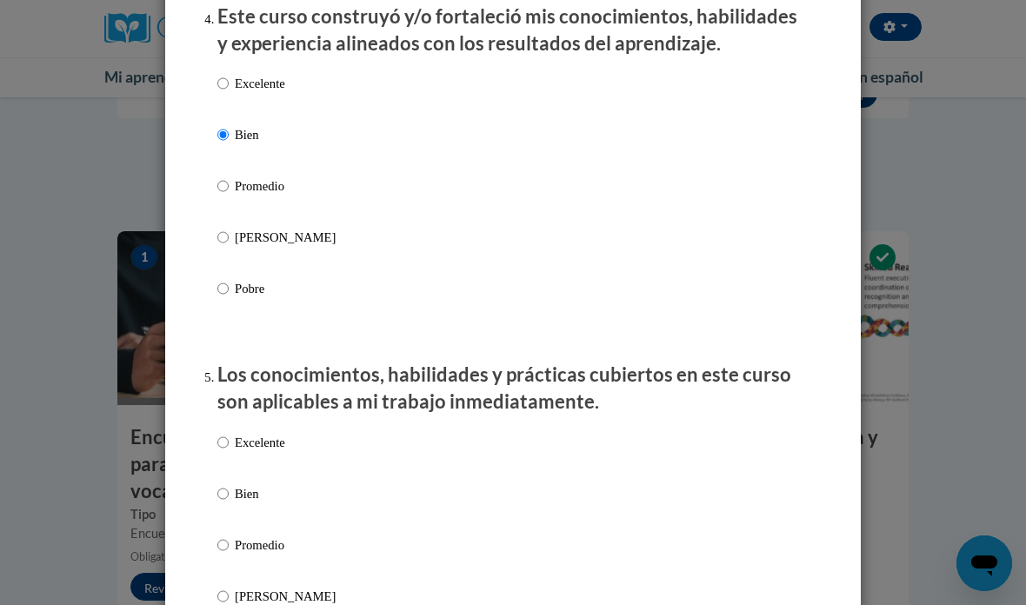
click at [249, 491] on font "Bien" at bounding box center [247, 494] width 24 height 14
click at [229, 491] on input "Bien" at bounding box center [222, 493] width 11 height 19
radio input "true"
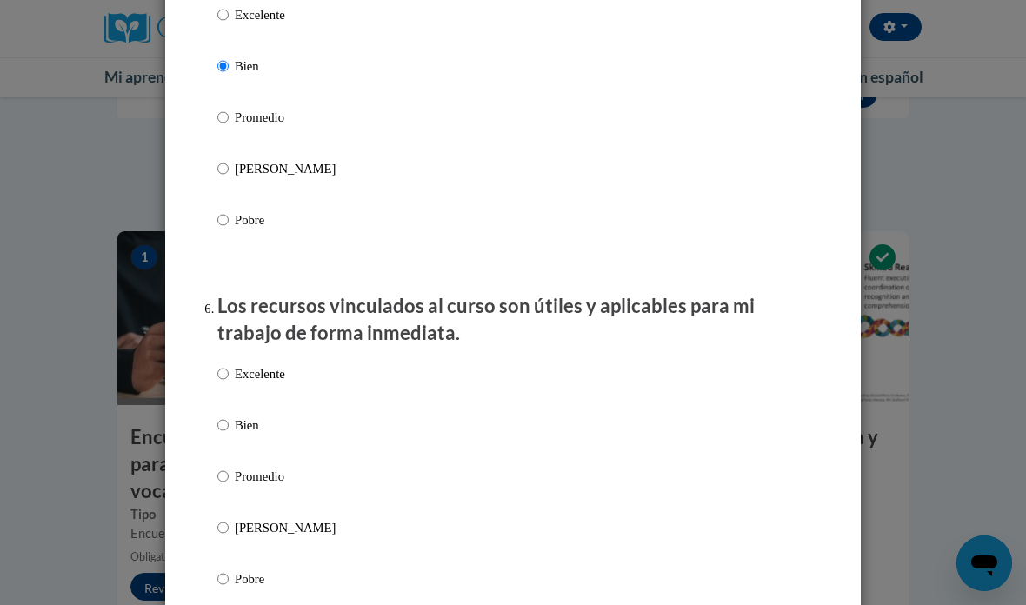
scroll to position [1752, 0]
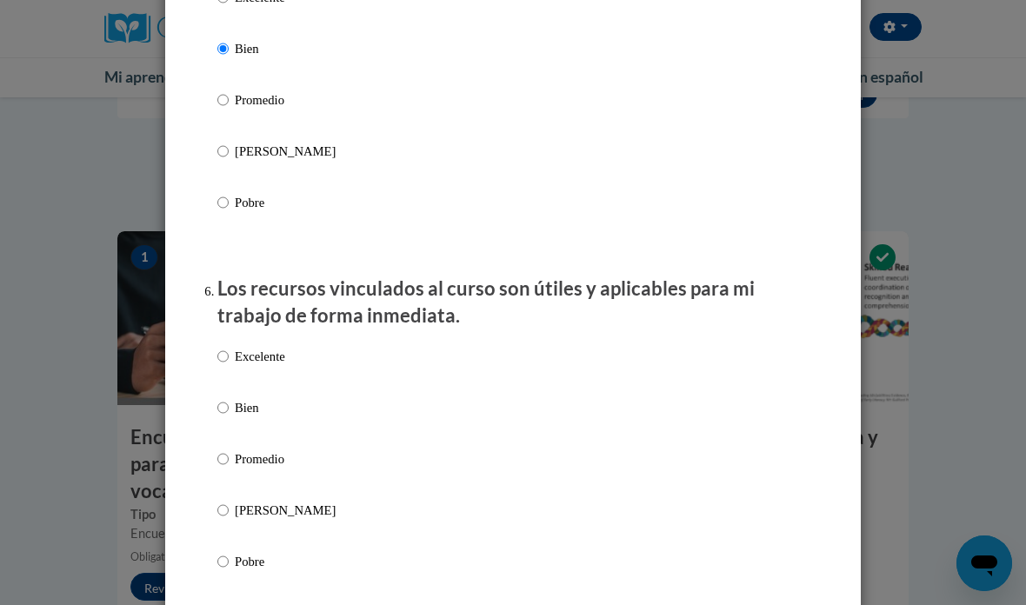
click at [244, 401] on font "Bien" at bounding box center [247, 408] width 24 height 14
click at [229, 398] on input "Bien" at bounding box center [222, 407] width 11 height 19
radio input "true"
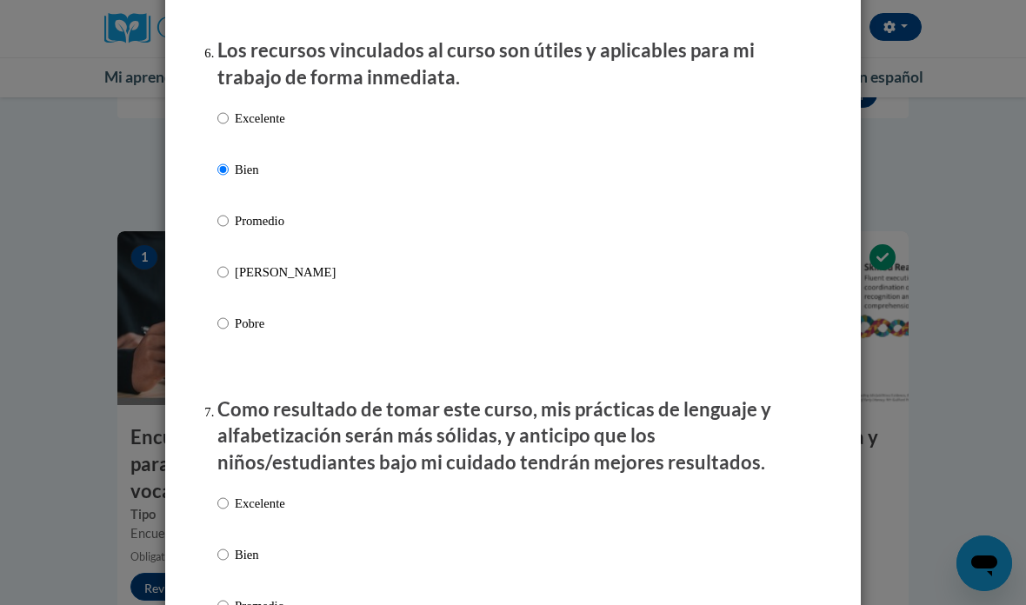
scroll to position [2021, 0]
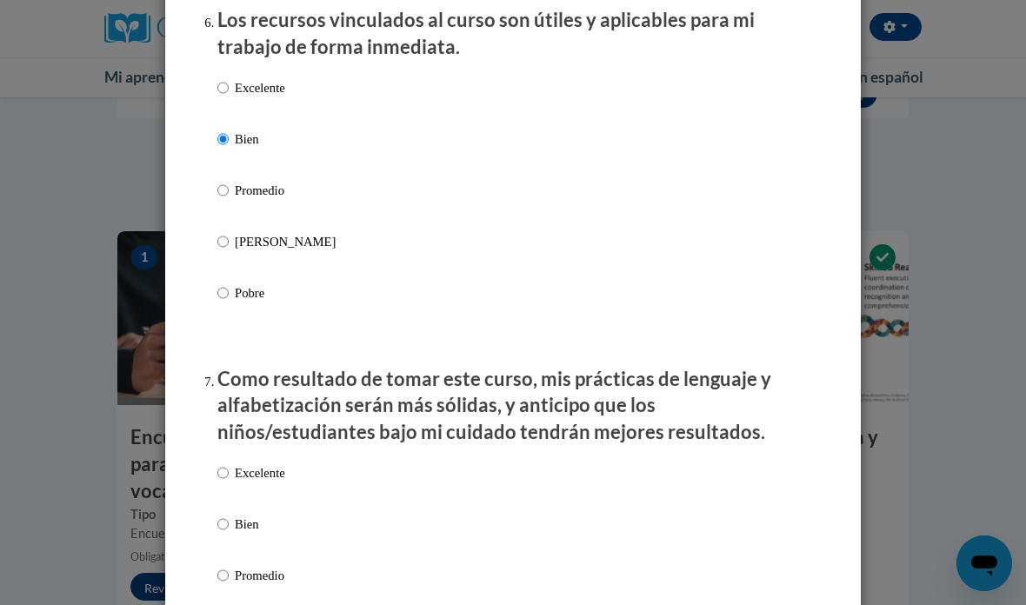
click at [250, 523] on label "Bien" at bounding box center [276, 537] width 118 height 47
click at [229, 523] on input "Bien" at bounding box center [222, 523] width 11 height 19
radio input "true"
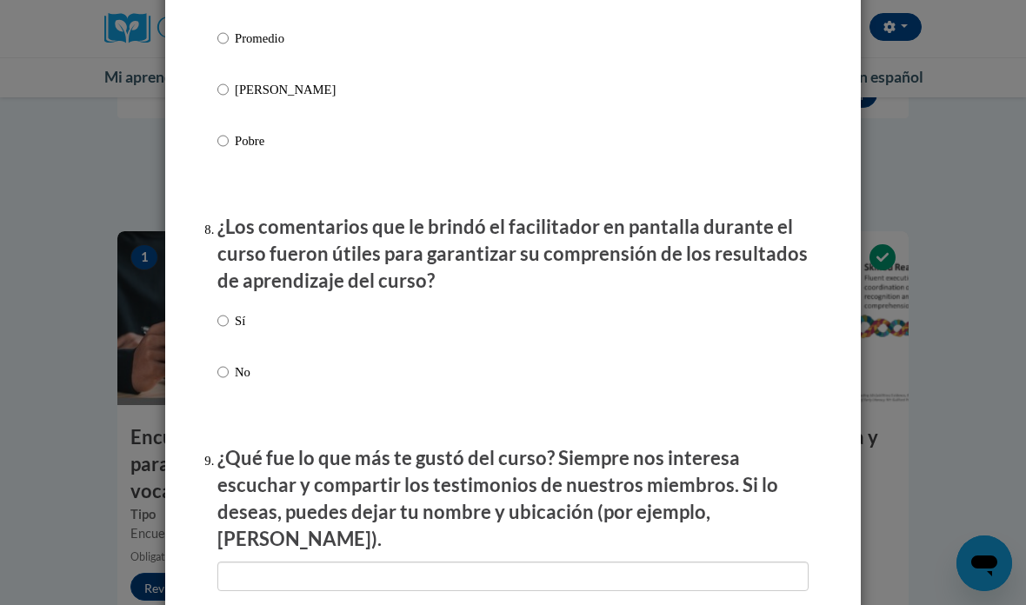
scroll to position [2579, 0]
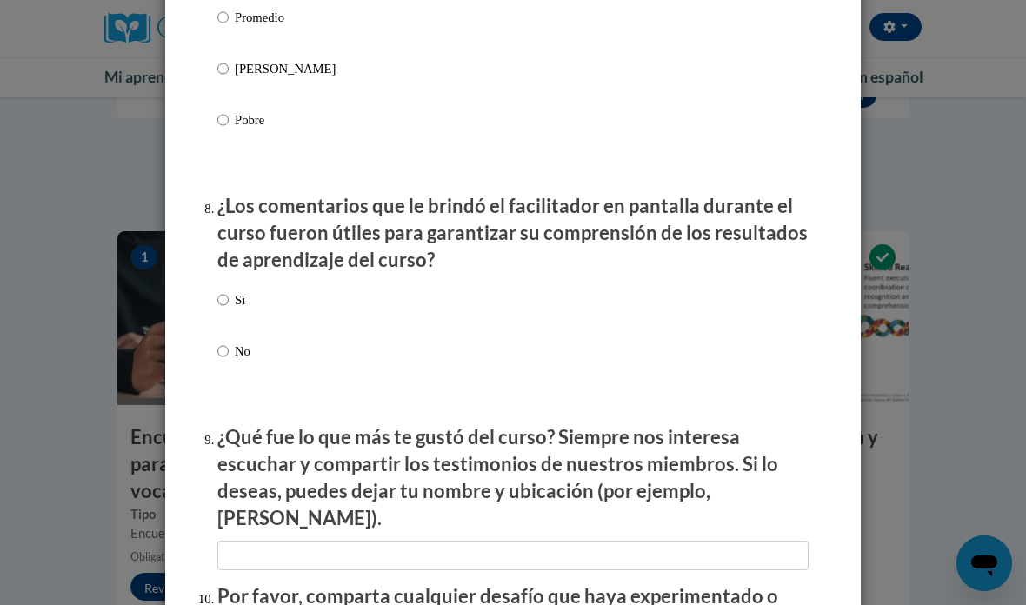
click at [227, 292] on input "Sí" at bounding box center [222, 299] width 11 height 19
radio input "true"
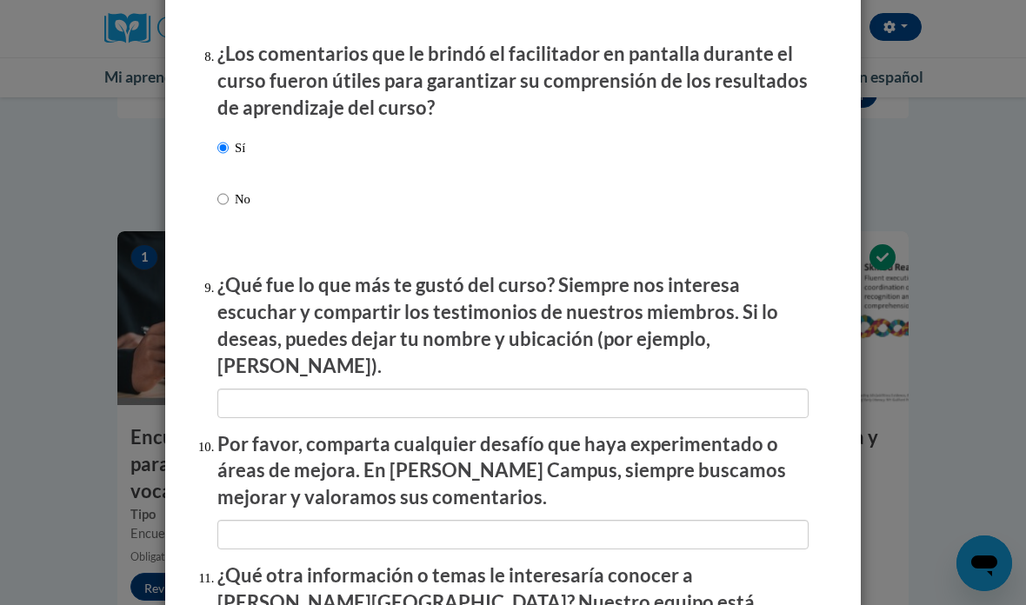
scroll to position [2738, 0]
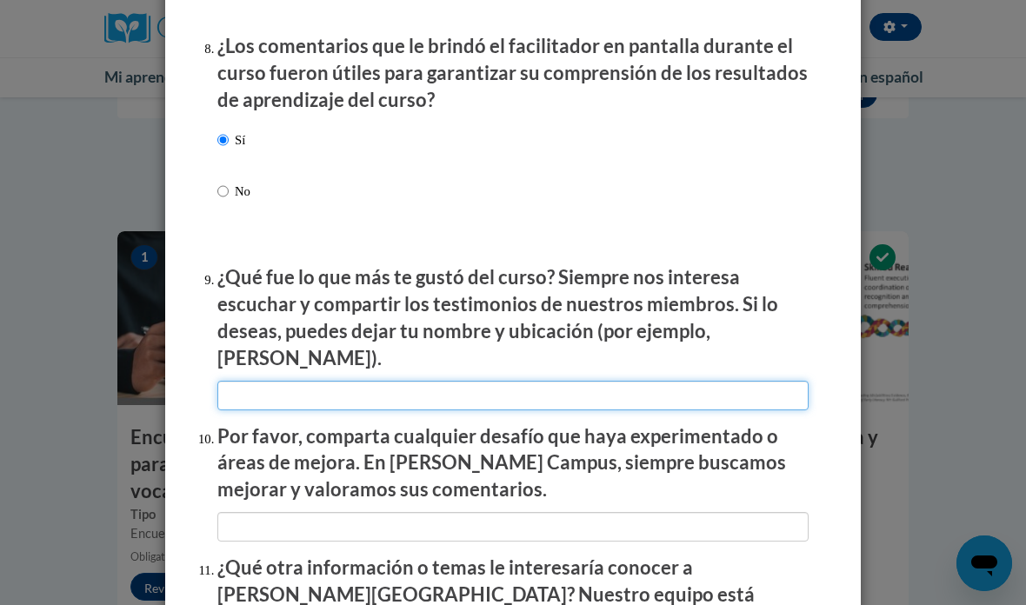
click at [443, 381] on input "textbox" at bounding box center [512, 396] width 591 height 30
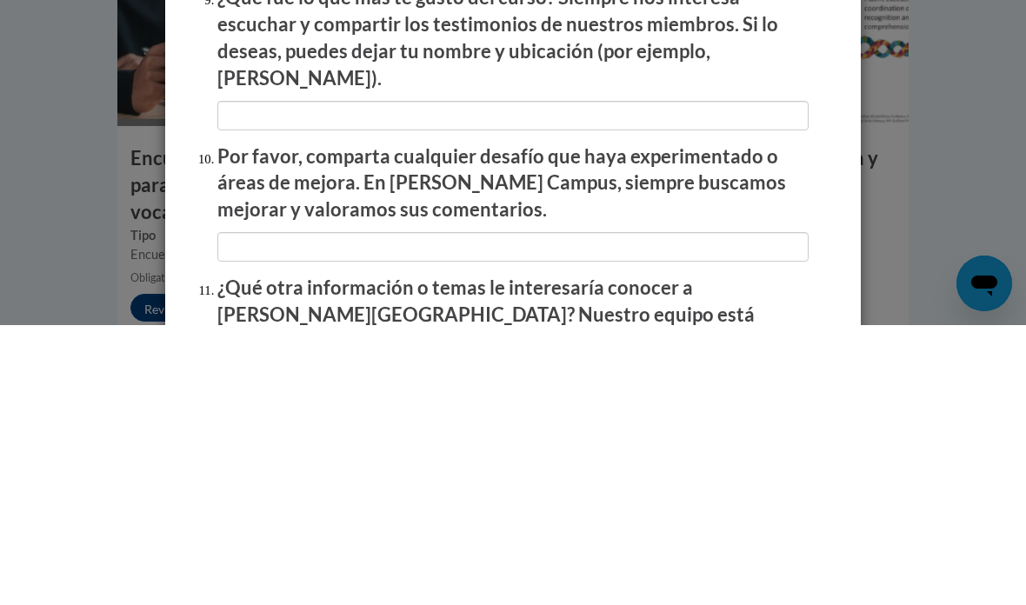
scroll to position [502, 0]
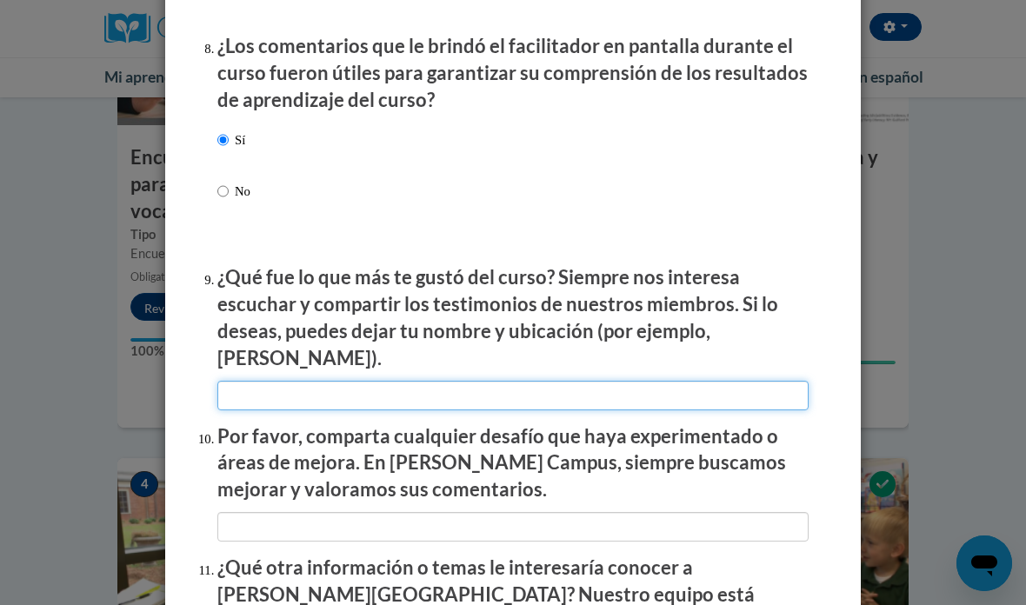
click at [383, 381] on input "textbox" at bounding box center [512, 396] width 591 height 30
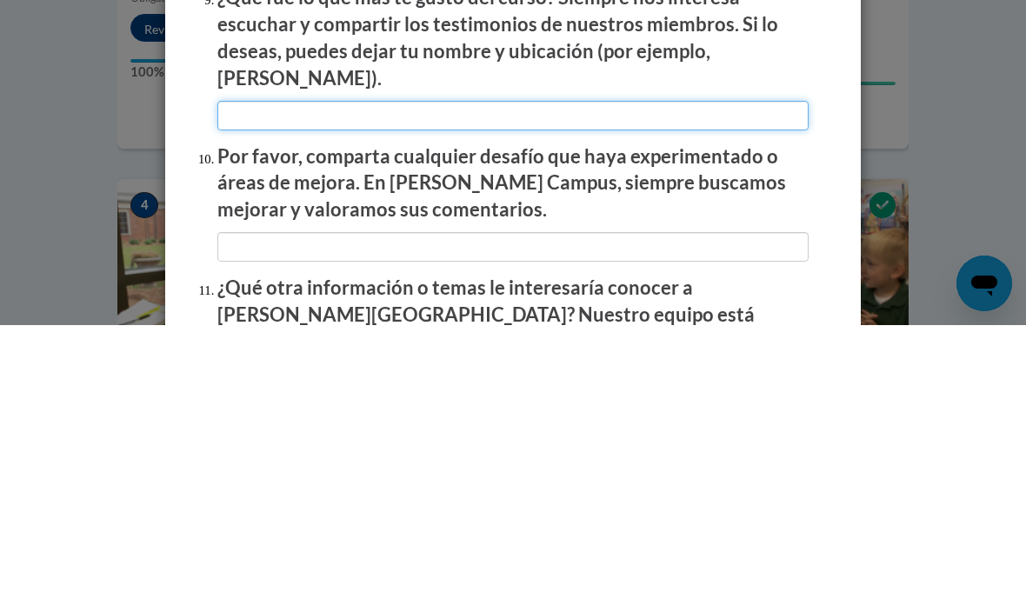
click at [295, 381] on input "textbox" at bounding box center [512, 396] width 591 height 30
paste input "I like the direct and practical way they explain and show how it is done direct…"
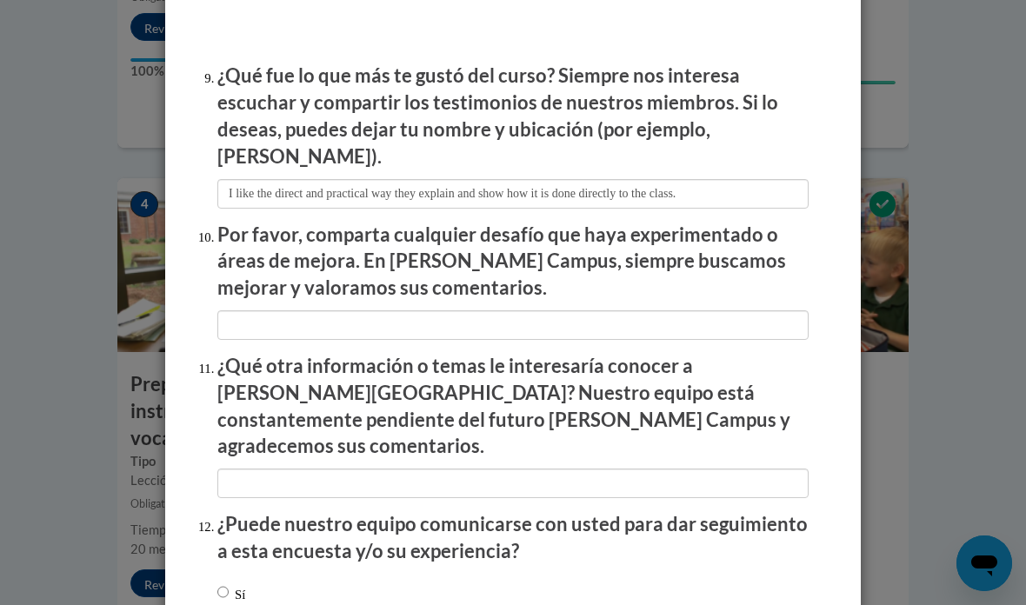
scroll to position [2942, 0]
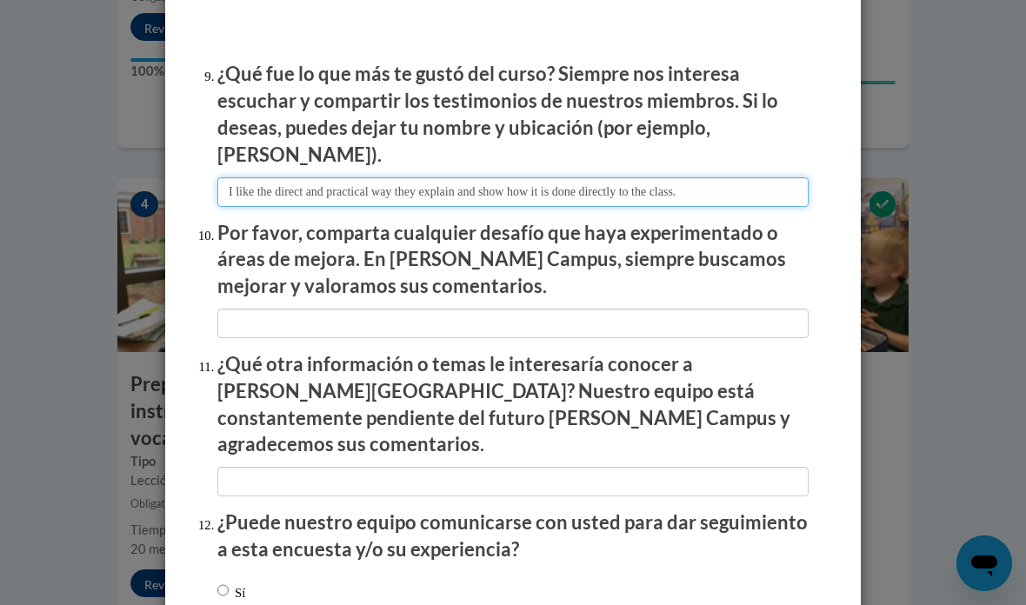
type input "I like the direct and practical way they explain and show how it is done direct…"
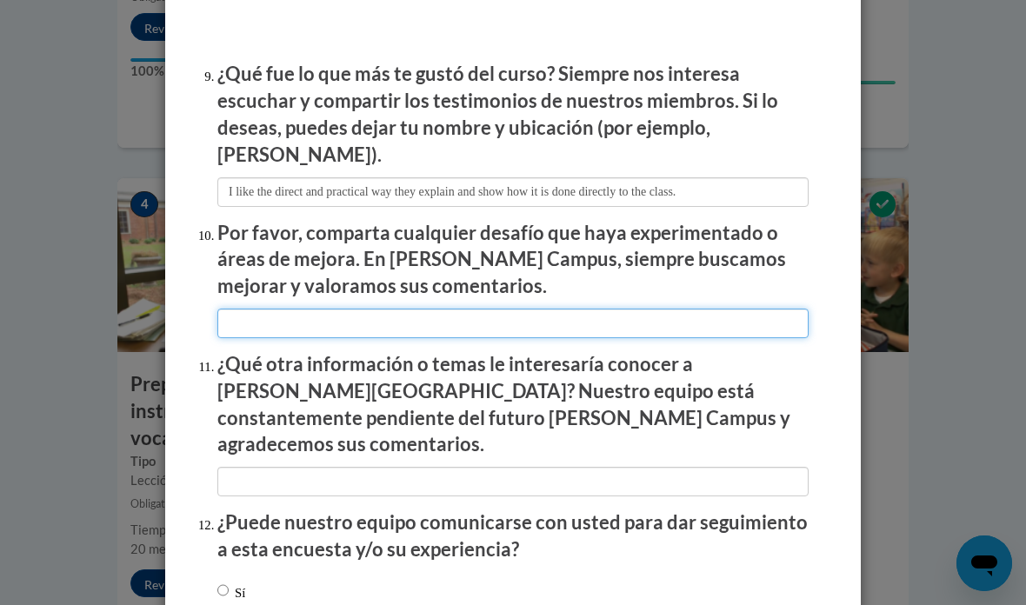
click at [467, 317] on input "textbox" at bounding box center [512, 324] width 591 height 30
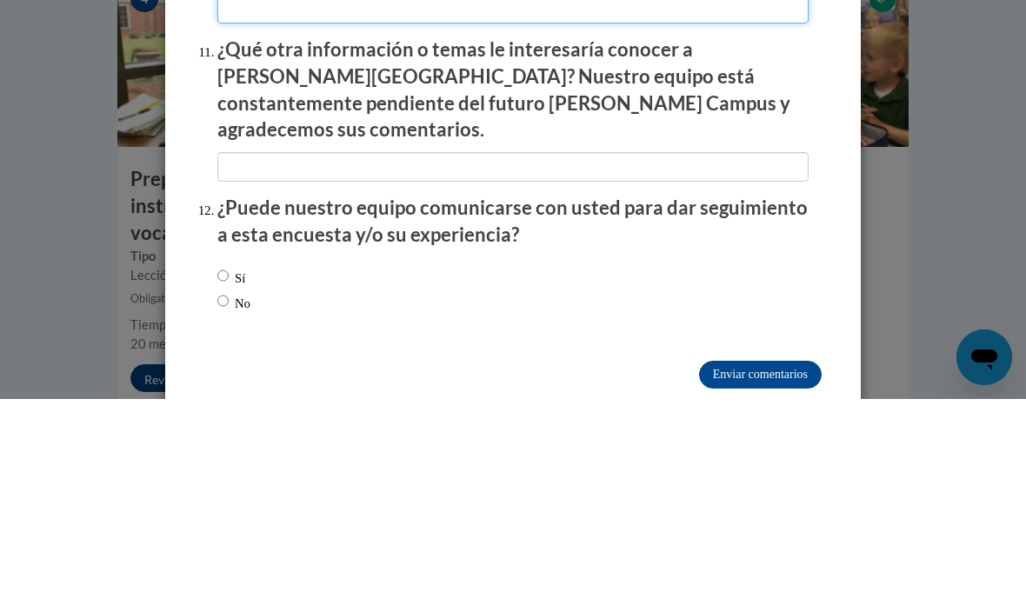
scroll to position [3049, 0]
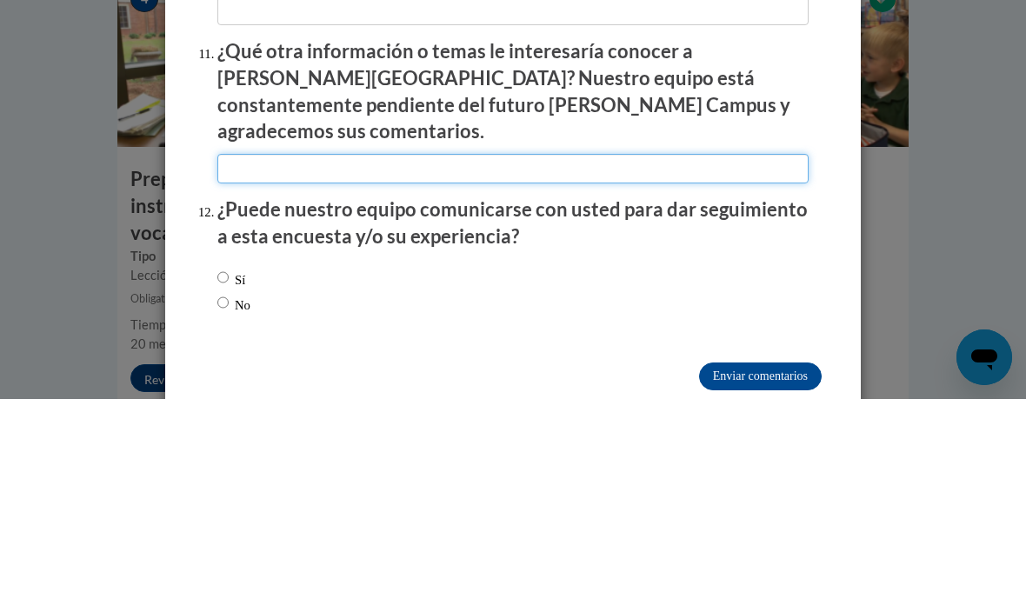
click at [639, 360] on input "textbox" at bounding box center [512, 375] width 591 height 30
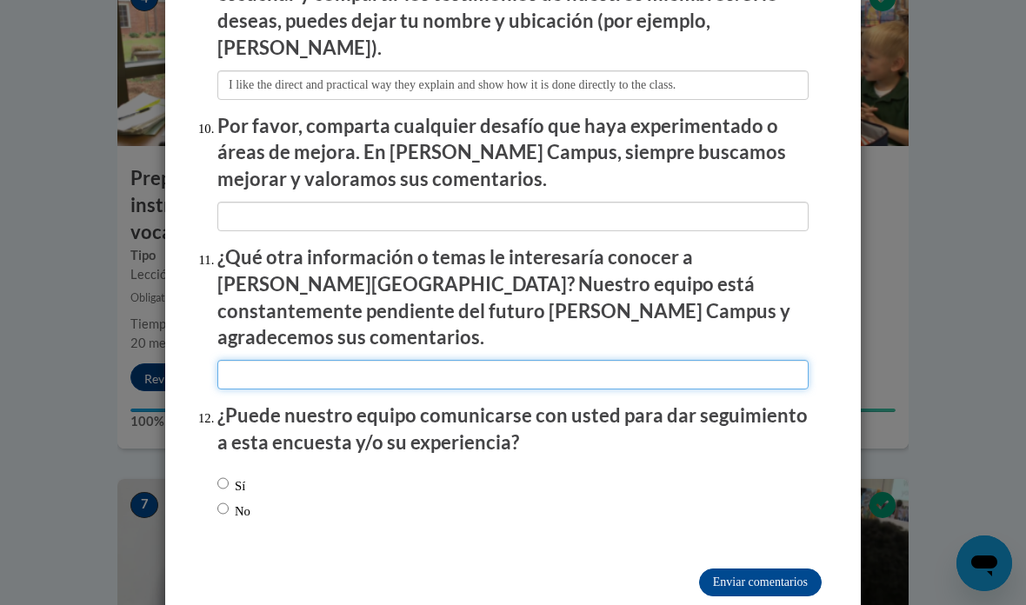
click at [410, 360] on input "textbox" at bounding box center [512, 375] width 591 height 30
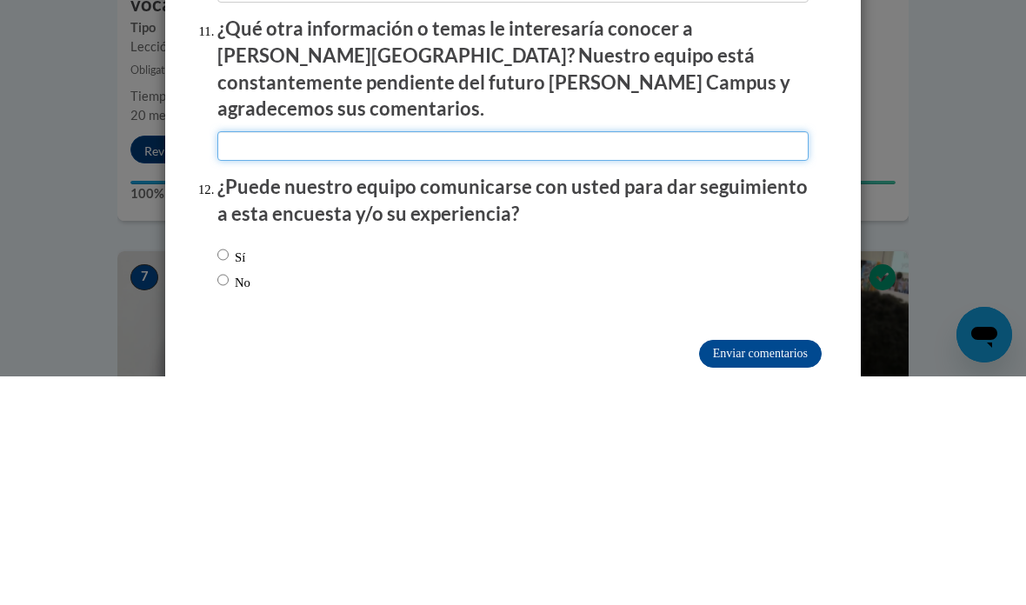
click at [289, 360] on input "textbox" at bounding box center [512, 375] width 591 height 30
paste input "more depth for speed students"
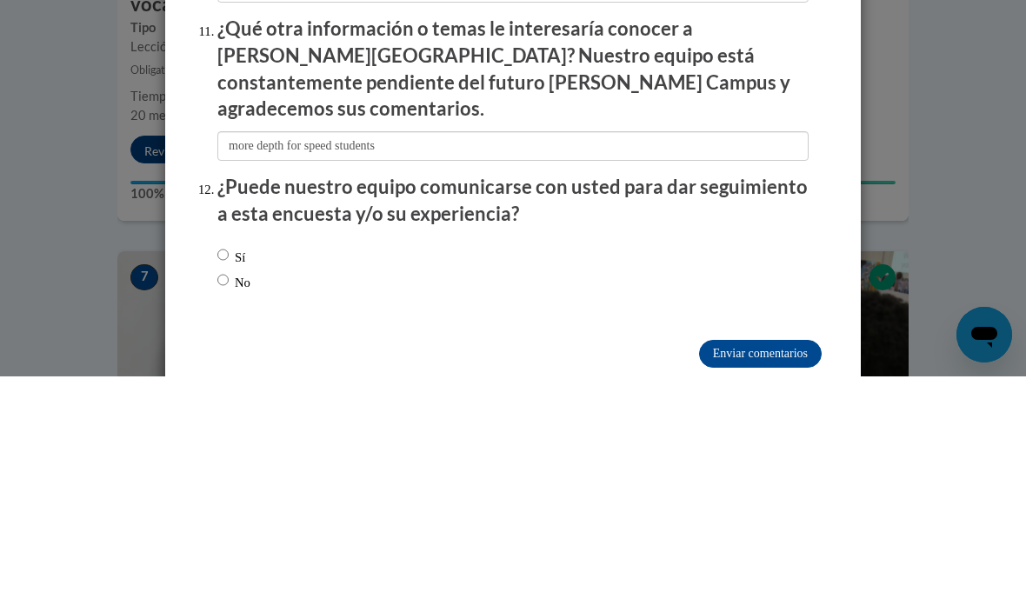
scroll to position [1217, 0]
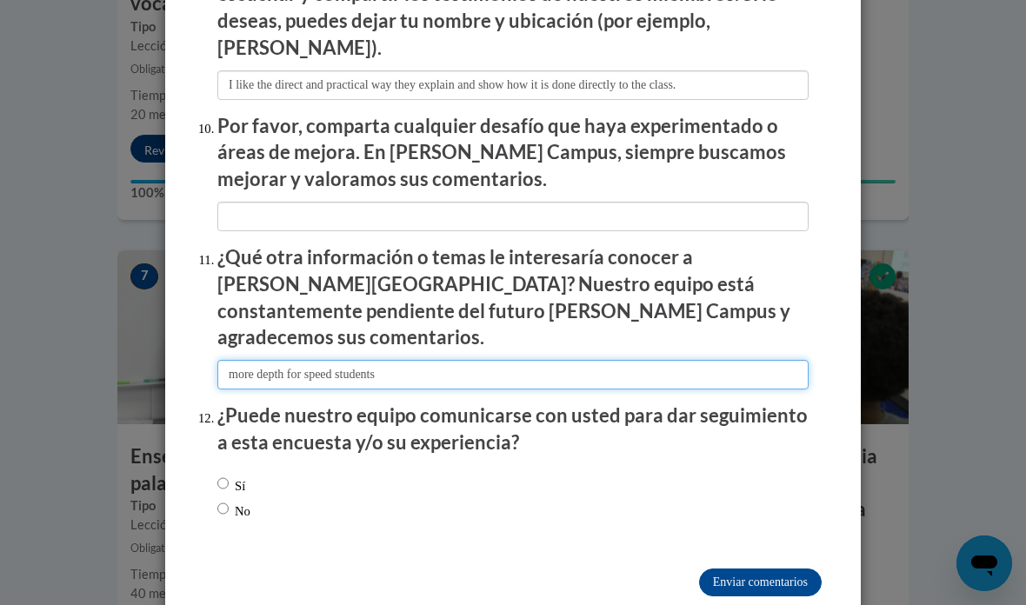
type input "more depth for speed students"
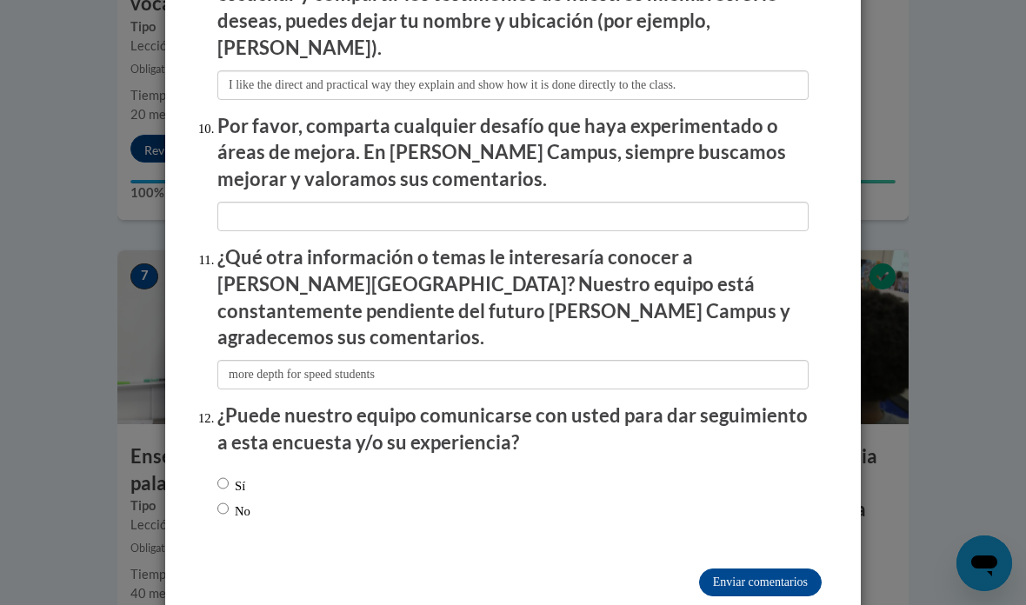
click at [235, 415] on li "¿Puede nuestro equipo comunicarse con usted para dar seguimiento a esta encuest…" at bounding box center [512, 468] width 591 height 132
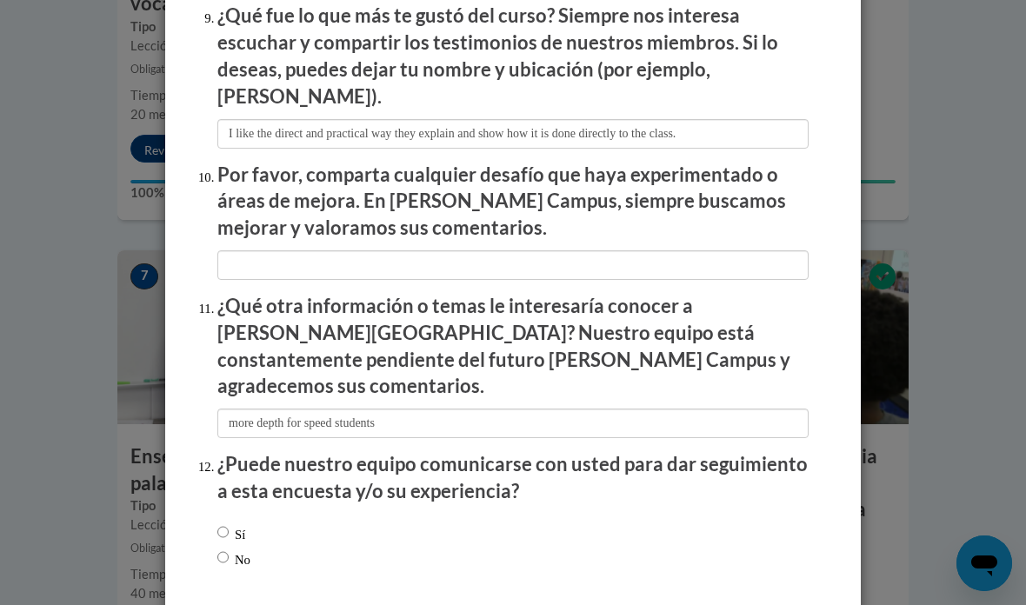
scroll to position [3008, 0]
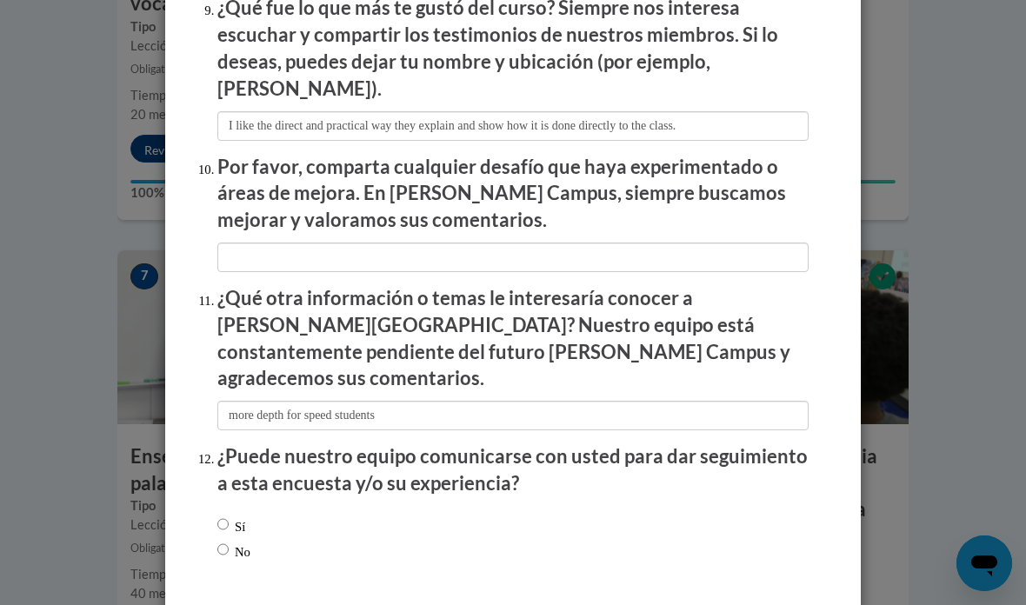
click at [221, 514] on input "Sí" at bounding box center [222, 523] width 11 height 19
radio input "true"
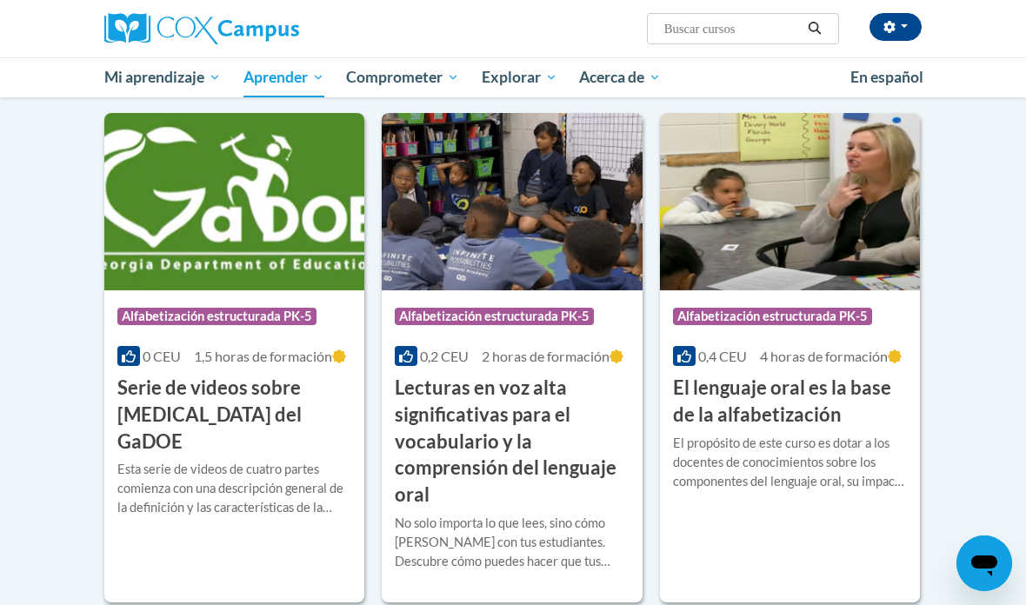
scroll to position [1046, 0]
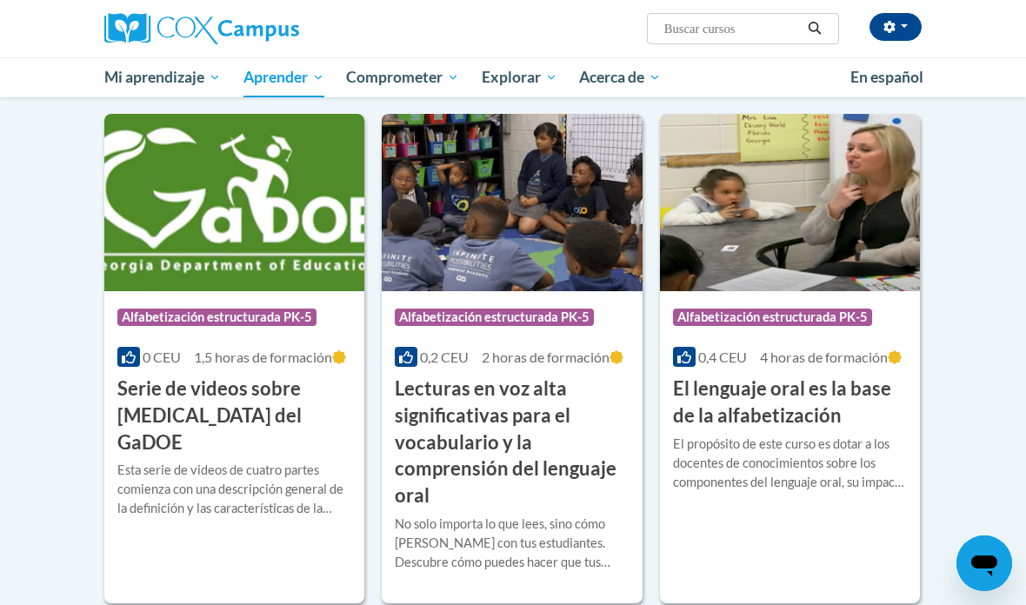
click at [0, 0] on font "Certificados" at bounding box center [0, 0] width 0 height 0
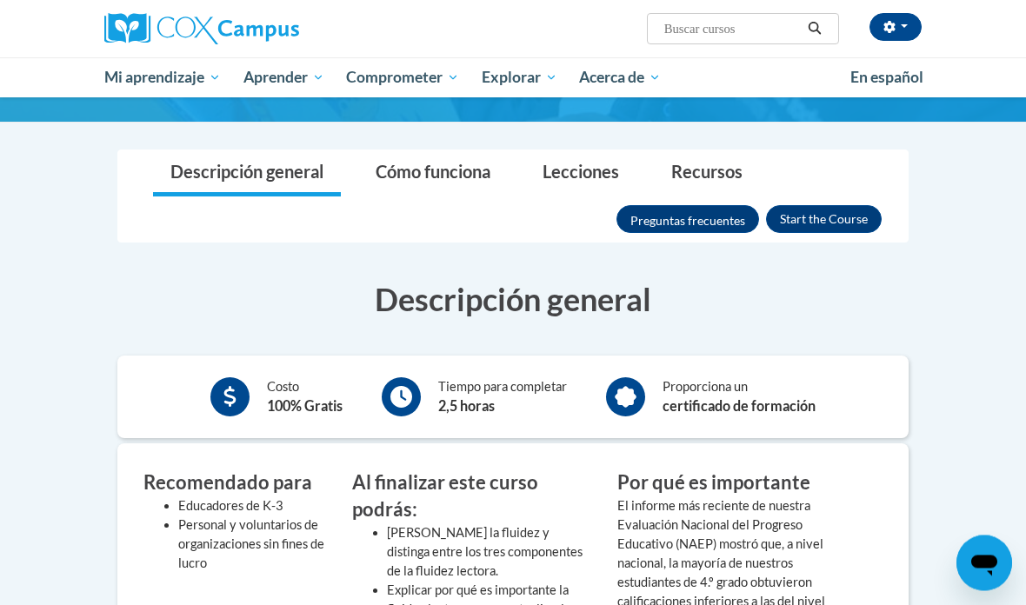
scroll to position [262, 0]
click at [821, 210] on button "Inscribirse" at bounding box center [824, 219] width 116 height 28
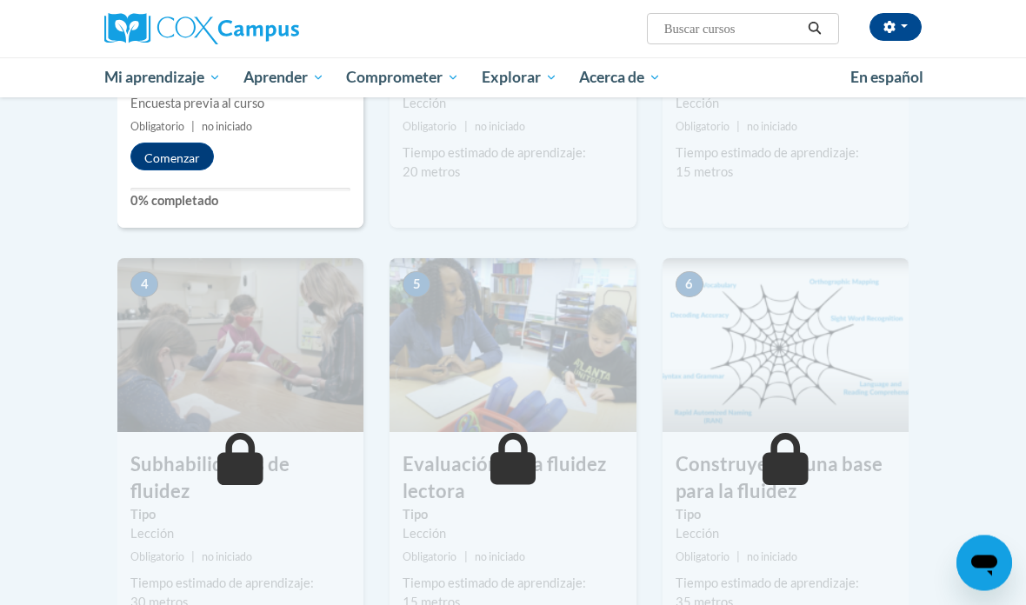
scroll to position [627, 0]
click at [156, 156] on font "Comenzar" at bounding box center [172, 157] width 56 height 15
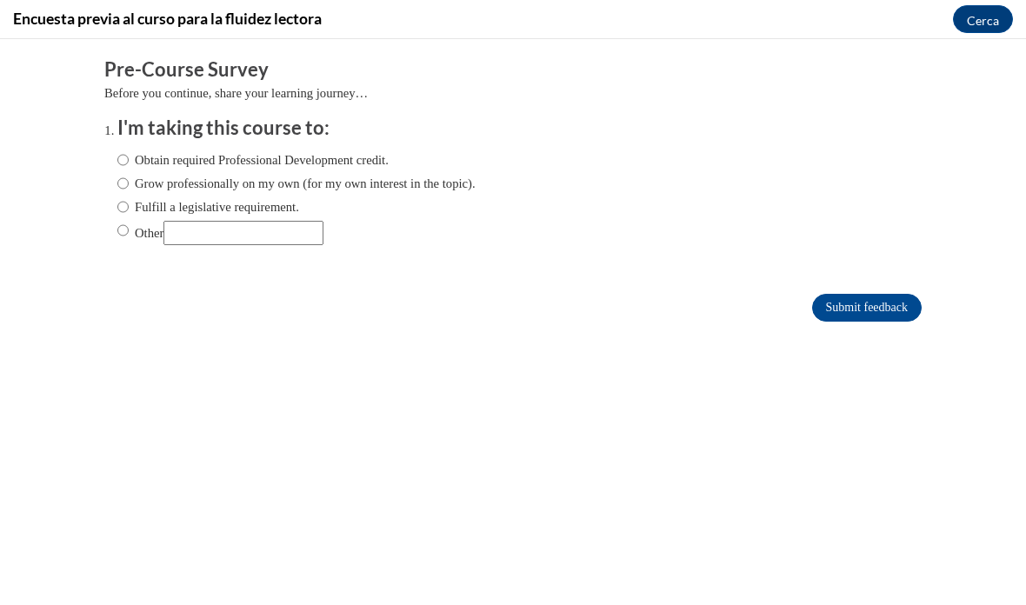
scroll to position [0, 0]
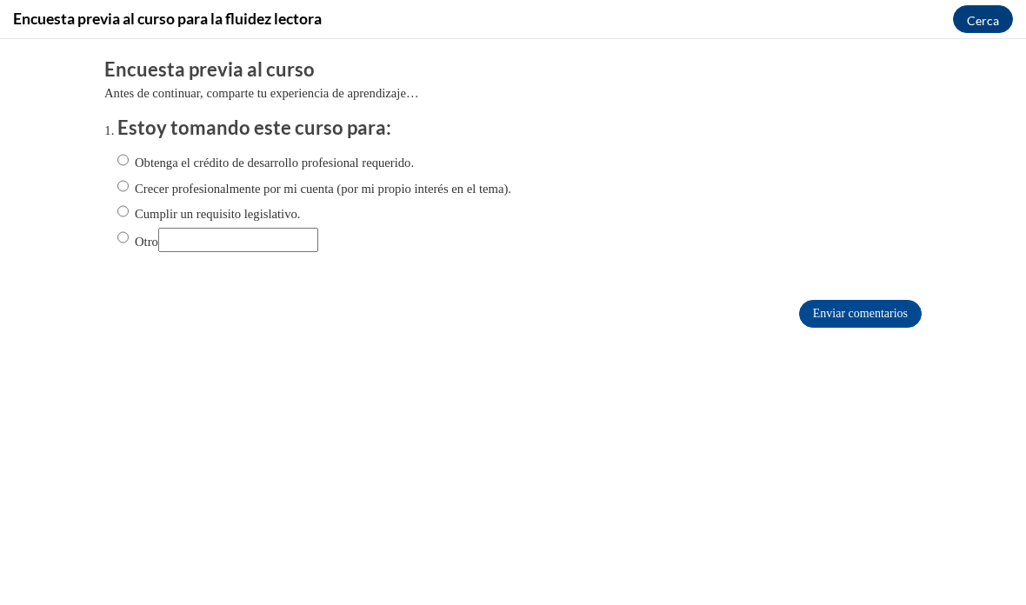
click at [205, 191] on font "Crecer profesionalmente por mi cuenta (por mi propio interés en el tema)." at bounding box center [323, 188] width 376 height 14
click at [129, 191] on input "Crecer profesionalmente por mi cuenta (por mi propio interés en el tema)." at bounding box center [122, 185] width 11 height 19
radio input "true"
click at [836, 324] on input "Enviar comentarios" at bounding box center [860, 314] width 123 height 28
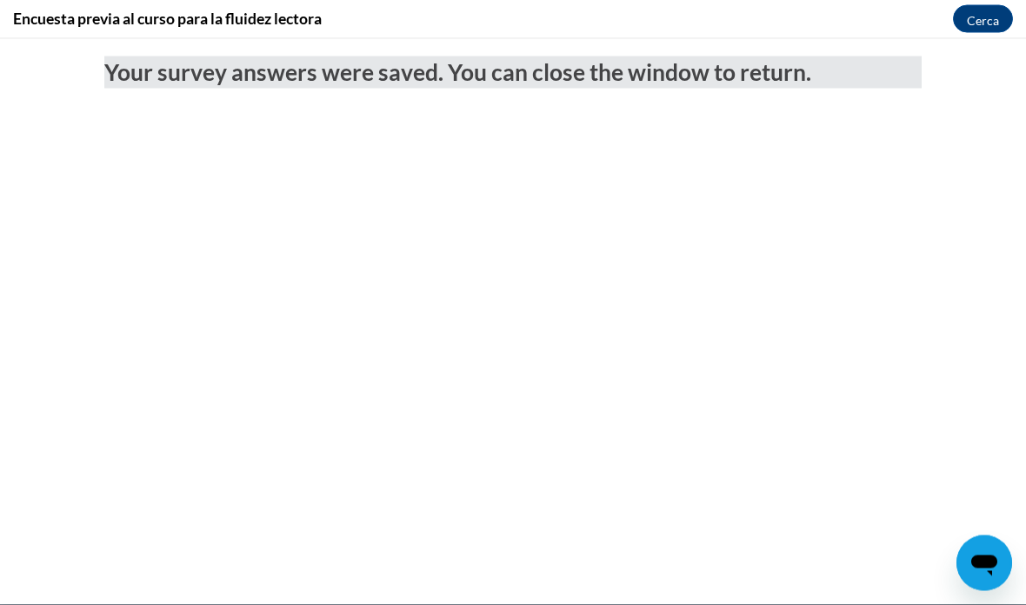
scroll to position [1319, 0]
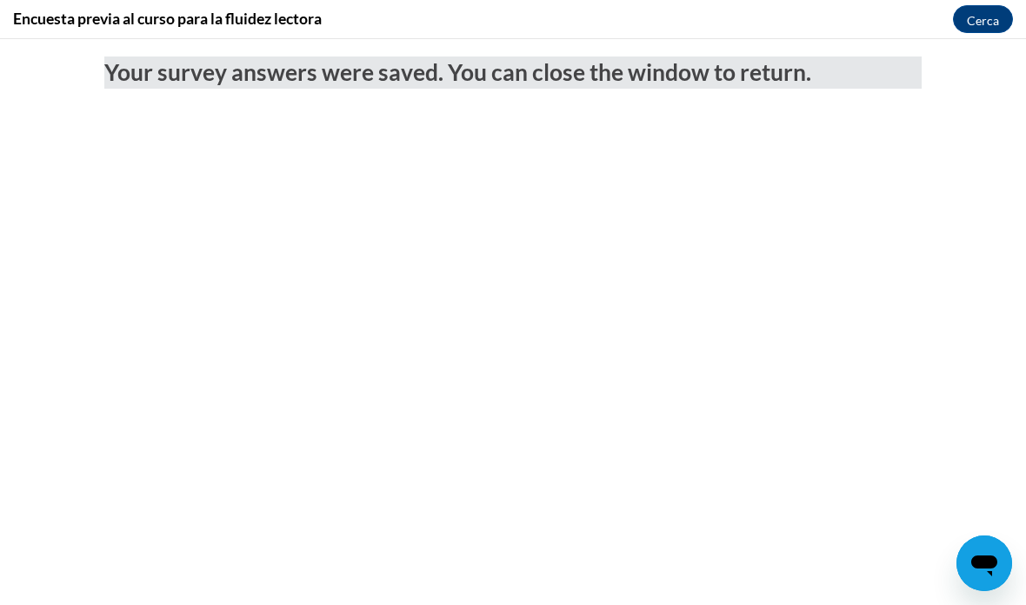
click at [992, 20] on font "Cerca" at bounding box center [982, 20] width 32 height 15
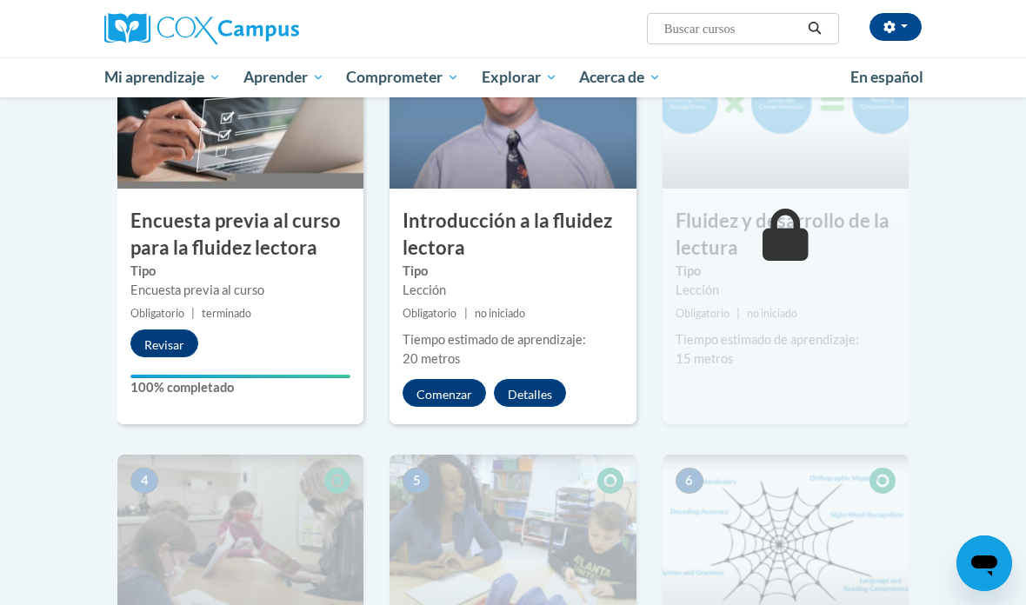
scroll to position [408, 0]
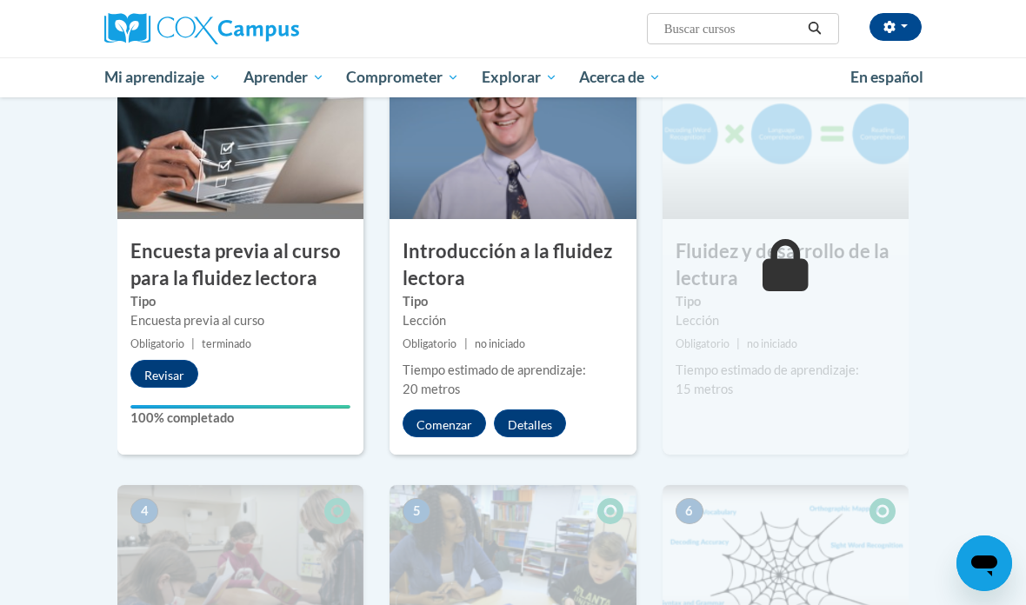
click at [442, 423] on font "Comenzar" at bounding box center [444, 425] width 56 height 15
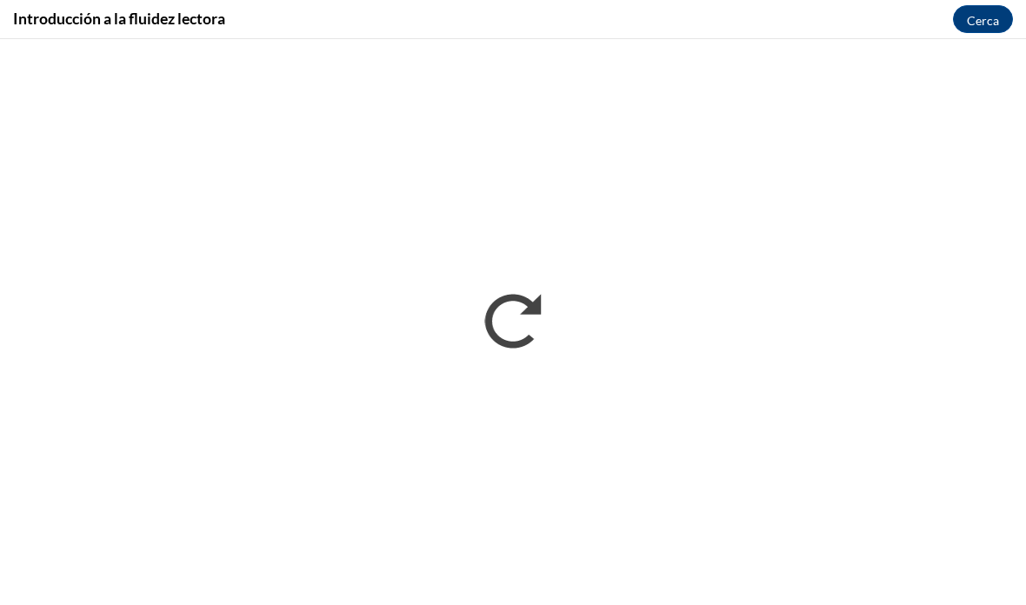
scroll to position [0, 0]
